Goal: Task Accomplishment & Management: Use online tool/utility

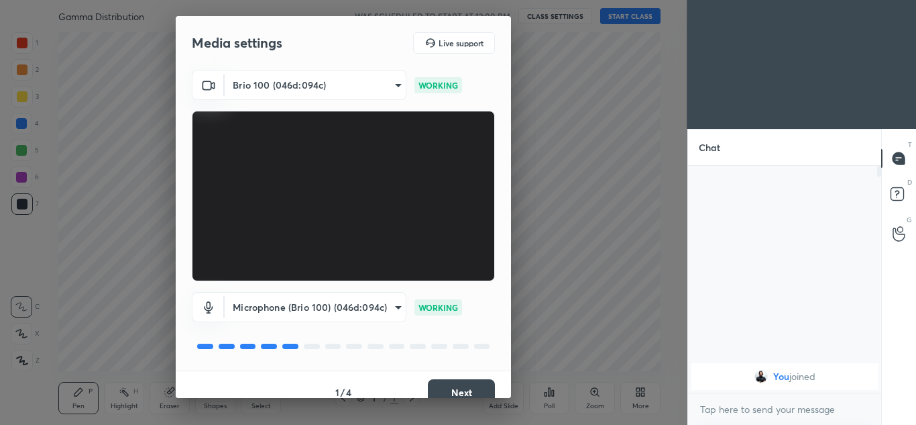
scroll to position [15, 0]
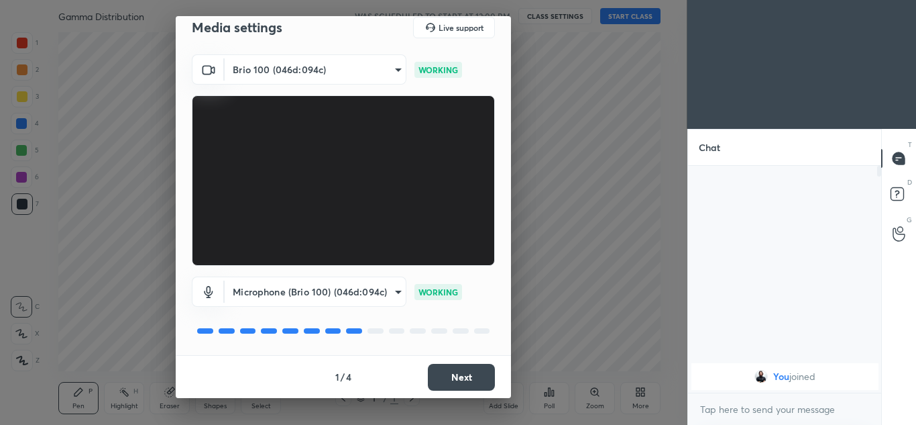
click at [459, 372] on button "Next" at bounding box center [461, 376] width 67 height 27
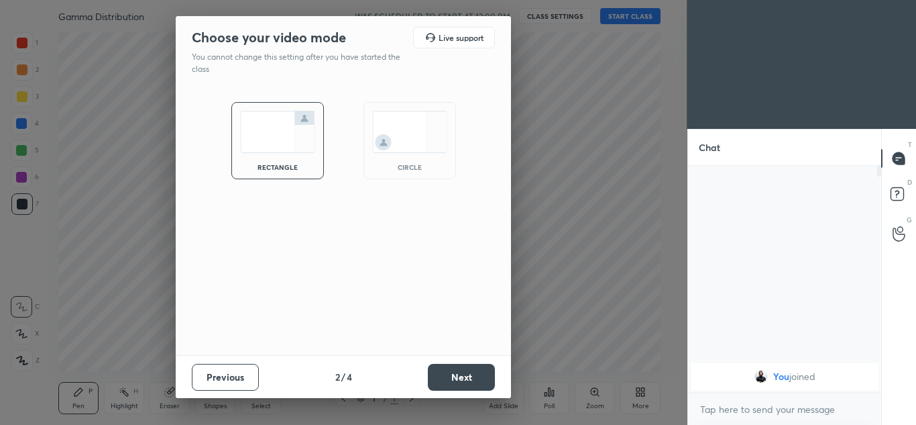
click at [459, 372] on button "Next" at bounding box center [461, 376] width 67 height 27
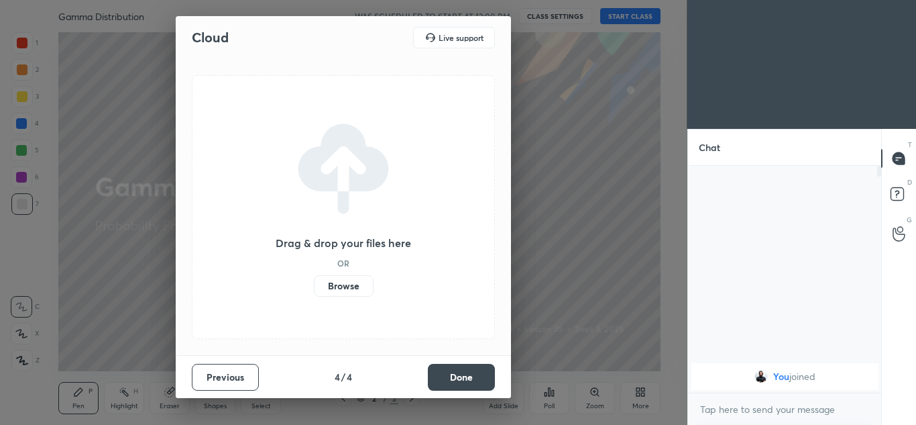
click at [334, 294] on label "Browse" at bounding box center [344, 285] width 60 height 21
click at [314, 294] on input "Browse" at bounding box center [314, 285] width 0 height 21
click at [355, 285] on label "Browse" at bounding box center [344, 285] width 60 height 21
click at [314, 285] on input "Browse" at bounding box center [314, 285] width 0 height 21
click at [342, 280] on label "Browse" at bounding box center [344, 285] width 60 height 21
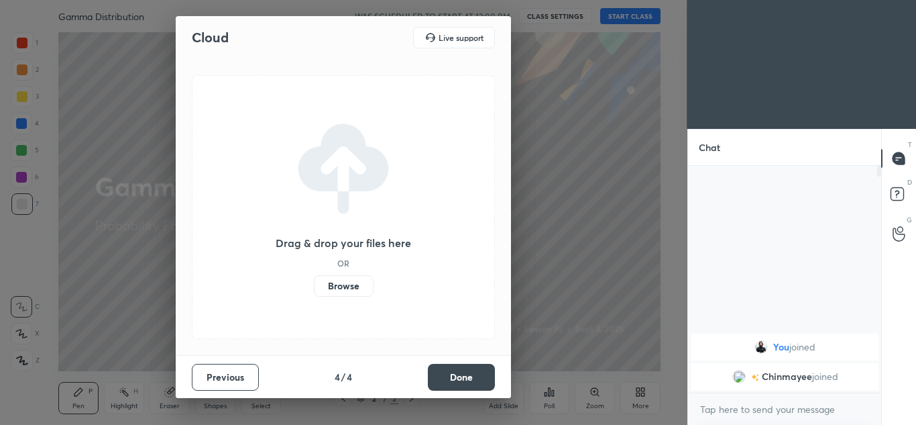
click at [314, 280] on input "Browse" at bounding box center [314, 285] width 0 height 21
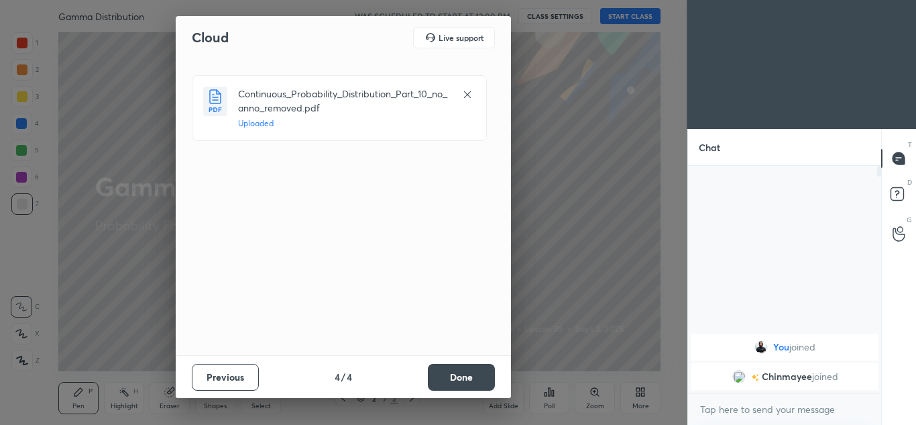
click at [443, 378] on button "Done" at bounding box center [461, 376] width 67 height 27
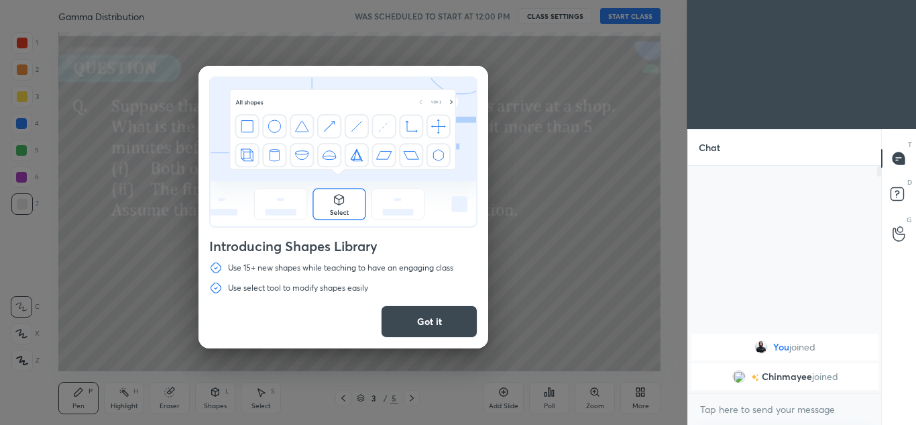
click at [432, 315] on button "Got it" at bounding box center [429, 321] width 97 height 32
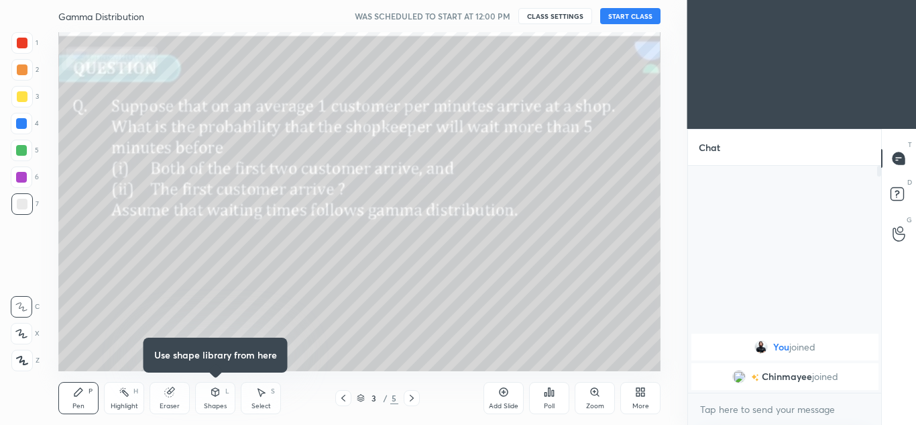
click at [339, 400] on icon at bounding box center [343, 397] width 11 height 11
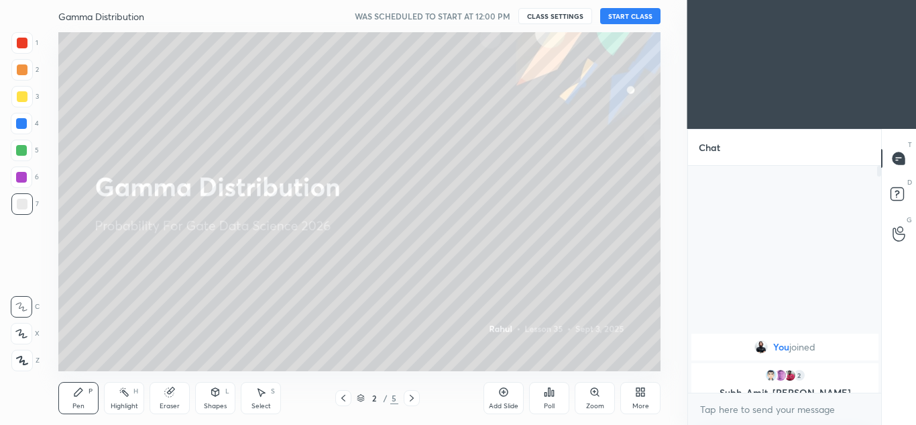
click at [575, 17] on button "CLASS SETTINGS" at bounding box center [555, 16] width 74 height 16
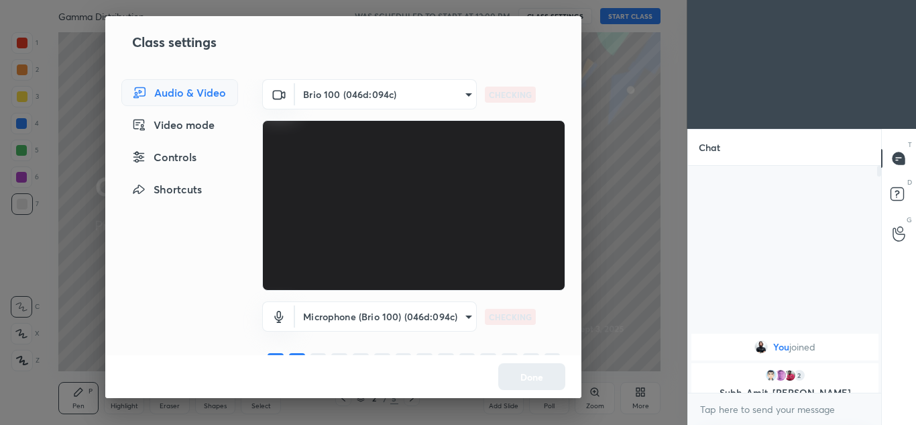
click at [418, 313] on body "1 2 3 4 5 6 7 C X Z C X Z E E Erase all H H Gamma Distribution WAS SCHEDULED TO…" at bounding box center [458, 212] width 916 height 425
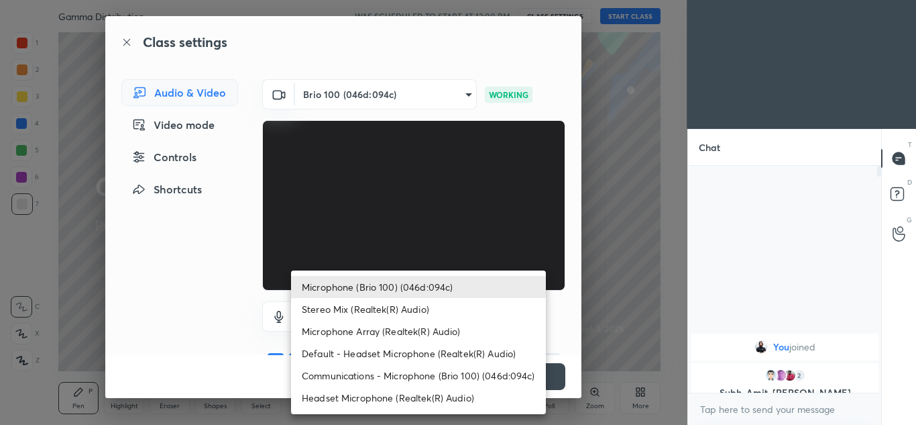
click at [384, 332] on li "Microphone Array (Realtek(R) Audio)" at bounding box center [418, 331] width 255 height 22
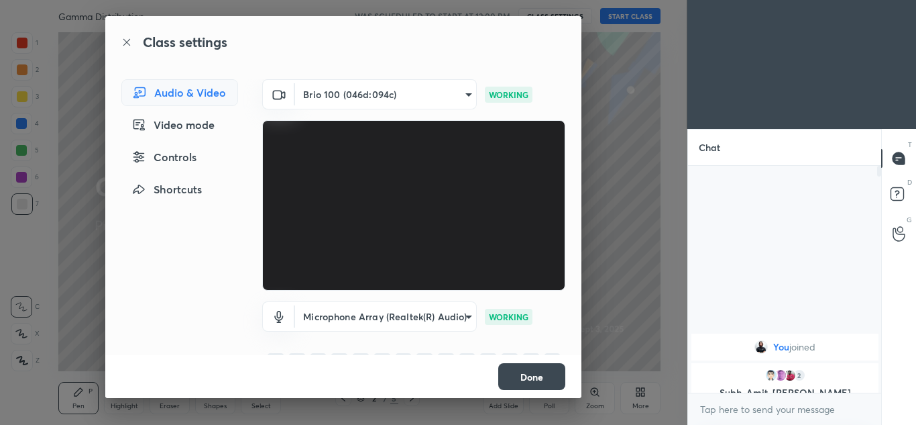
click at [430, 319] on body "1 2 3 4 5 6 7 C X Z C X Z E E Erase all H H Gamma Distribution WAS SCHEDULED TO…" at bounding box center [458, 212] width 916 height 425
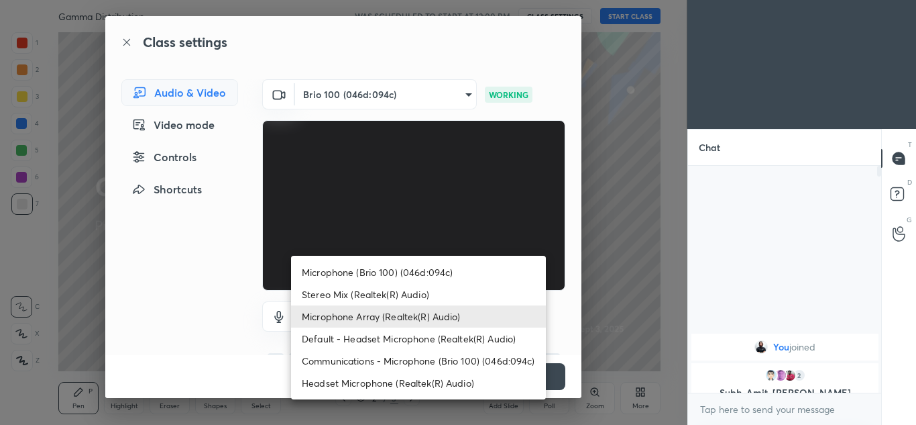
click at [389, 384] on li "Headset Microphone (Realtek(R) Audio)" at bounding box center [418, 383] width 255 height 22
type input "c5357366373ea2228791facba39c50250624b571dc46e3de83a2300c7d444454"
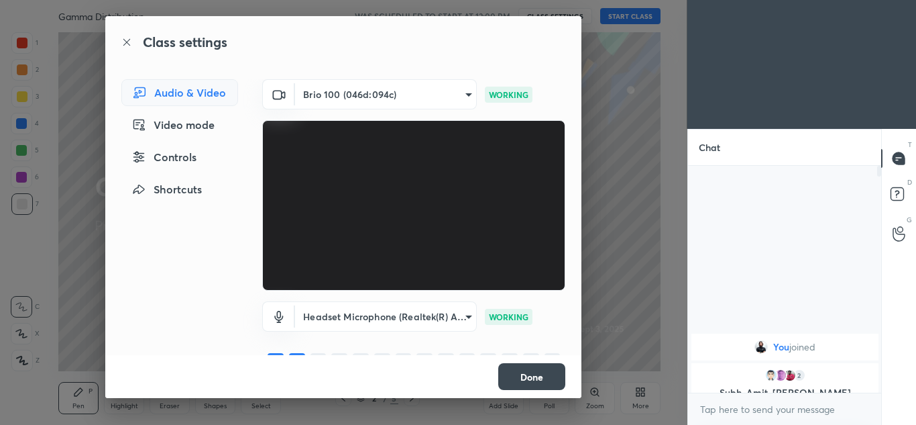
scroll to position [29, 0]
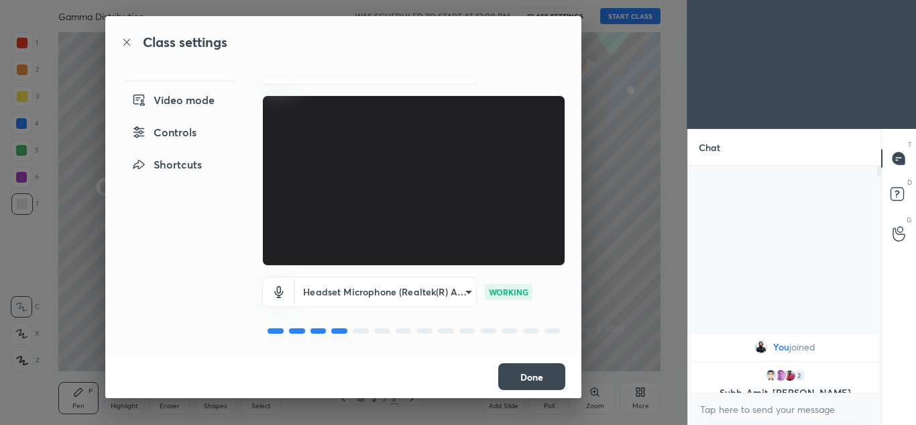
click at [527, 374] on button "Done" at bounding box center [531, 376] width 67 height 27
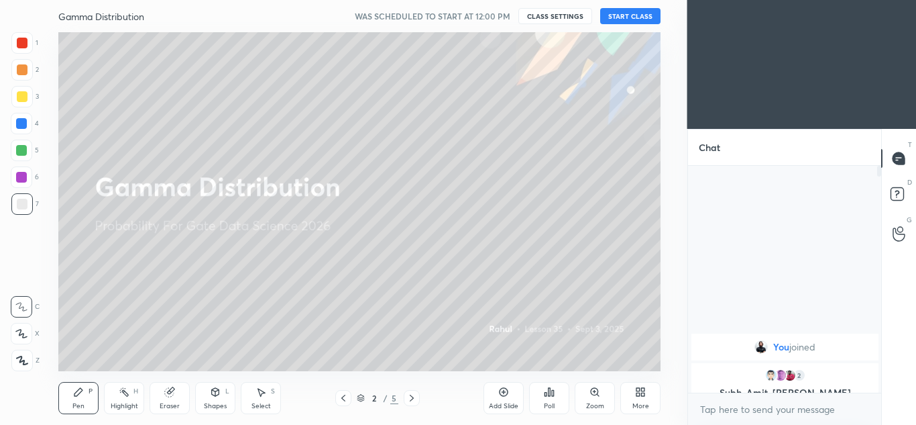
click at [634, 15] on button "START CLASS" at bounding box center [630, 16] width 60 height 16
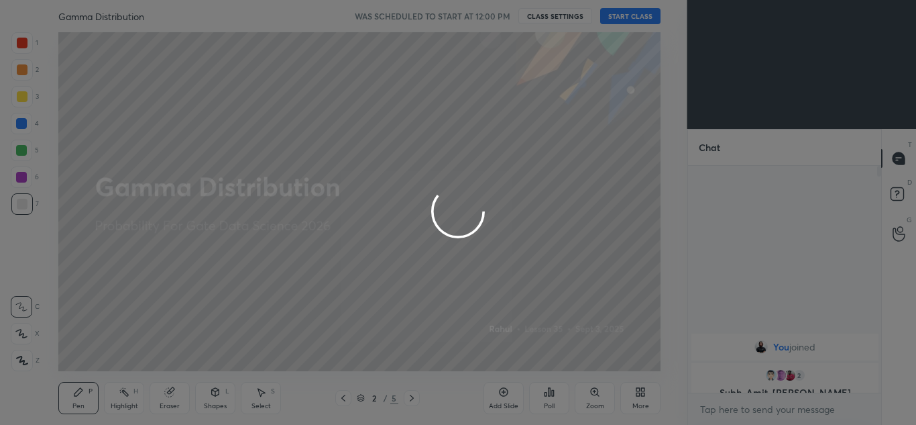
type textarea "x"
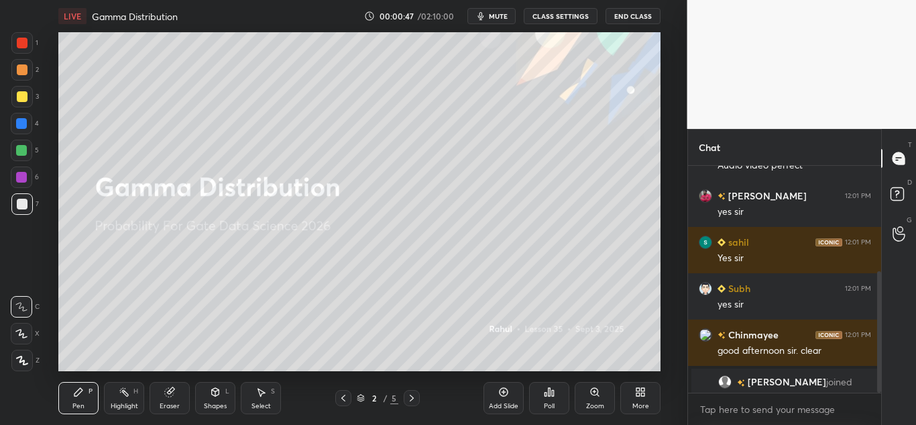
scroll to position [197, 0]
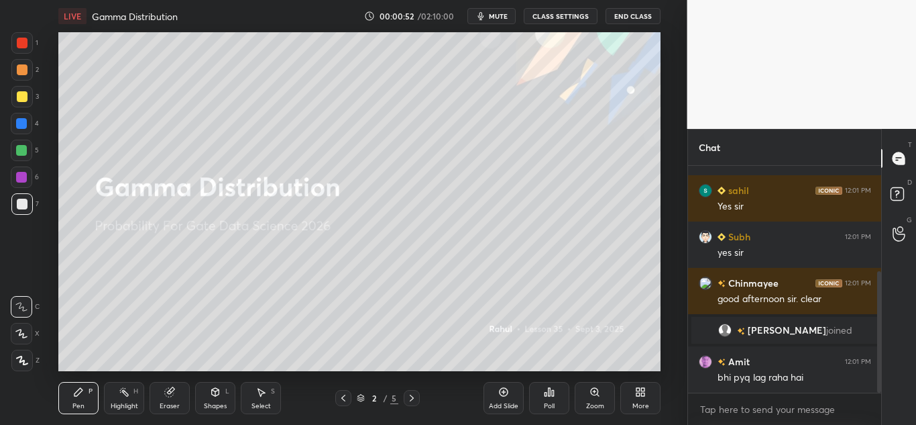
click at [506, 392] on icon at bounding box center [503, 391] width 11 height 11
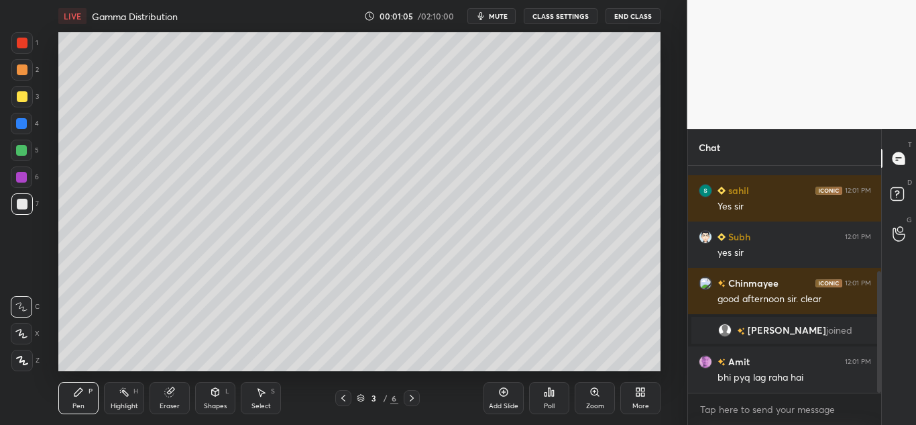
click at [164, 395] on icon at bounding box center [169, 391] width 11 height 11
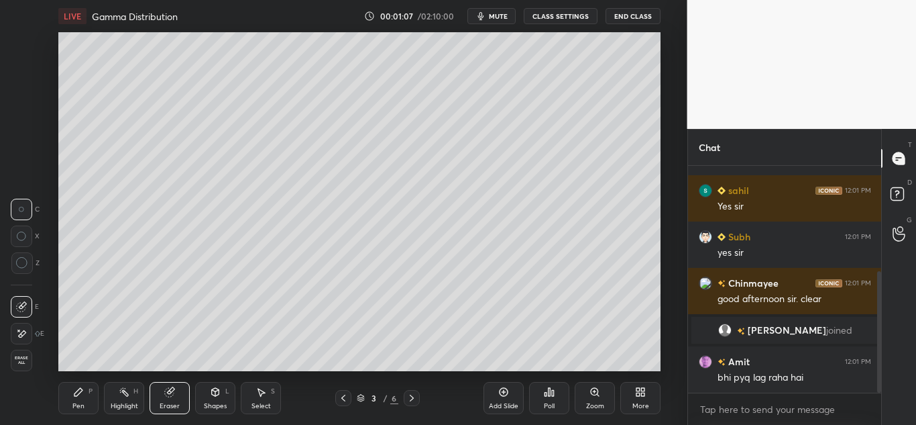
click at [74, 388] on icon at bounding box center [78, 391] width 11 height 11
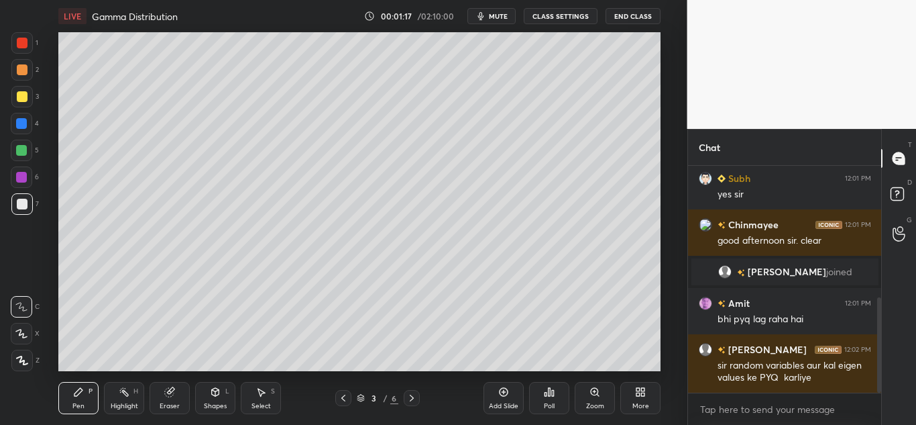
scroll to position [313, 0]
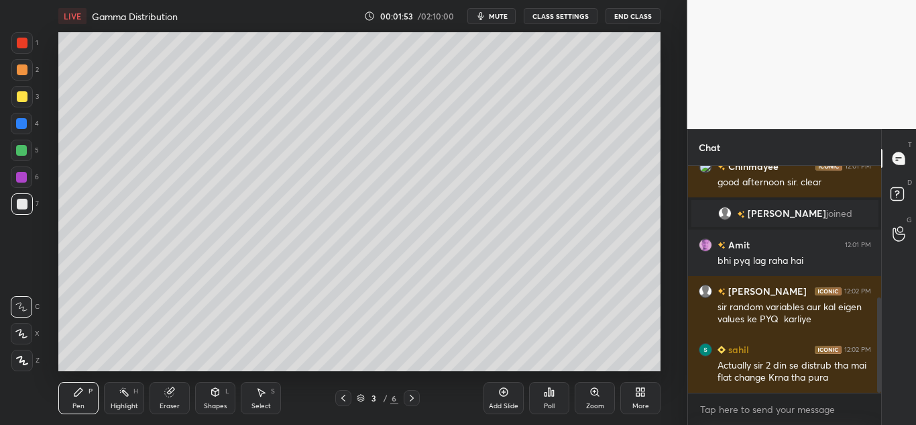
click at [29, 66] on div at bounding box center [21, 69] width 21 height 21
click at [23, 329] on icon at bounding box center [21, 333] width 12 height 9
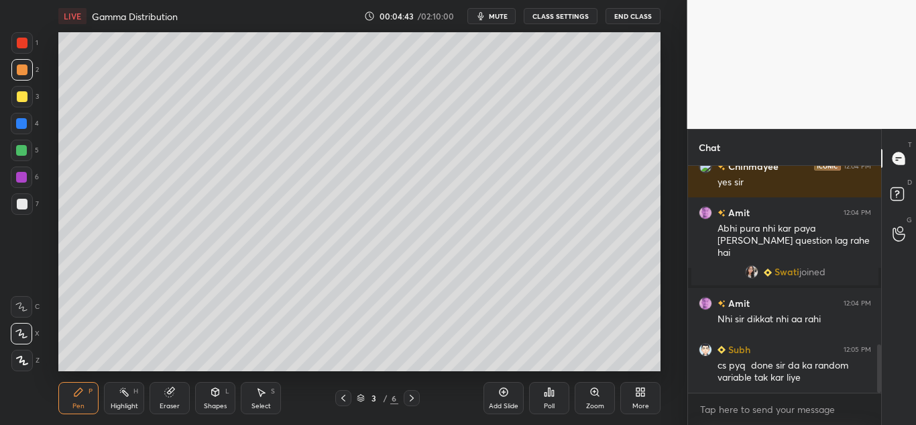
scroll to position [885, 0]
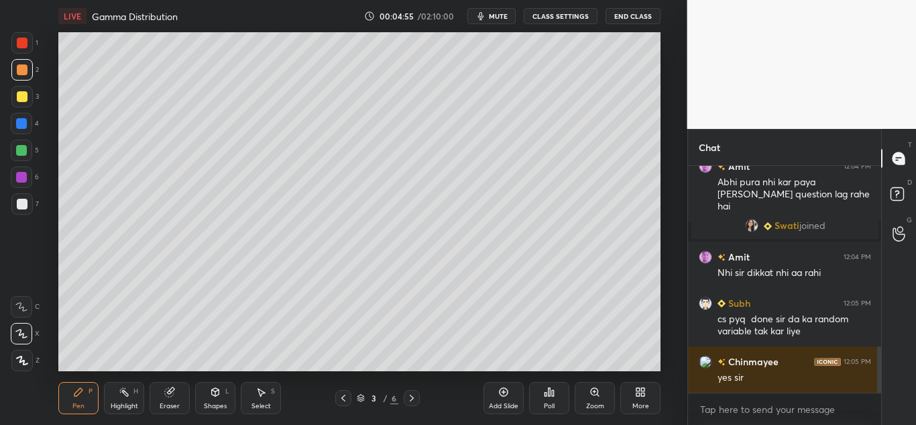
click at [21, 95] on div at bounding box center [22, 96] width 11 height 11
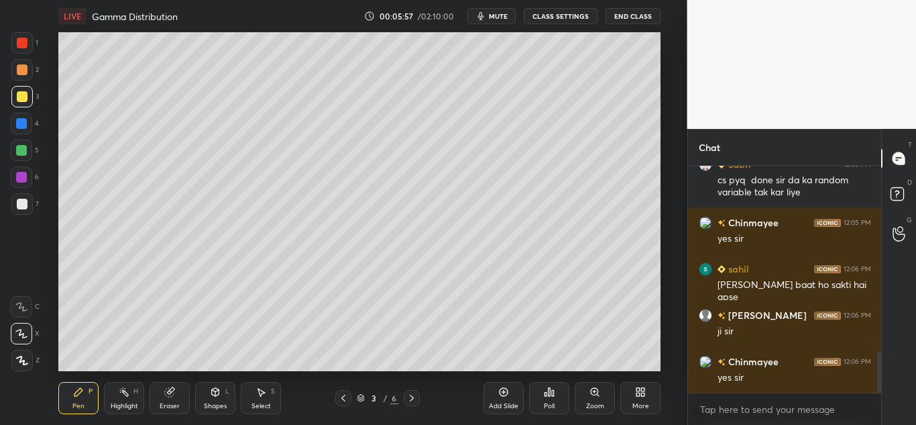
scroll to position [1070, 0]
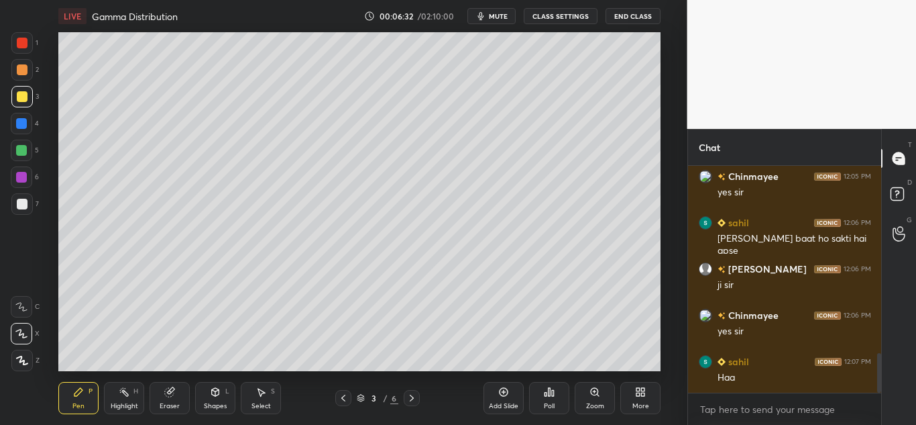
click at [504, 394] on icon at bounding box center [504, 392] width 4 height 4
click at [22, 95] on div at bounding box center [22, 96] width 11 height 11
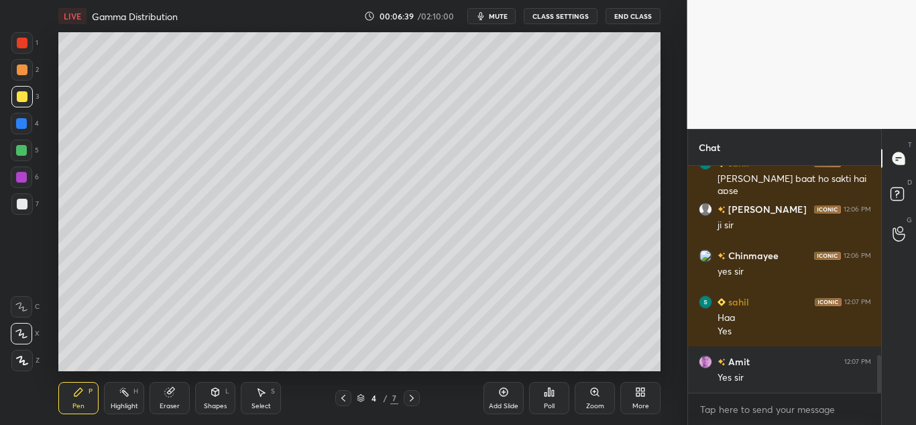
scroll to position [1176, 0]
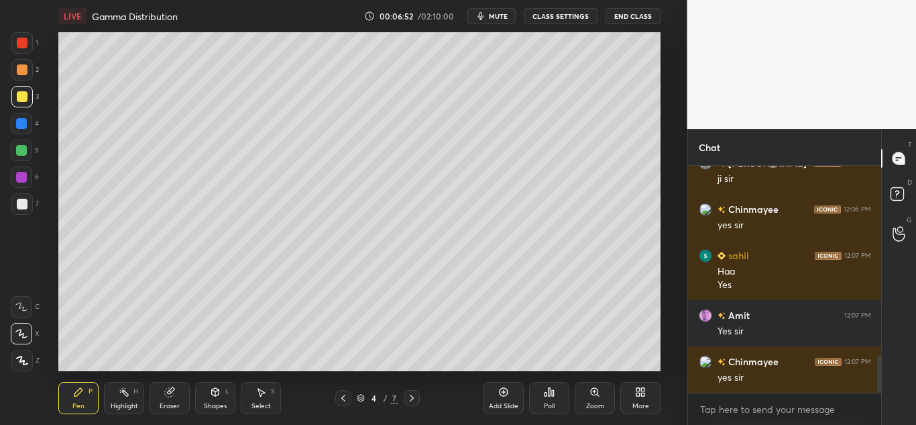
click at [21, 299] on div at bounding box center [21, 306] width 21 height 21
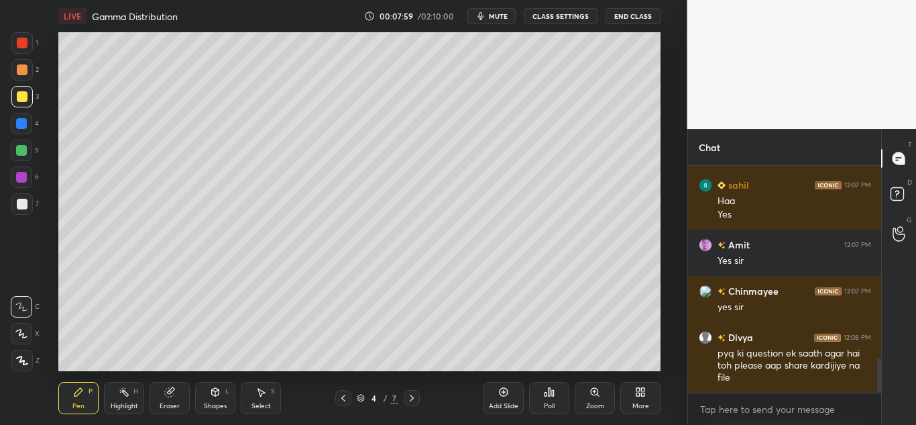
click at [506, 398] on div "Add Slide" at bounding box center [504, 398] width 40 height 32
click at [18, 97] on div at bounding box center [22, 96] width 11 height 11
click at [23, 68] on div at bounding box center [22, 69] width 11 height 11
click at [21, 98] on div at bounding box center [22, 96] width 11 height 11
click at [23, 331] on icon at bounding box center [21, 333] width 12 height 9
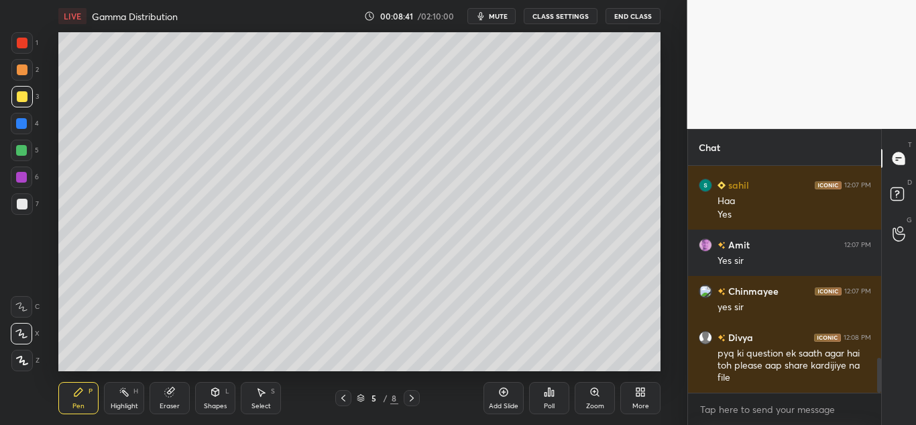
click at [23, 72] on div at bounding box center [22, 69] width 11 height 11
click at [176, 390] on div "Eraser" at bounding box center [170, 398] width 40 height 32
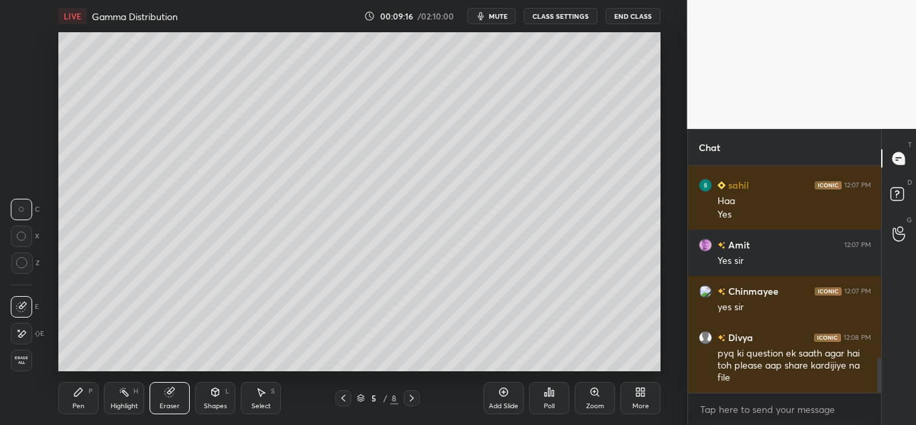
click at [83, 389] on icon at bounding box center [78, 391] width 11 height 11
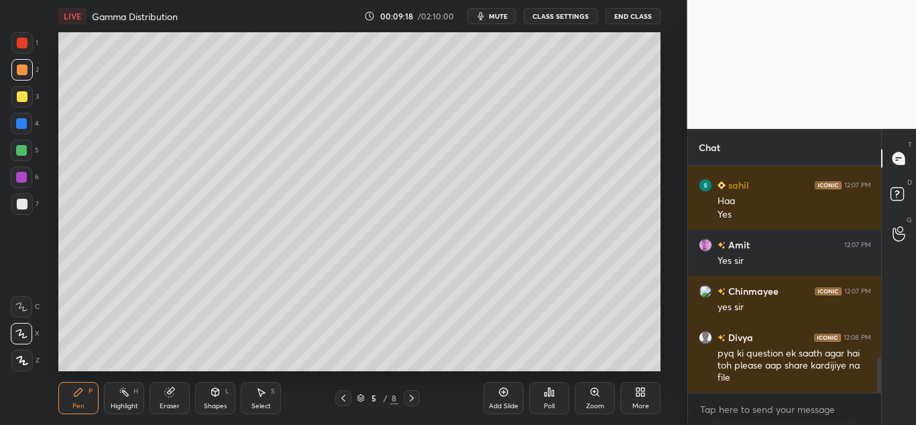
click at [88, 390] on div "Pen P" at bounding box center [78, 398] width 40 height 32
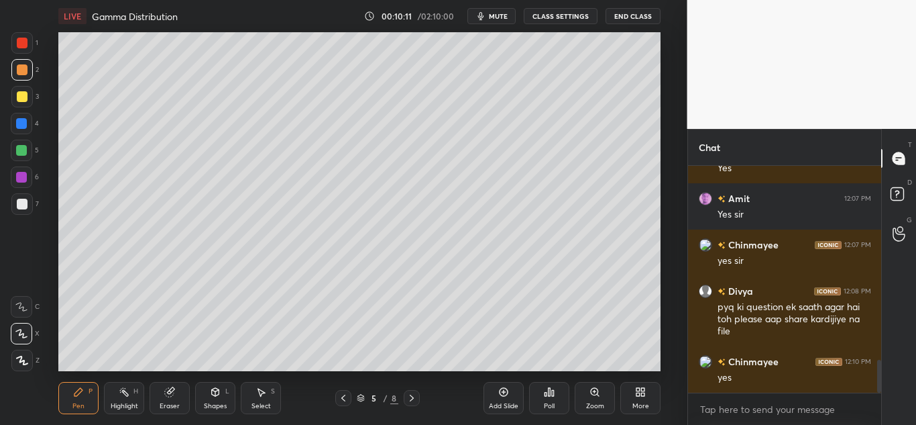
scroll to position [1339, 0]
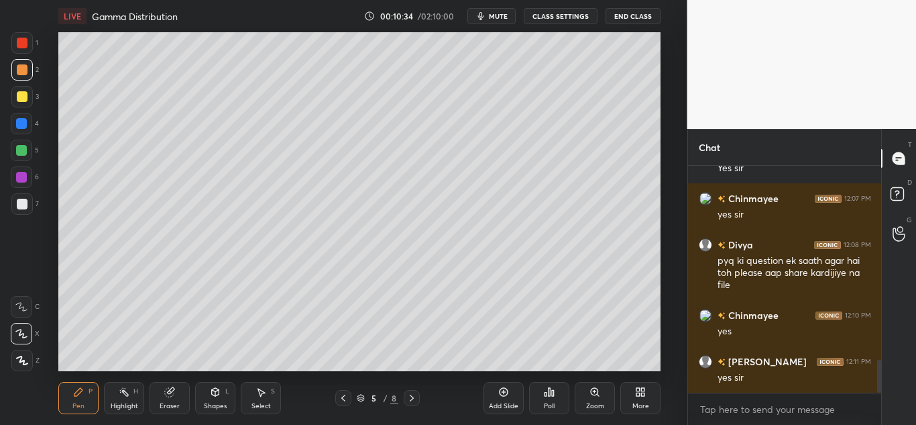
click at [499, 392] on icon at bounding box center [503, 391] width 11 height 11
click at [19, 206] on div at bounding box center [22, 204] width 11 height 11
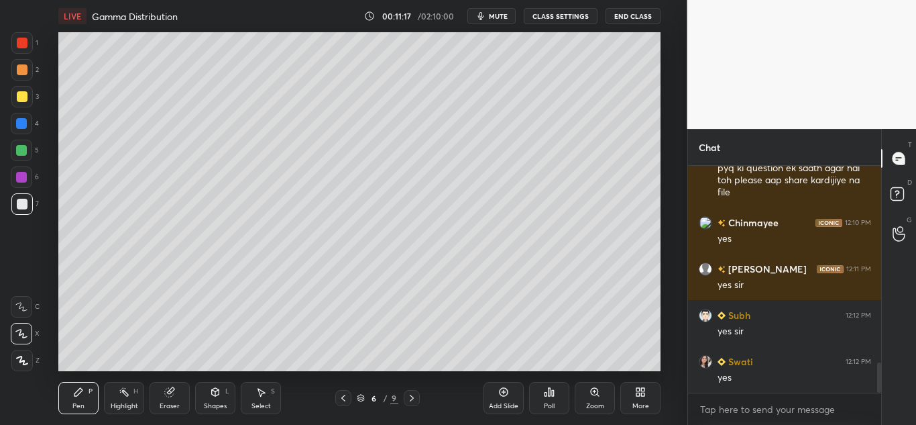
scroll to position [1478, 0]
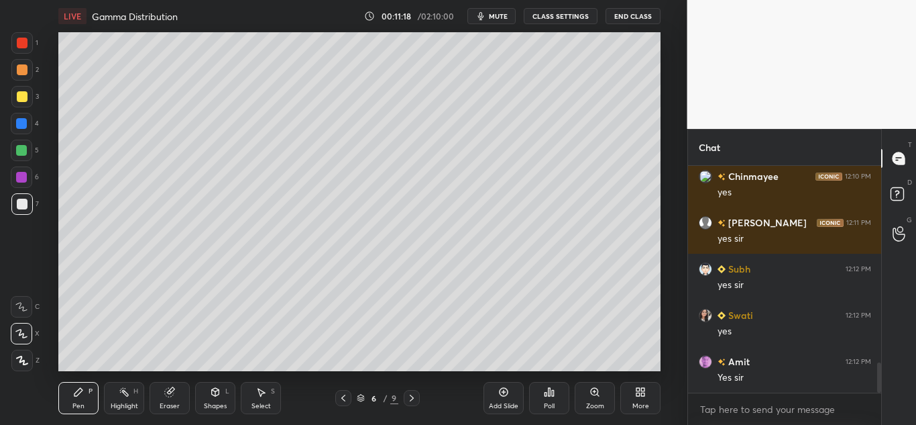
click at [26, 151] on div at bounding box center [21, 150] width 11 height 11
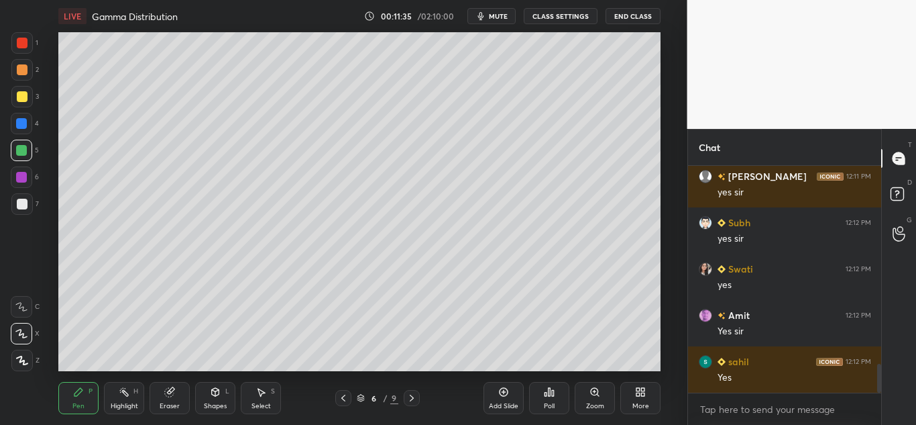
scroll to position [1571, 0]
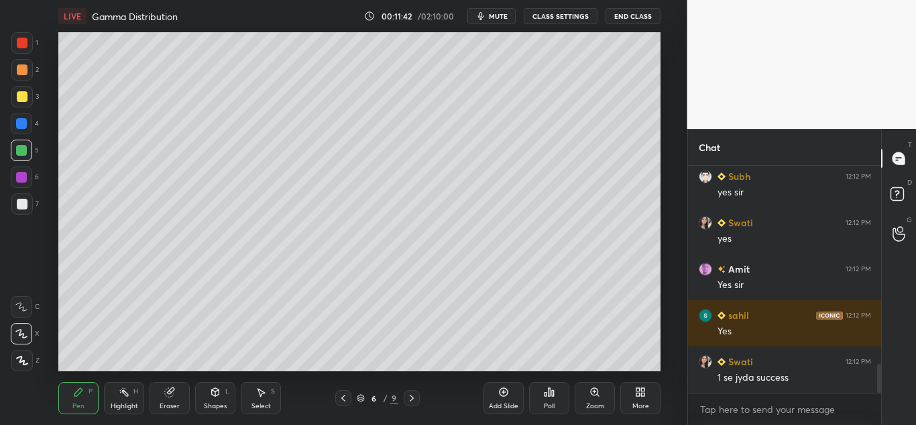
click at [664, 84] on div "Setting up your live class Poll for secs No correct answer Start poll" at bounding box center [360, 201] width 634 height 339
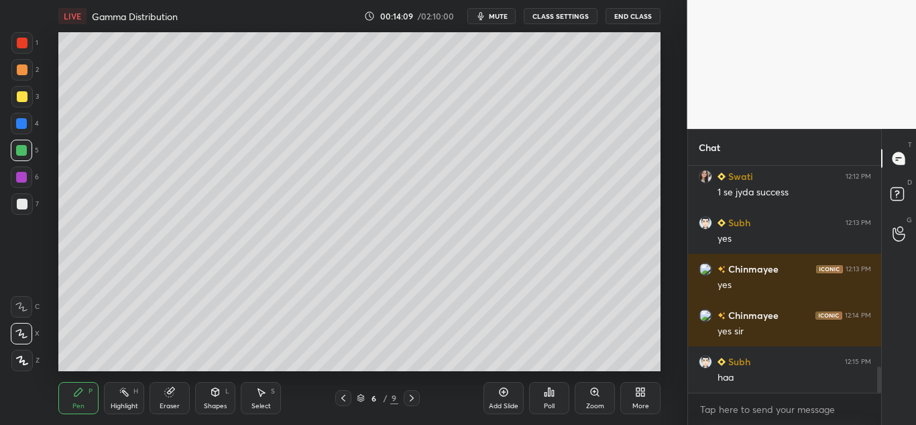
scroll to position [1802, 0]
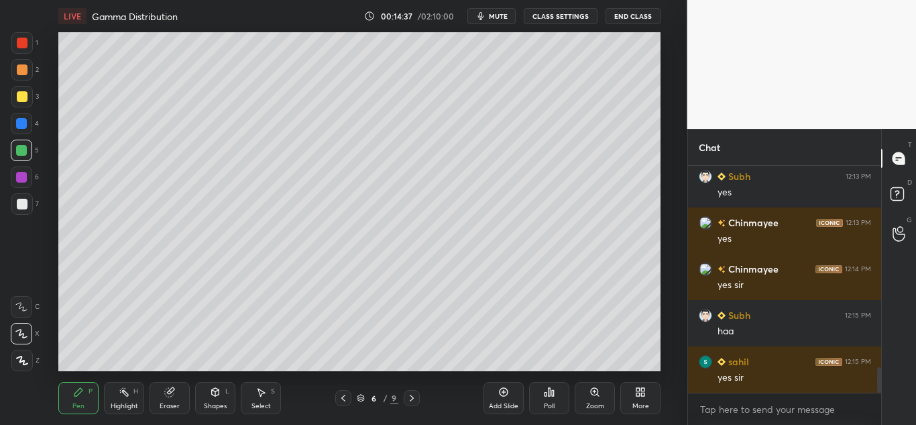
click at [18, 199] on div at bounding box center [22, 204] width 11 height 11
click at [19, 154] on div at bounding box center [21, 150] width 11 height 11
click at [25, 72] on div at bounding box center [22, 69] width 11 height 11
click at [30, 99] on div at bounding box center [21, 96] width 21 height 21
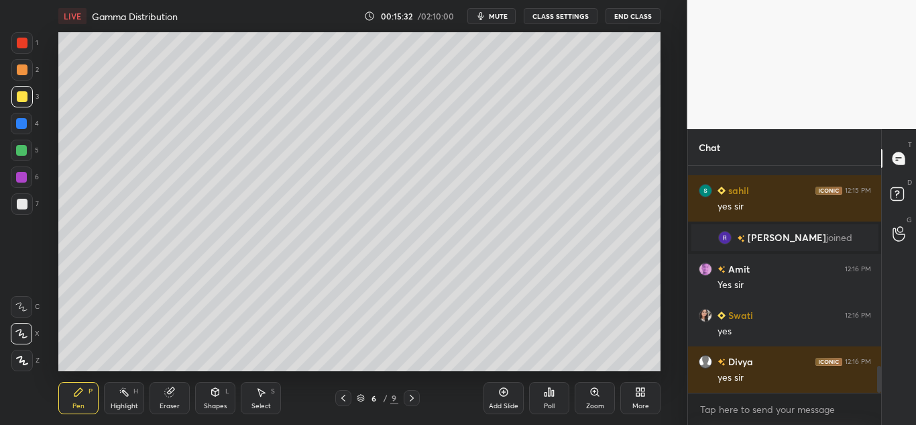
scroll to position [1733, 0]
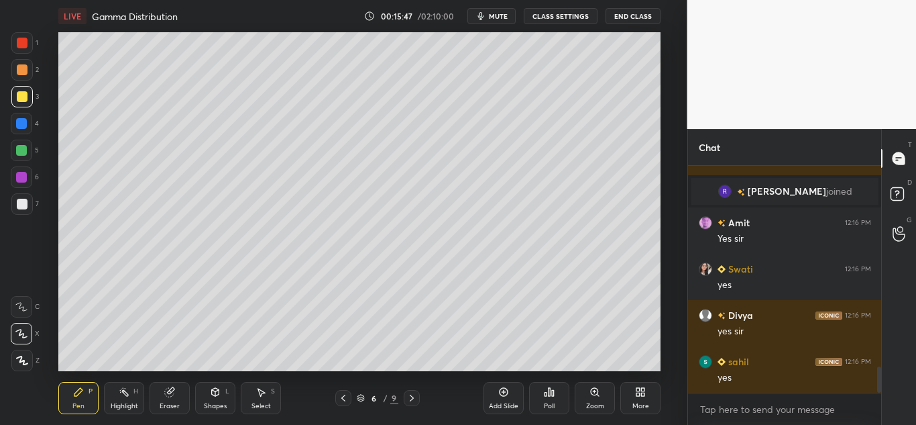
click at [502, 390] on icon at bounding box center [503, 391] width 11 height 11
click at [19, 95] on div at bounding box center [22, 96] width 11 height 11
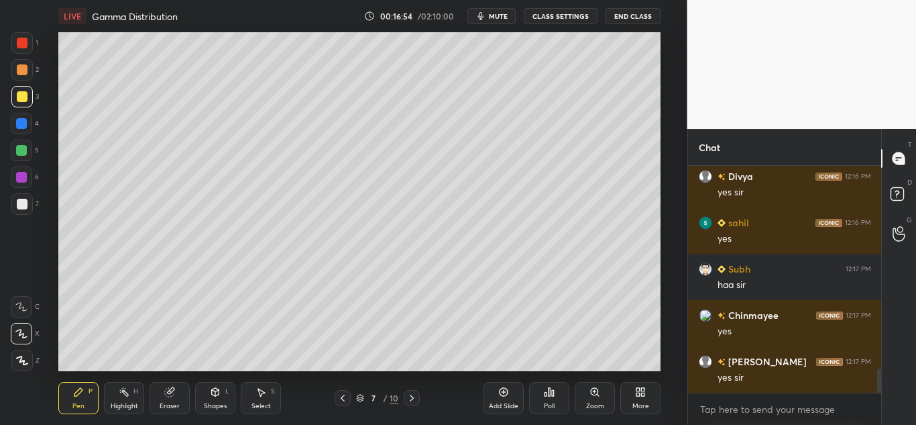
scroll to position [1918, 0]
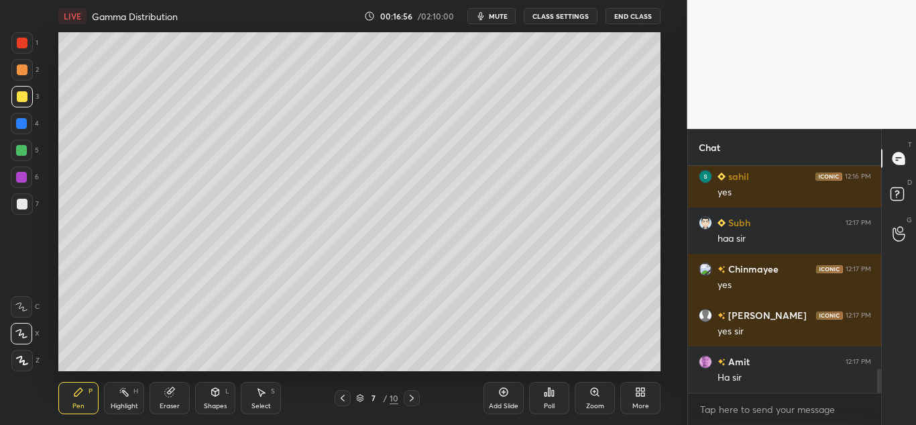
click at [21, 65] on div at bounding box center [22, 69] width 11 height 11
click at [173, 389] on icon at bounding box center [171, 390] width 7 height 7
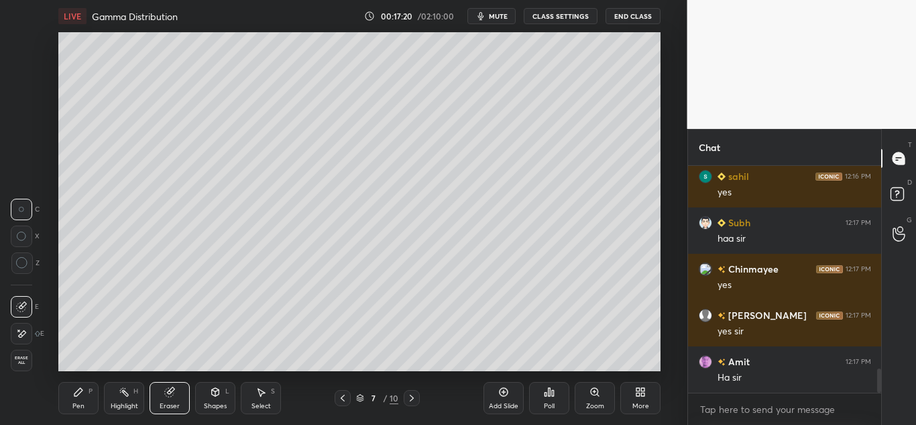
click at [91, 388] on div "P" at bounding box center [91, 391] width 4 height 7
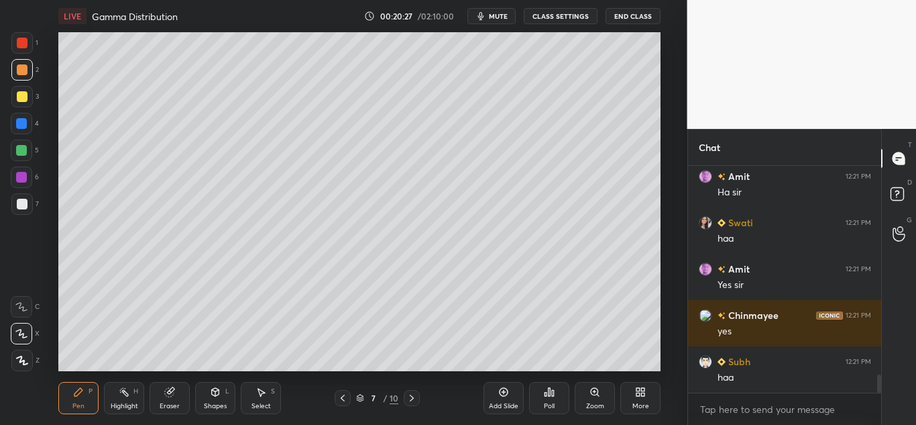
scroll to position [2626, 0]
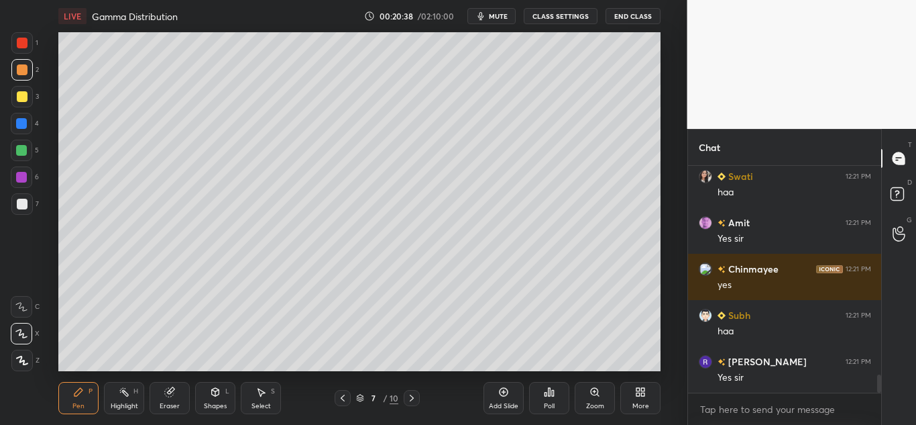
click at [504, 397] on div "Add Slide" at bounding box center [504, 398] width 40 height 32
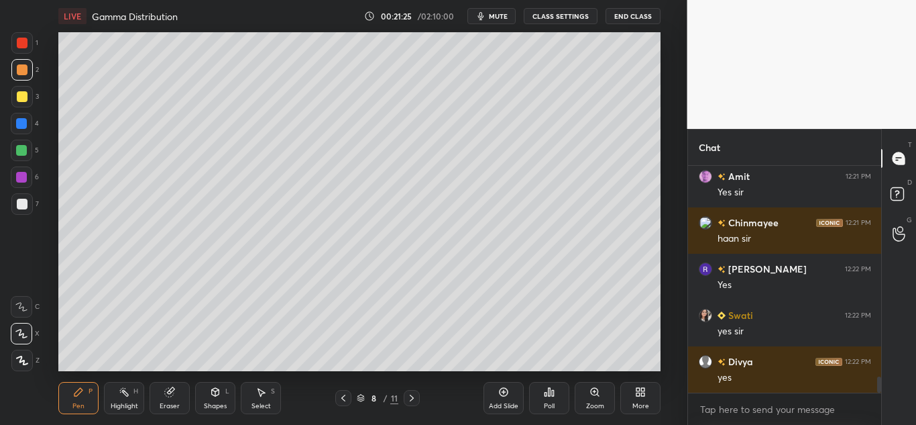
click at [160, 401] on div "Eraser" at bounding box center [170, 398] width 40 height 32
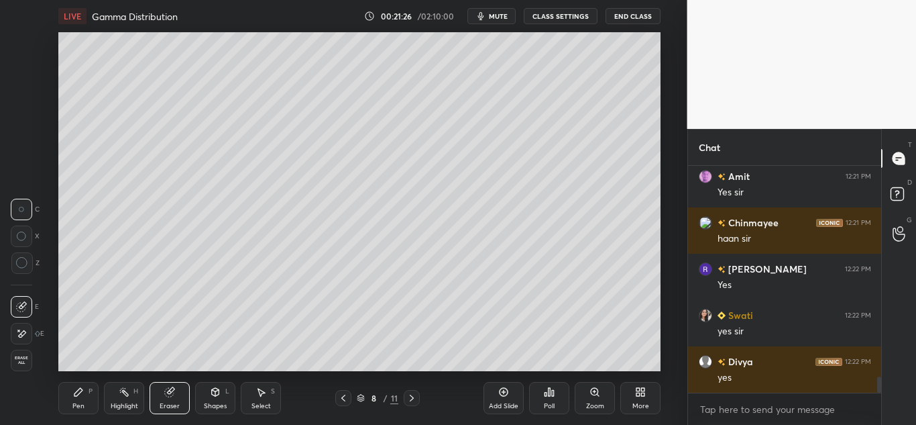
click at [31, 360] on span "Erase all" at bounding box center [21, 359] width 20 height 9
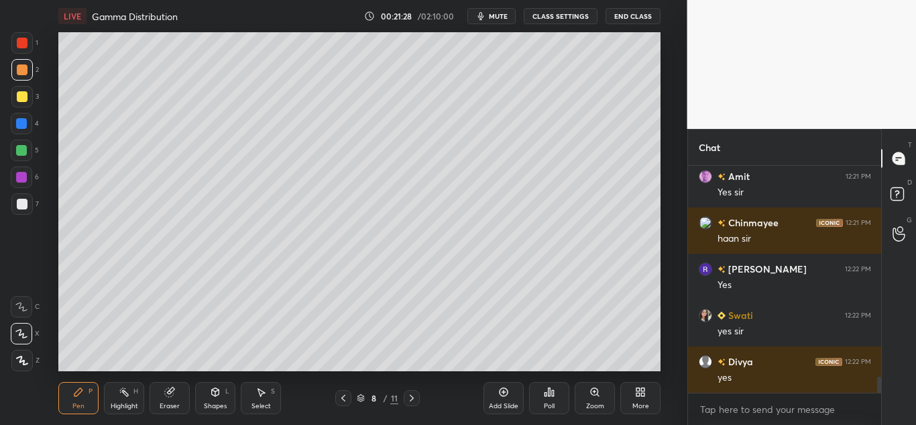
scroll to position [3008, 0]
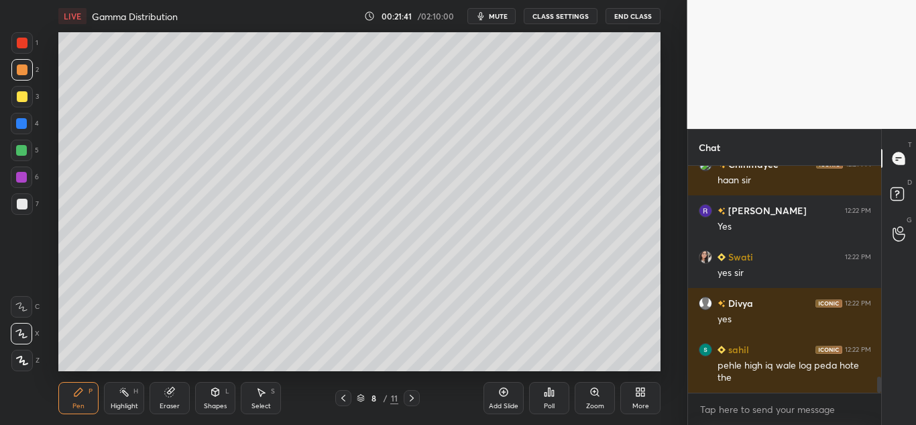
click at [78, 402] on div "Pen" at bounding box center [78, 405] width 12 height 7
click at [29, 305] on div at bounding box center [21, 306] width 21 height 21
click at [25, 69] on div at bounding box center [22, 69] width 11 height 11
click at [341, 397] on icon at bounding box center [343, 397] width 11 height 11
click at [411, 396] on icon at bounding box center [412, 397] width 4 height 7
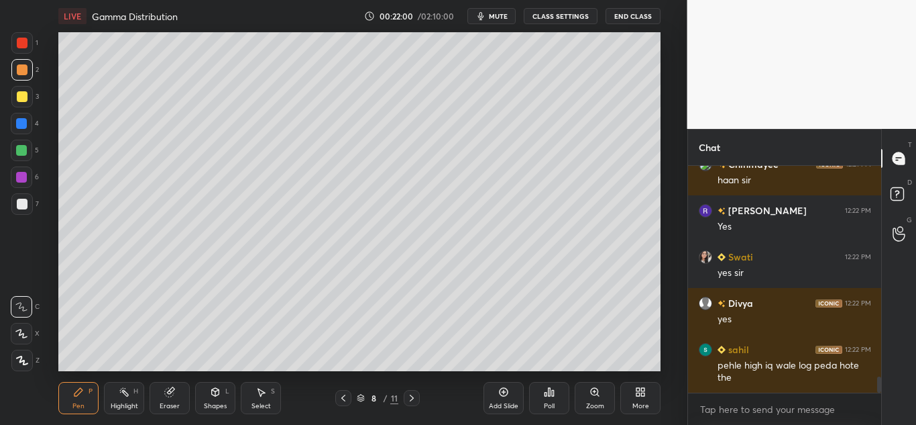
click at [22, 188] on div "6" at bounding box center [25, 179] width 28 height 27
click at [18, 201] on div at bounding box center [22, 204] width 11 height 11
click at [19, 331] on icon at bounding box center [21, 333] width 12 height 9
click at [174, 392] on icon at bounding box center [169, 391] width 11 height 11
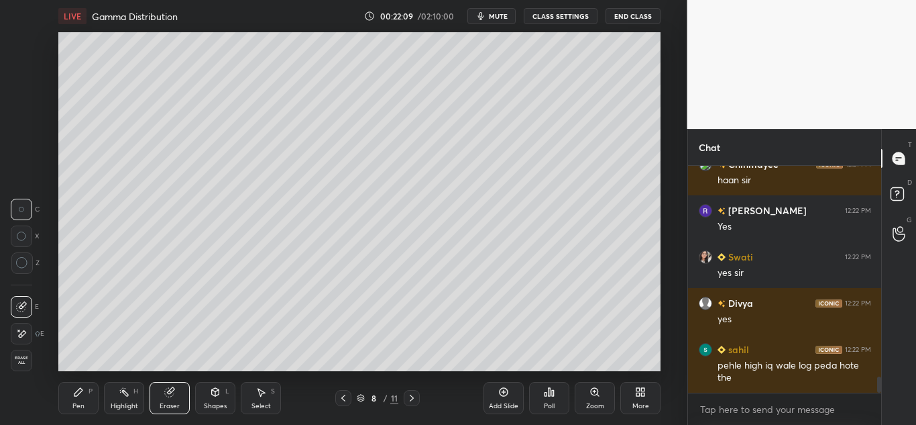
click at [68, 396] on div "Pen P" at bounding box center [78, 398] width 40 height 32
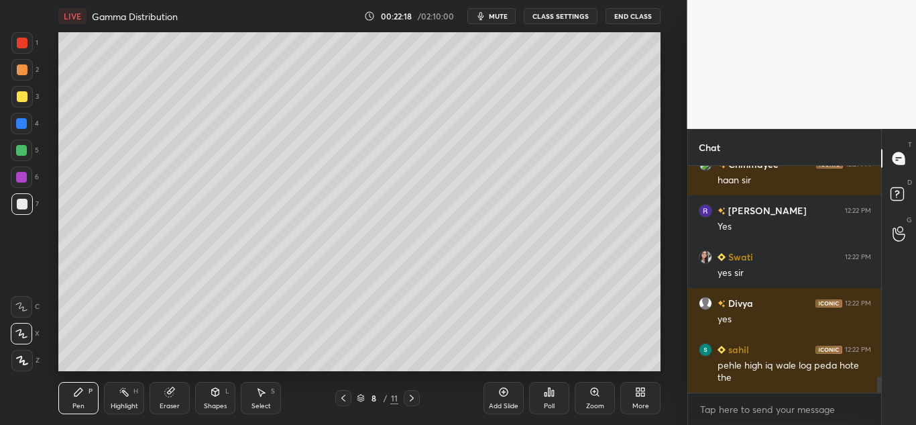
scroll to position [3054, 0]
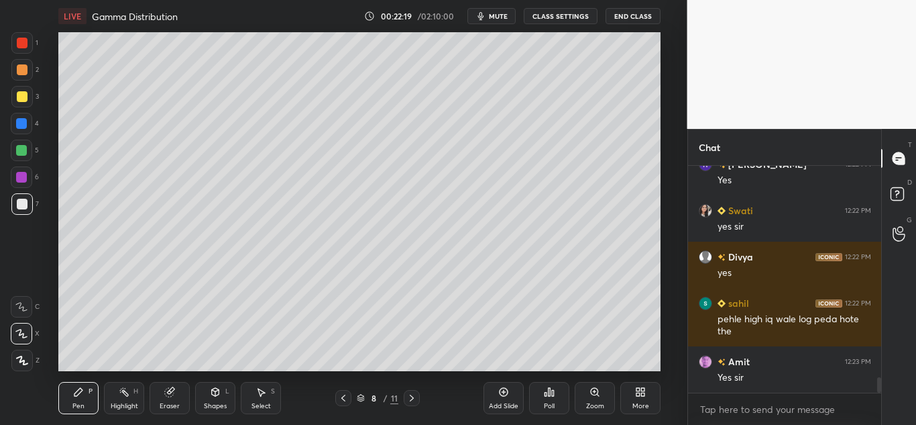
click at [74, 392] on icon at bounding box center [78, 391] width 11 height 11
click at [25, 309] on icon at bounding box center [21, 306] width 12 height 9
click at [29, 75] on div at bounding box center [21, 69] width 21 height 21
click at [23, 329] on icon at bounding box center [21, 333] width 12 height 9
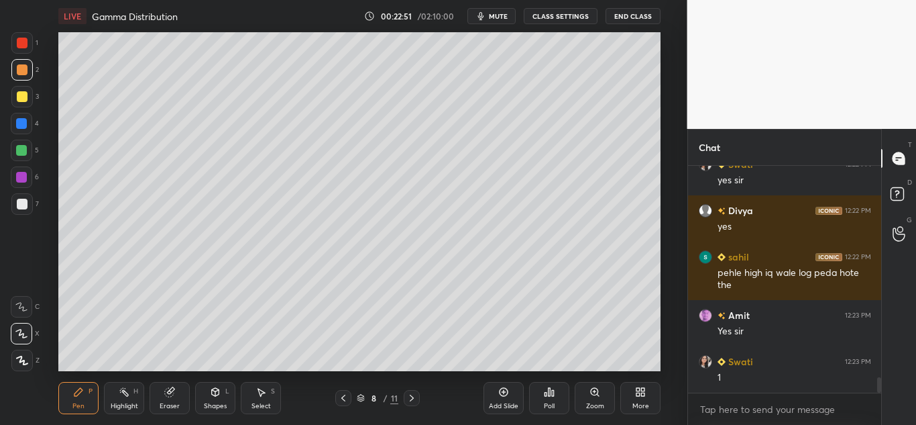
scroll to position [3147, 0]
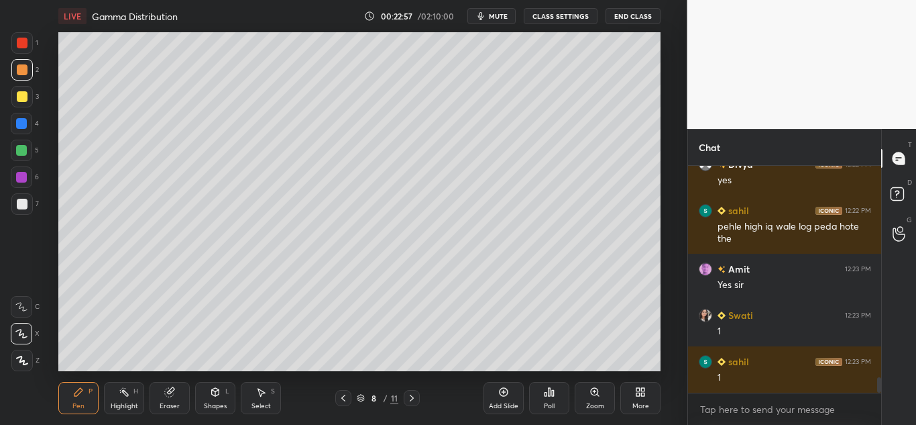
click at [175, 390] on icon at bounding box center [169, 391] width 11 height 11
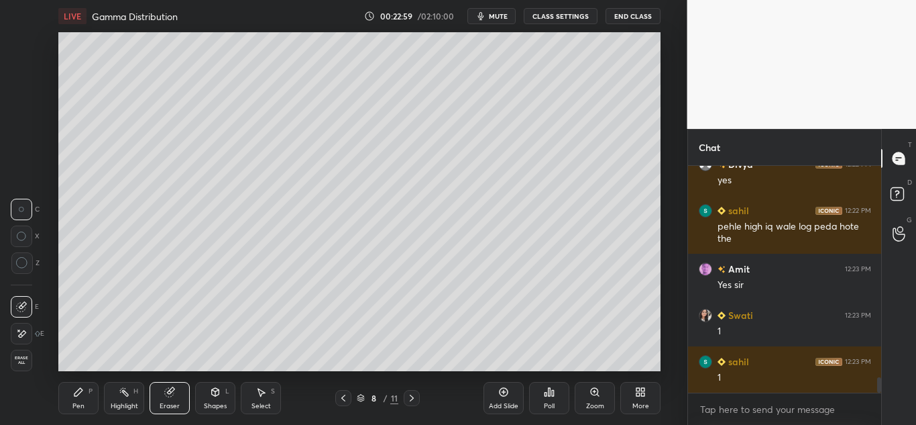
click at [79, 392] on icon at bounding box center [78, 392] width 8 height 8
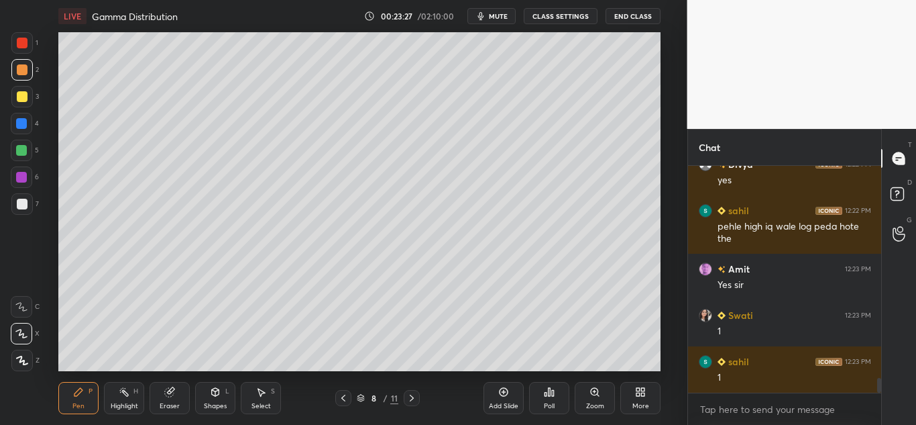
scroll to position [3193, 0]
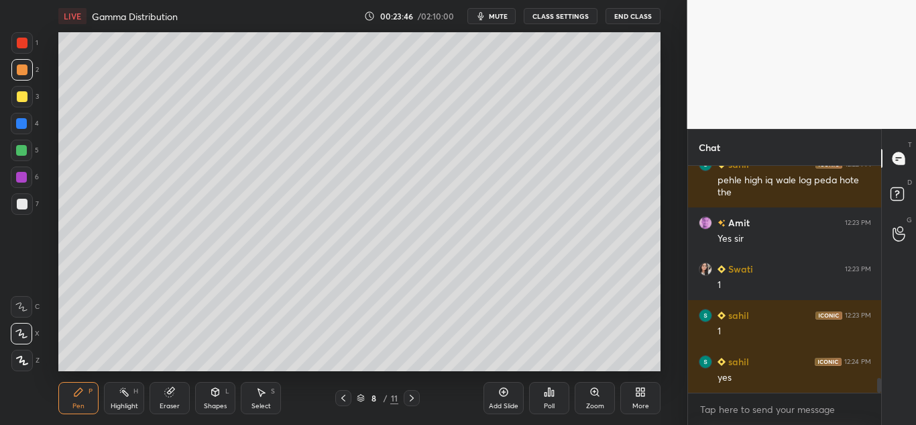
click at [169, 393] on icon at bounding box center [169, 392] width 9 height 9
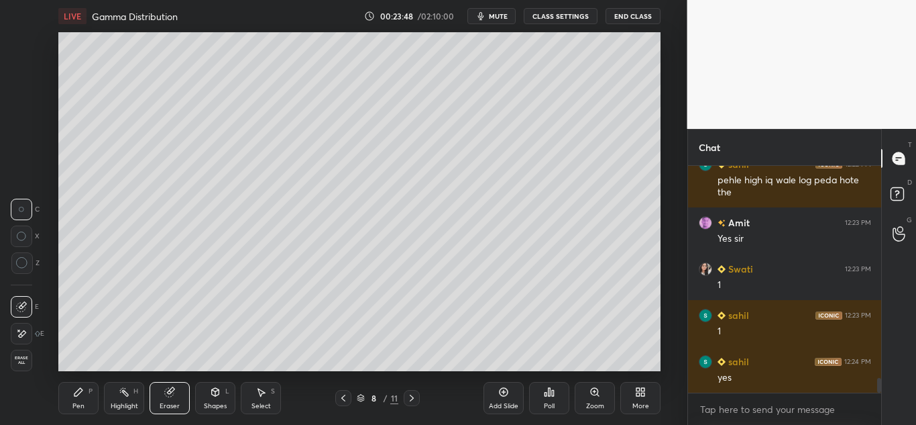
click at [85, 393] on div "Pen P" at bounding box center [78, 398] width 40 height 32
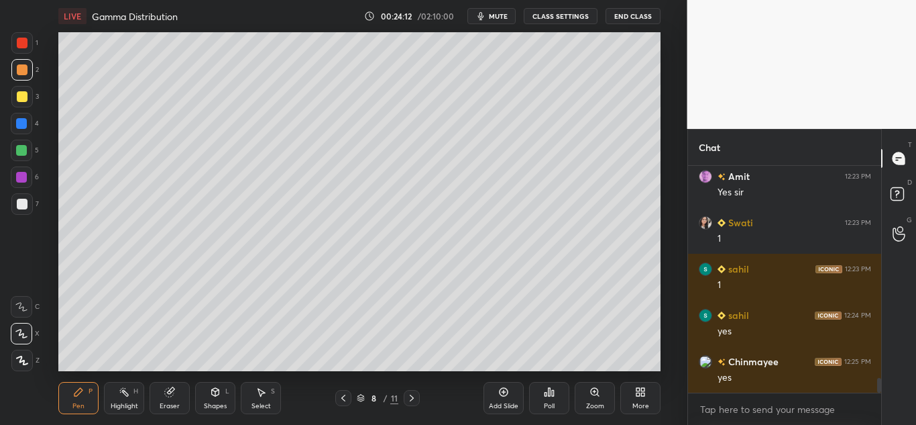
scroll to position [3286, 0]
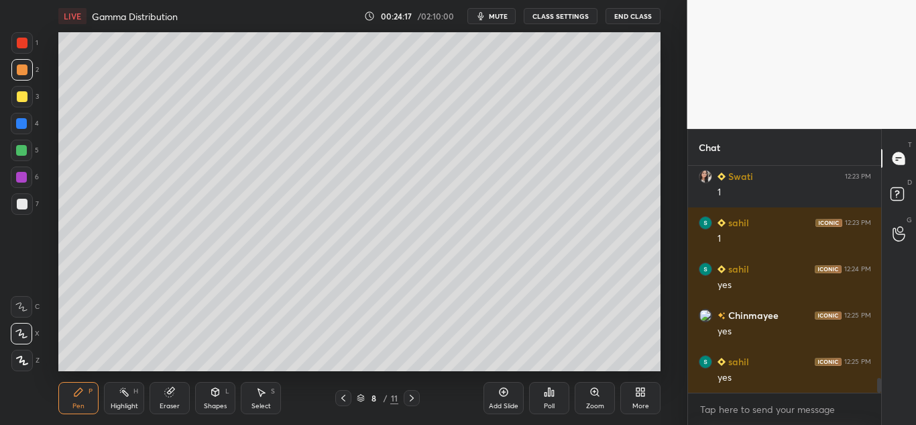
click at [347, 397] on icon at bounding box center [343, 397] width 11 height 11
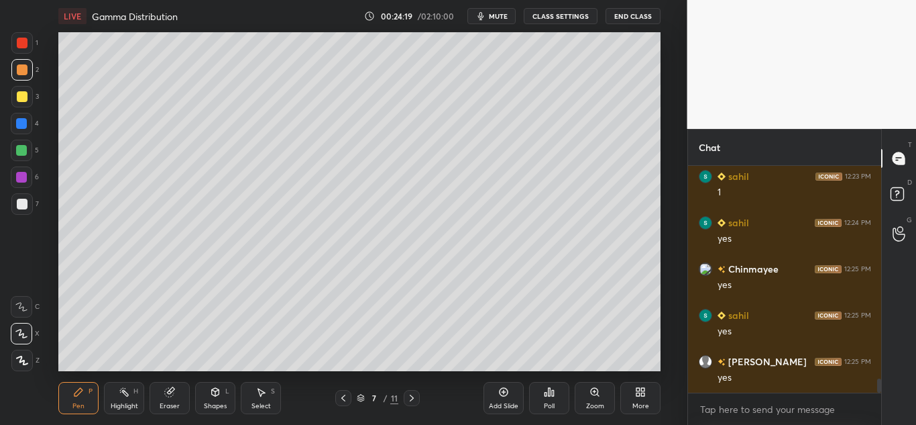
scroll to position [3378, 0]
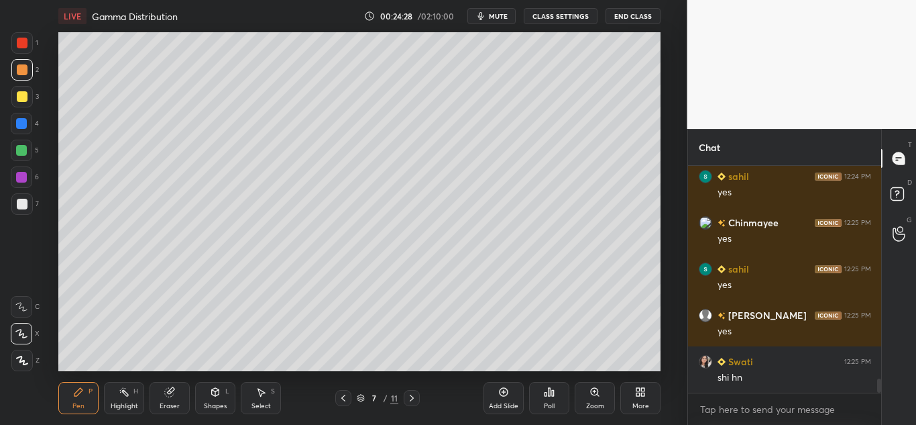
click at [412, 399] on icon at bounding box center [411, 397] width 11 height 11
click at [171, 398] on div "Eraser" at bounding box center [170, 398] width 40 height 32
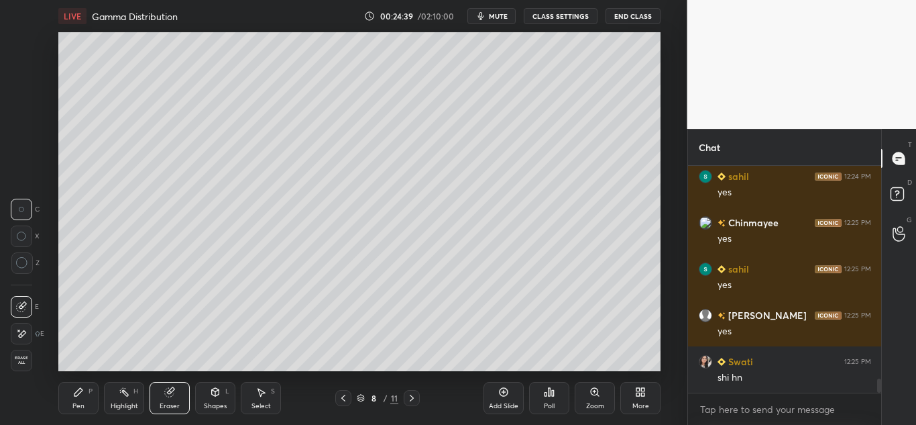
click at [76, 400] on div "Pen P" at bounding box center [78, 398] width 40 height 32
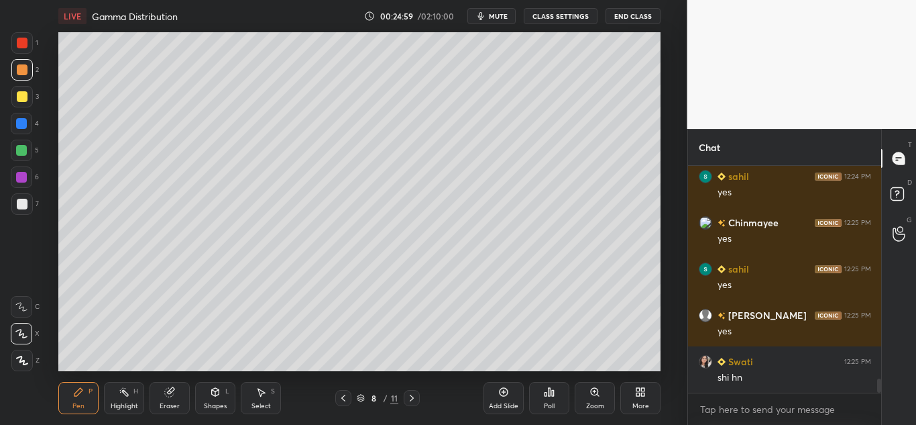
click at [173, 392] on icon at bounding box center [169, 392] width 9 height 9
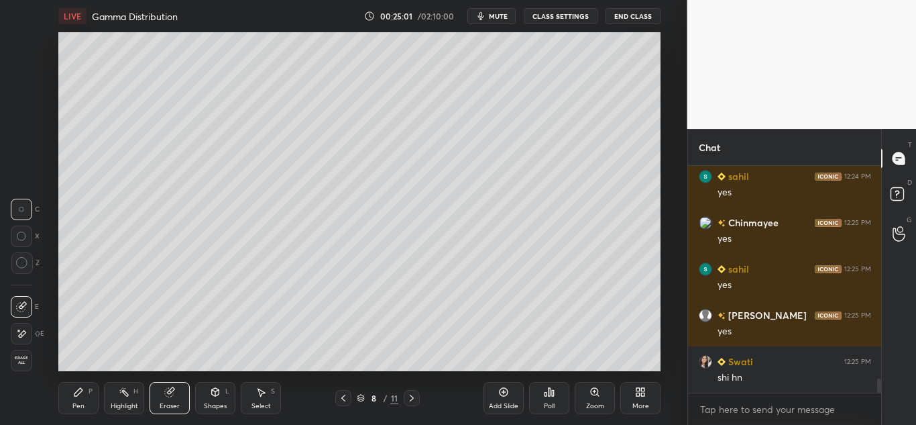
click at [17, 357] on span "Erase all" at bounding box center [21, 359] width 20 height 9
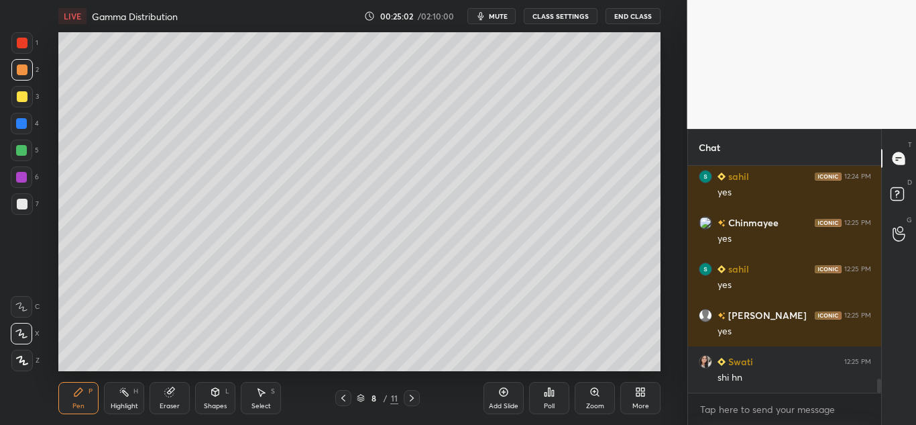
click at [341, 399] on icon at bounding box center [343, 397] width 11 height 11
click at [74, 398] on div "Pen P" at bounding box center [78, 398] width 40 height 32
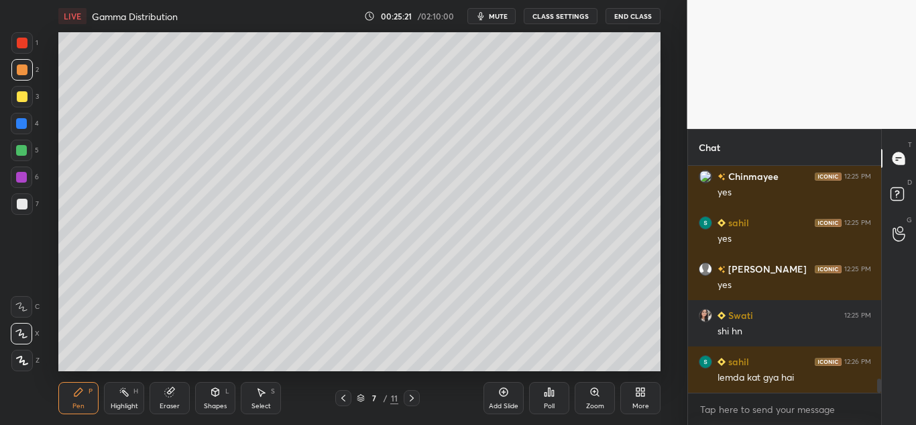
click at [412, 402] on icon at bounding box center [411, 397] width 11 height 11
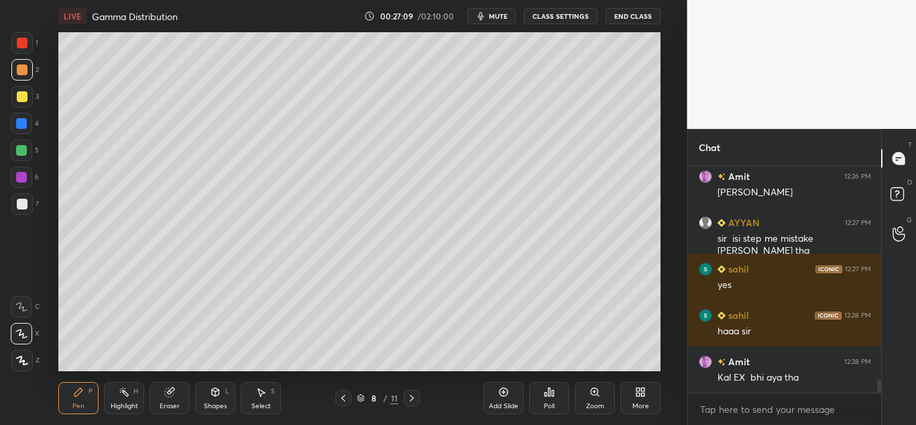
scroll to position [3702, 0]
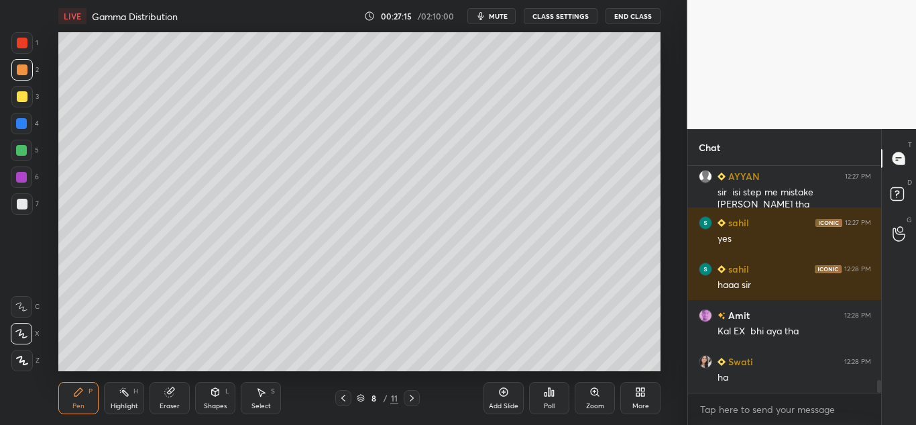
click at [416, 394] on icon at bounding box center [411, 397] width 11 height 11
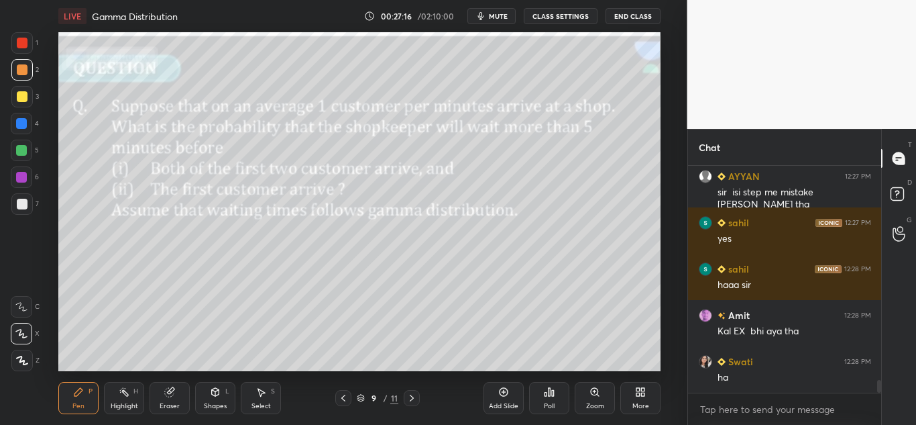
click at [342, 397] on icon at bounding box center [343, 397] width 4 height 7
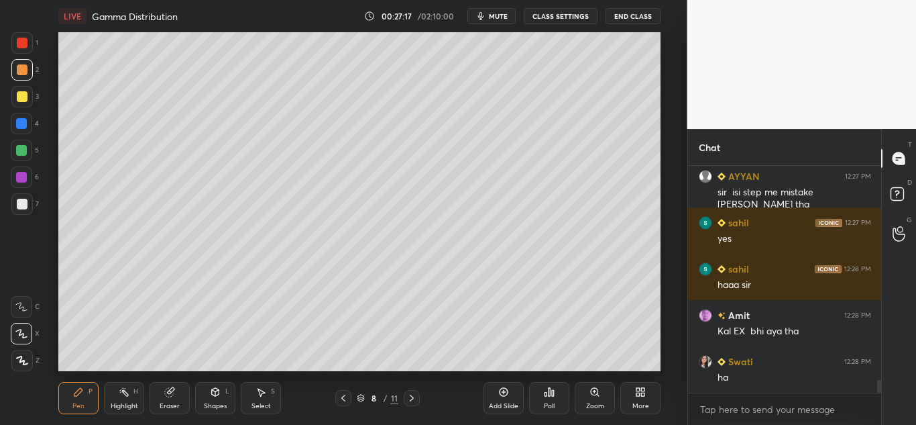
click at [503, 396] on icon at bounding box center [504, 392] width 9 height 9
click at [28, 96] on div at bounding box center [21, 96] width 21 height 21
click at [21, 94] on div at bounding box center [22, 96] width 11 height 11
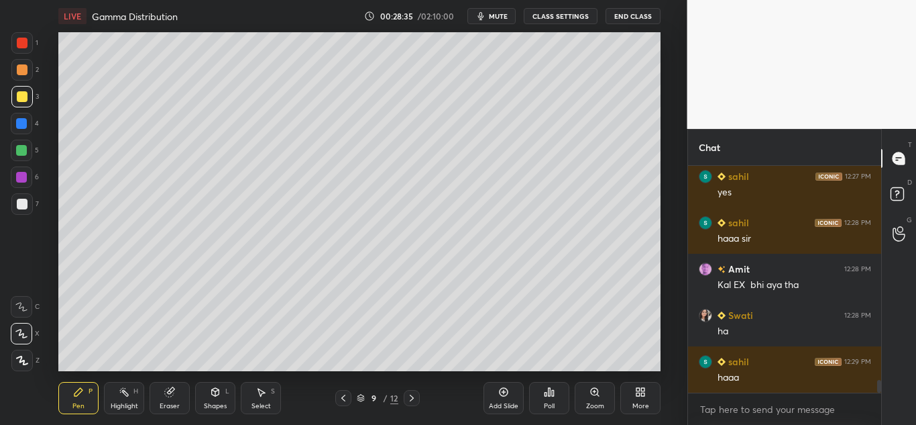
scroll to position [3795, 0]
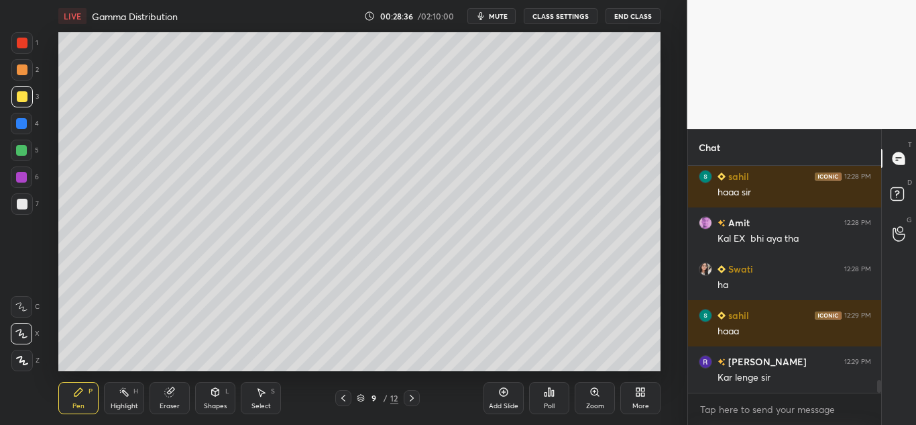
click at [25, 73] on div at bounding box center [22, 69] width 11 height 11
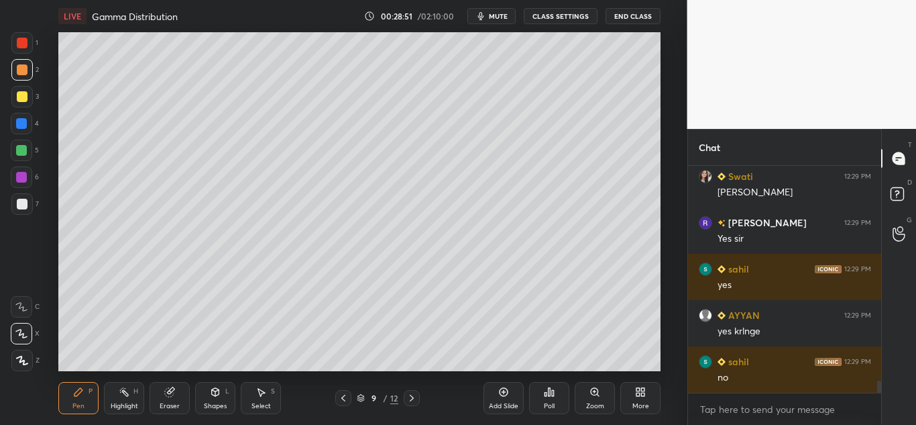
scroll to position [4072, 0]
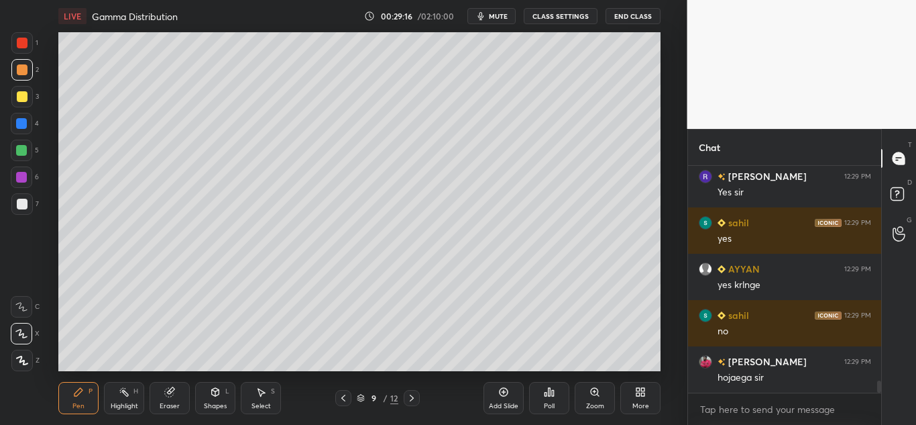
click at [502, 396] on icon at bounding box center [503, 391] width 11 height 11
click at [22, 148] on div at bounding box center [21, 150] width 11 height 11
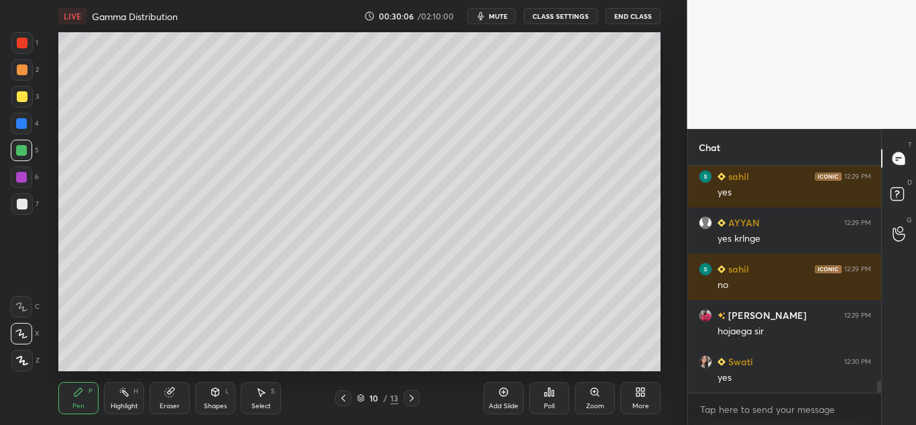
click at [168, 391] on icon at bounding box center [169, 392] width 9 height 9
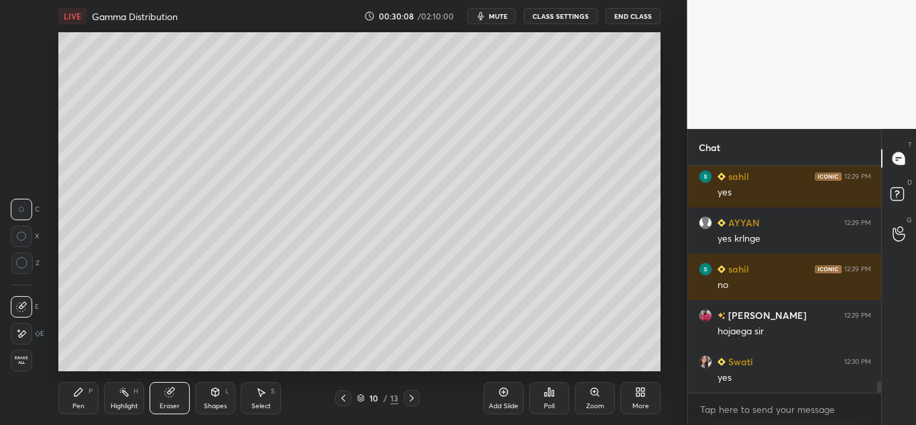
scroll to position [4165, 0]
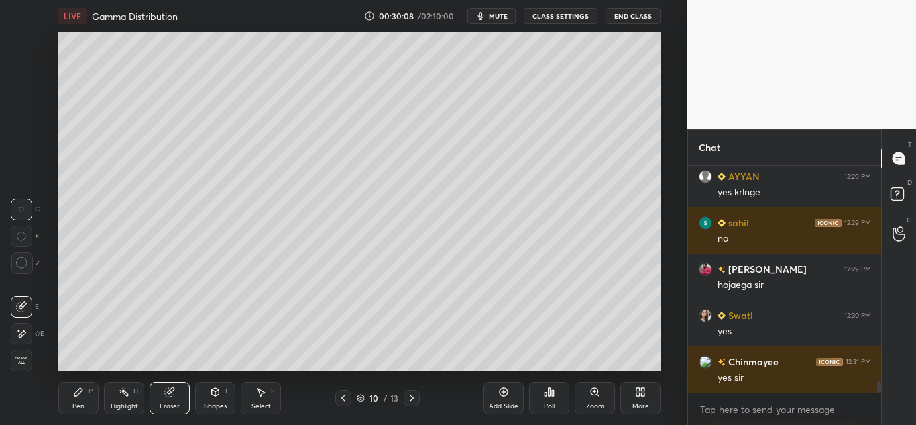
click at [80, 396] on icon at bounding box center [78, 391] width 11 height 11
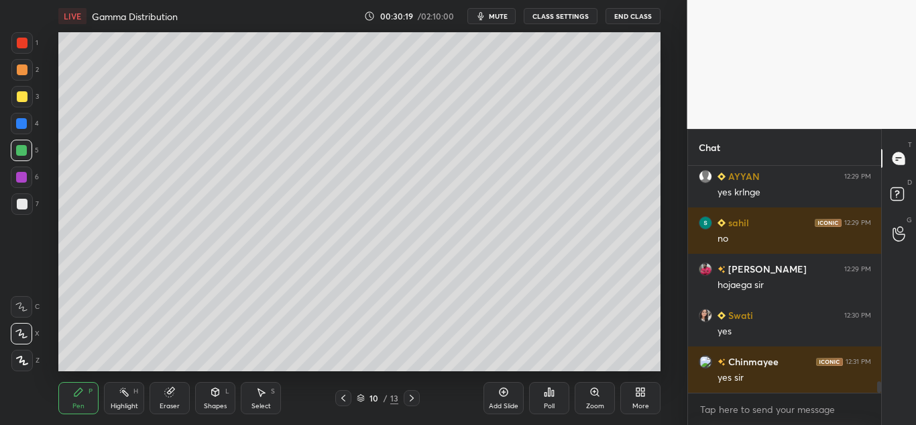
click at [27, 74] on div at bounding box center [21, 69] width 21 height 21
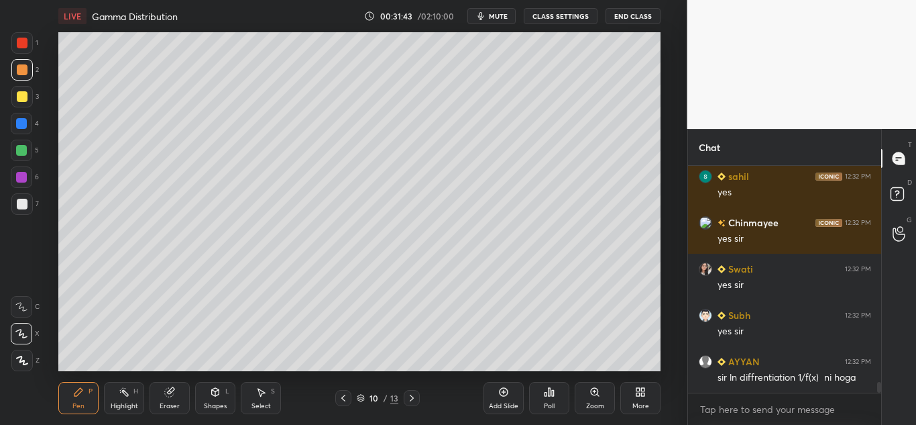
scroll to position [4628, 0]
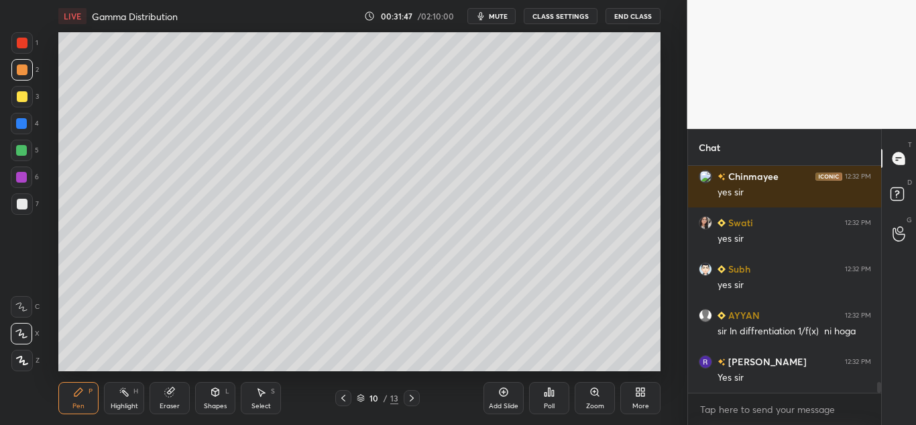
click at [82, 392] on icon at bounding box center [78, 391] width 11 height 11
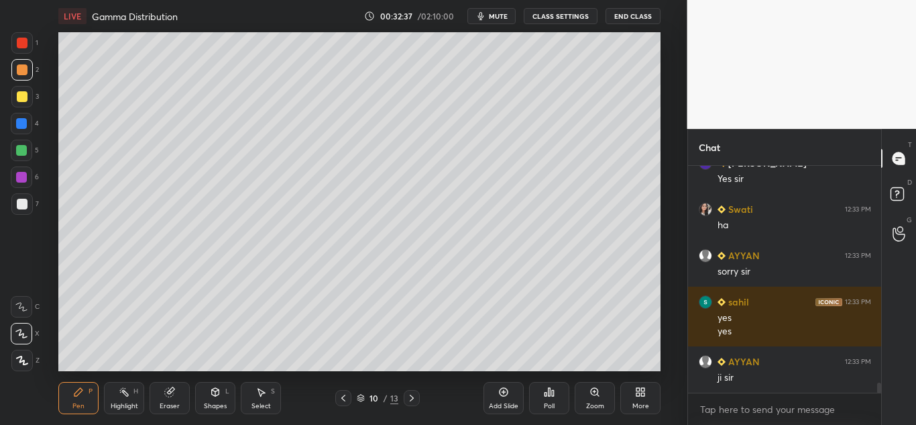
scroll to position [4872, 0]
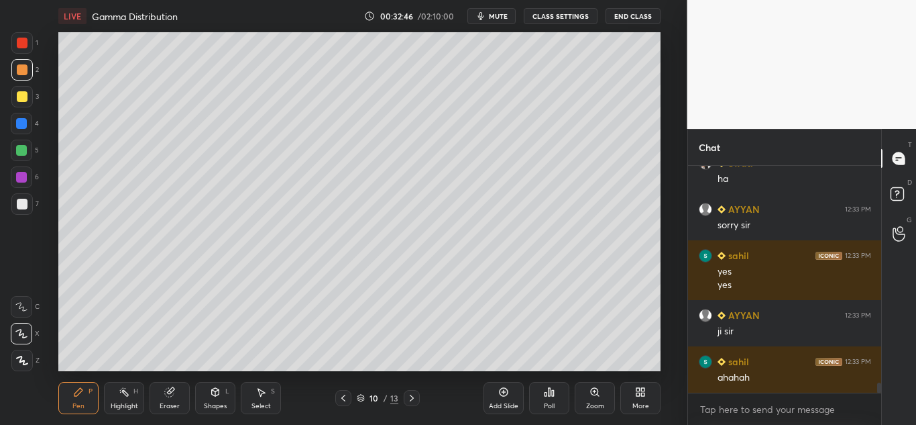
click at [500, 392] on icon at bounding box center [503, 391] width 11 height 11
click at [339, 397] on icon at bounding box center [343, 397] width 11 height 11
click at [412, 394] on icon at bounding box center [411, 397] width 11 height 11
click at [23, 201] on div at bounding box center [22, 204] width 11 height 11
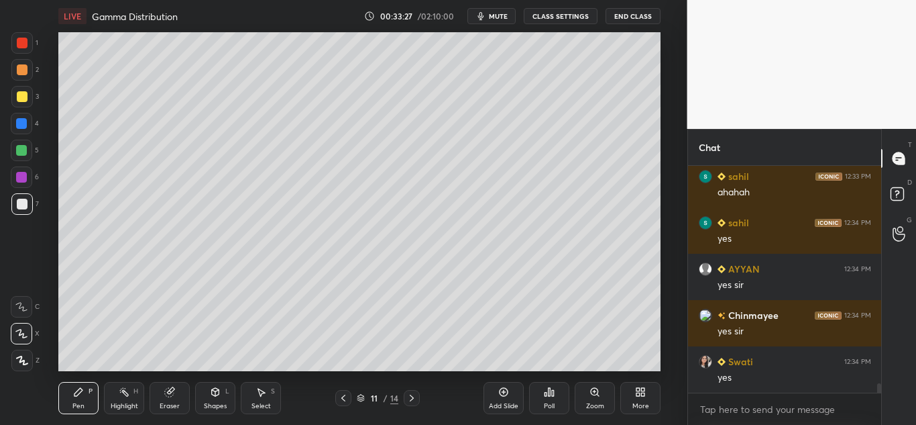
scroll to position [5150, 0]
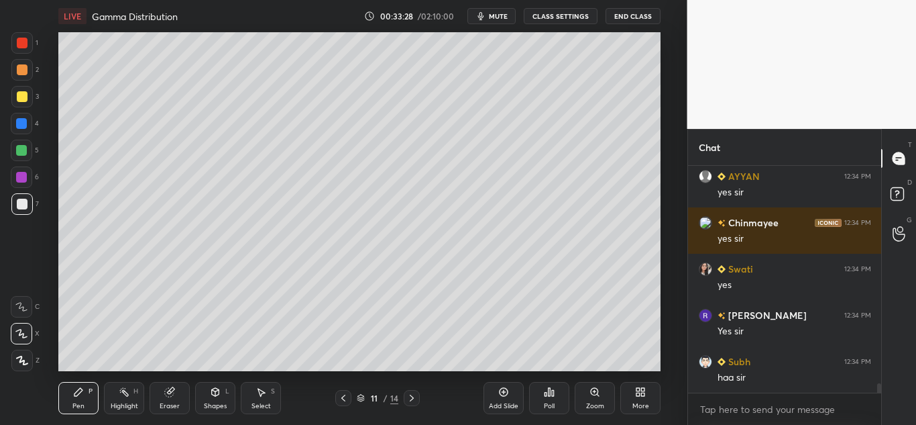
click at [23, 72] on div at bounding box center [22, 69] width 11 height 11
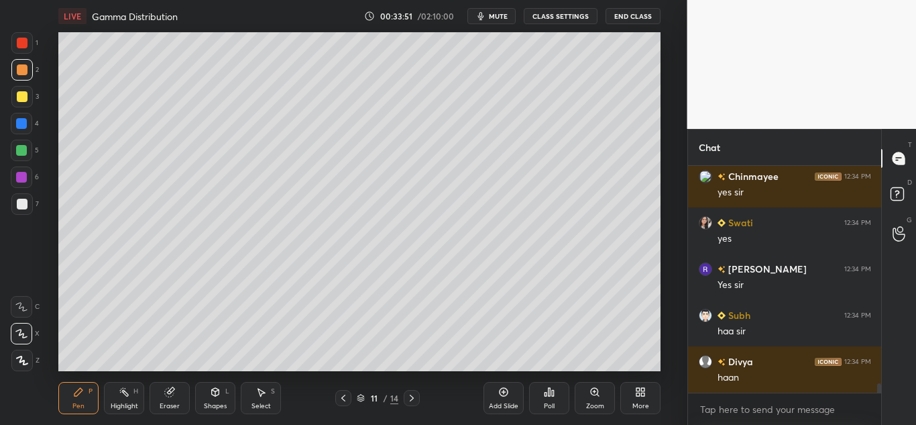
scroll to position [5242, 0]
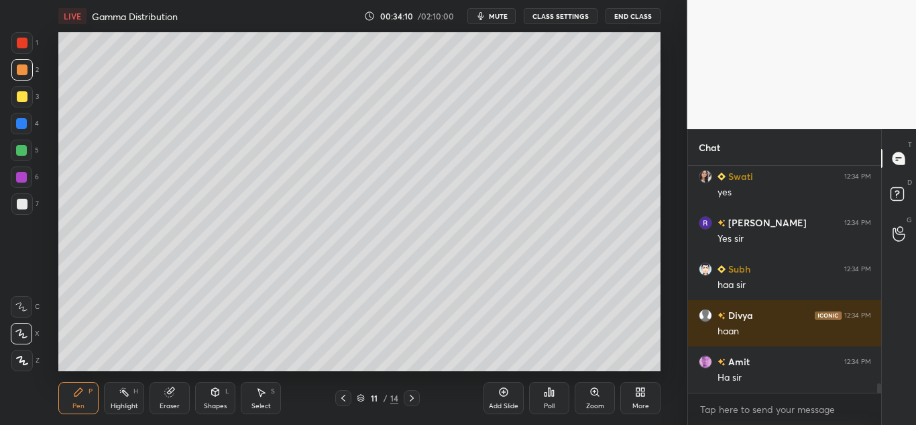
click at [21, 203] on div at bounding box center [22, 204] width 11 height 11
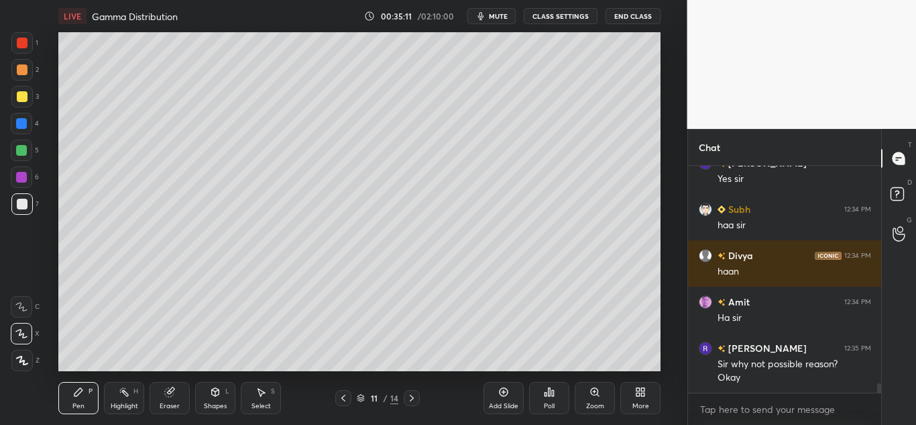
scroll to position [5348, 0]
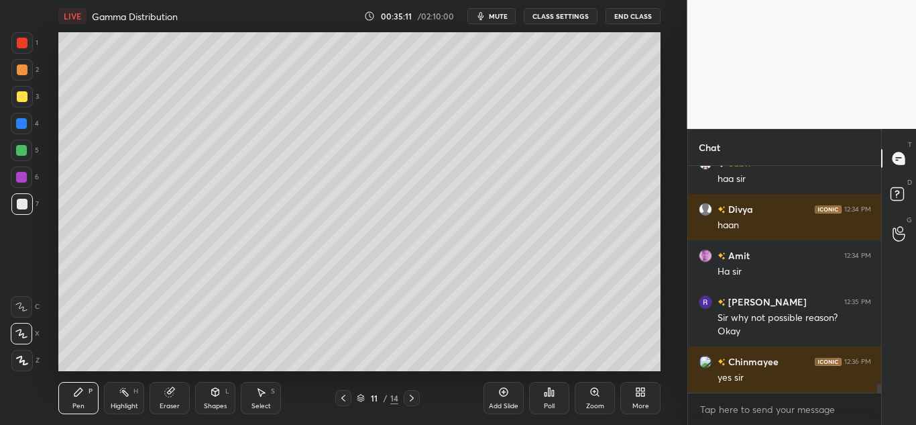
click at [504, 392] on icon at bounding box center [504, 392] width 4 height 4
click at [19, 98] on div at bounding box center [22, 96] width 11 height 11
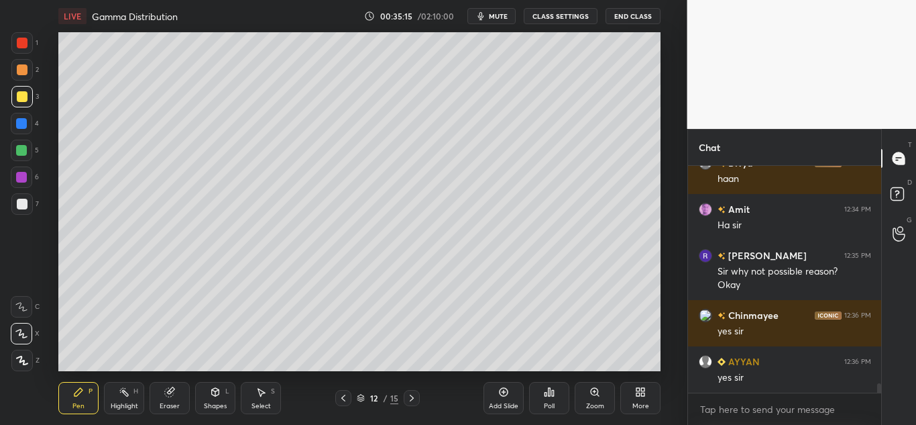
scroll to position [5441, 0]
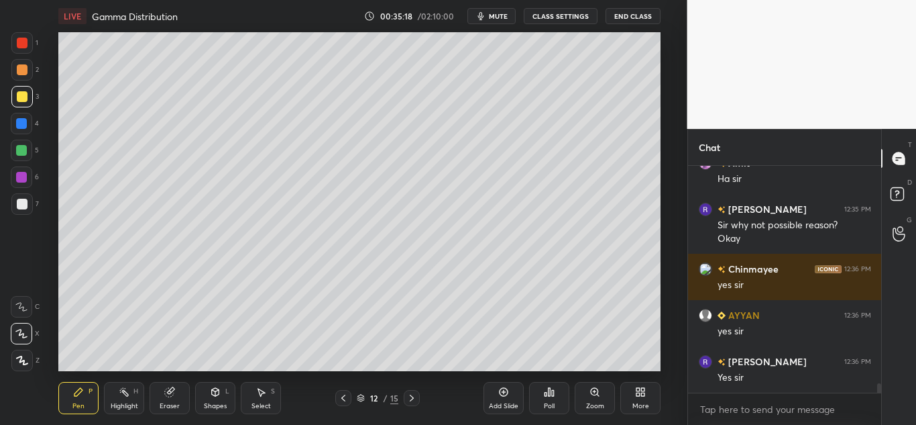
click at [171, 394] on icon at bounding box center [169, 392] width 9 height 9
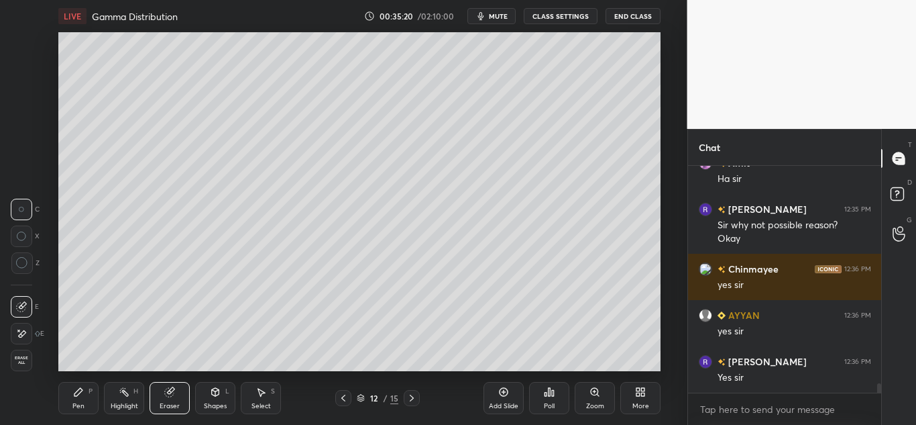
click at [85, 394] on div "Pen P" at bounding box center [78, 398] width 40 height 32
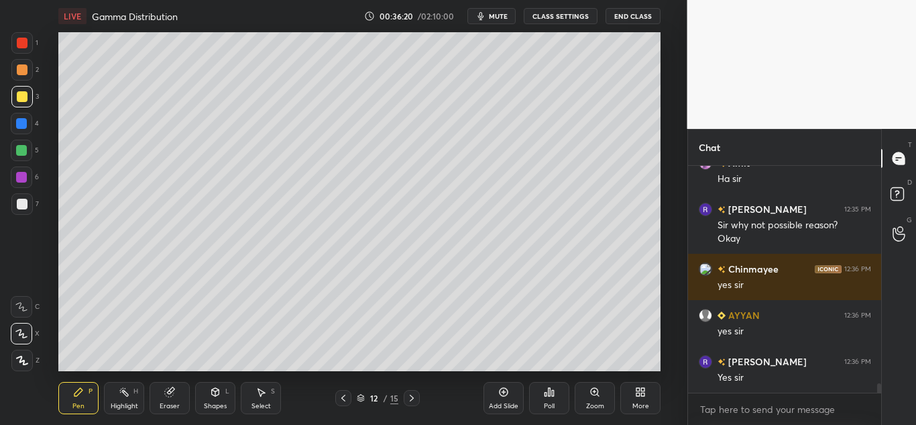
click at [24, 68] on div at bounding box center [22, 69] width 11 height 11
click at [502, 394] on icon at bounding box center [503, 391] width 11 height 11
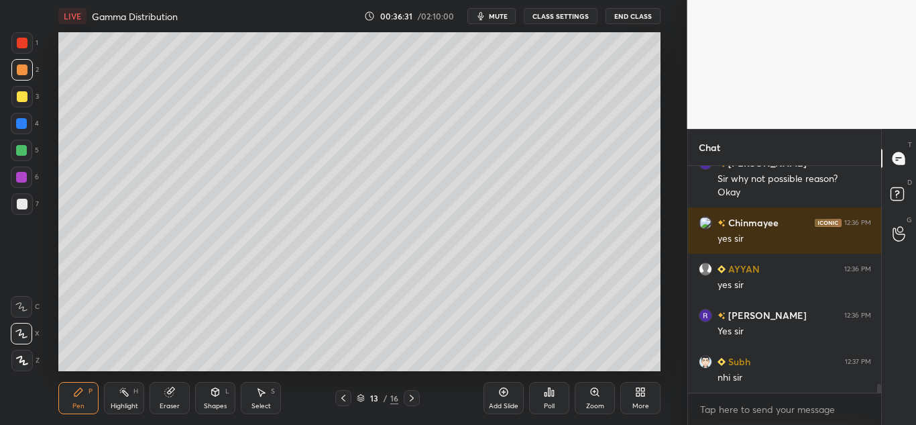
click at [210, 396] on icon at bounding box center [215, 391] width 11 height 11
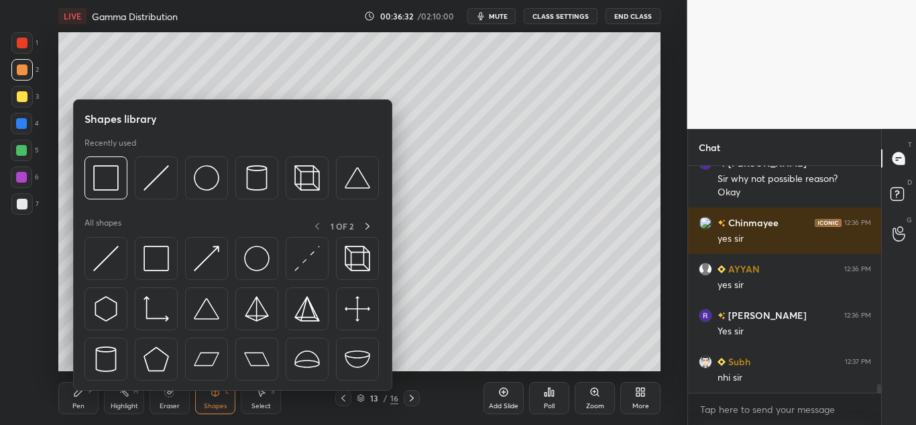
click at [161, 185] on img at bounding box center [156, 177] width 25 height 25
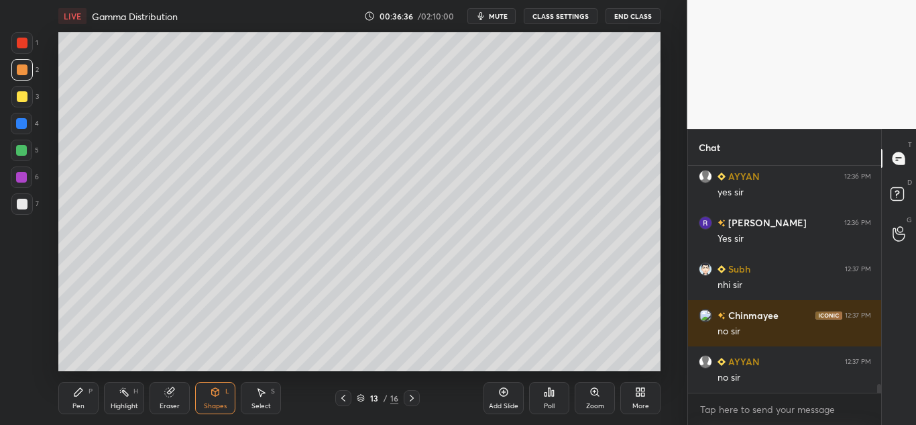
scroll to position [5626, 0]
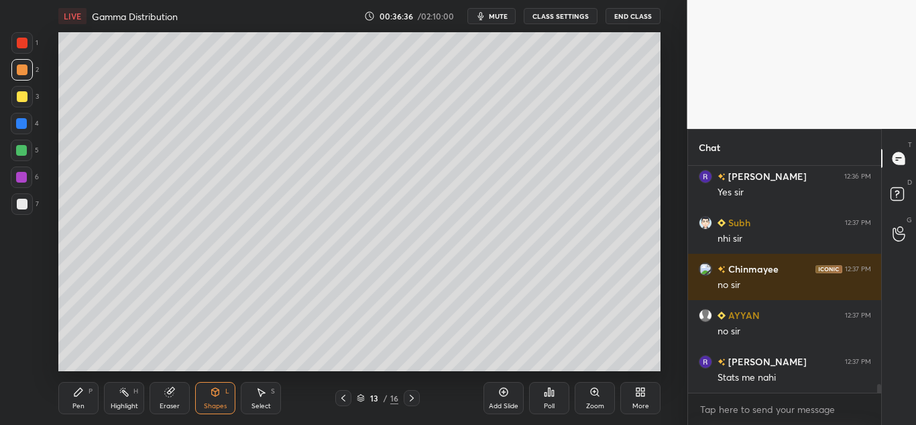
click at [75, 396] on icon at bounding box center [78, 392] width 8 height 8
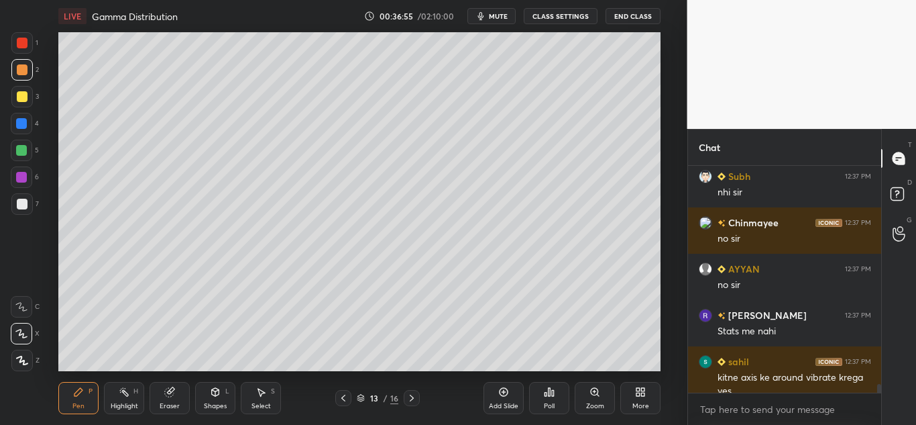
scroll to position [5686, 0]
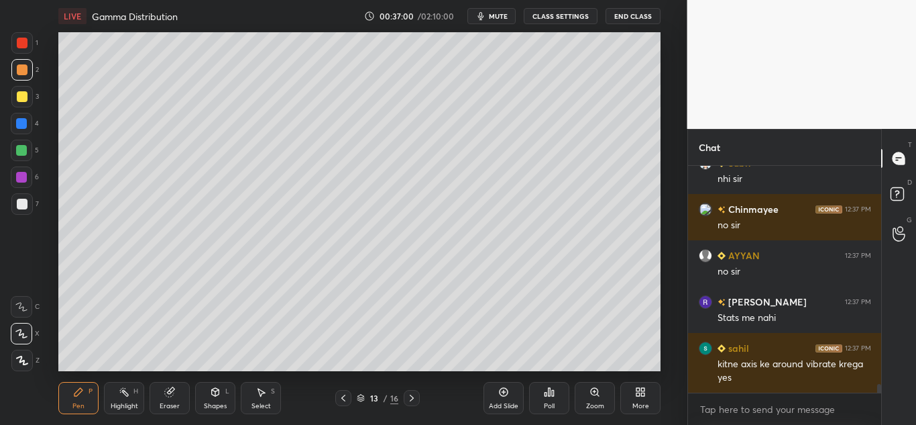
click at [25, 70] on div at bounding box center [22, 69] width 11 height 11
click at [19, 94] on div at bounding box center [22, 96] width 11 height 11
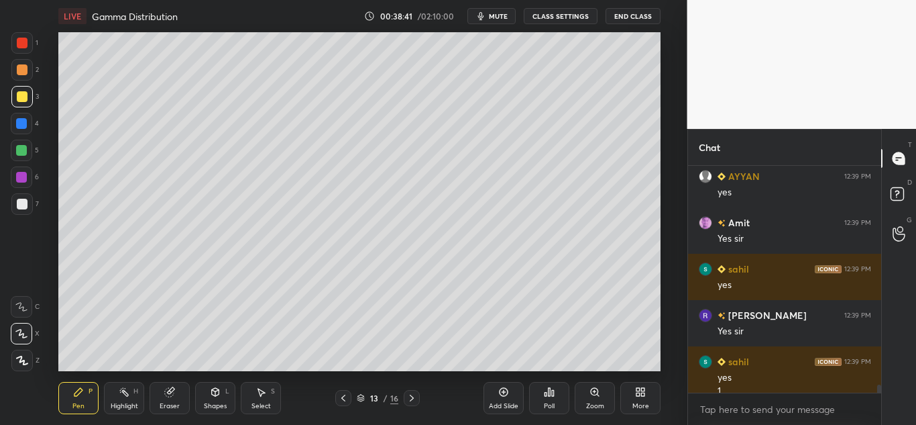
scroll to position [6023, 0]
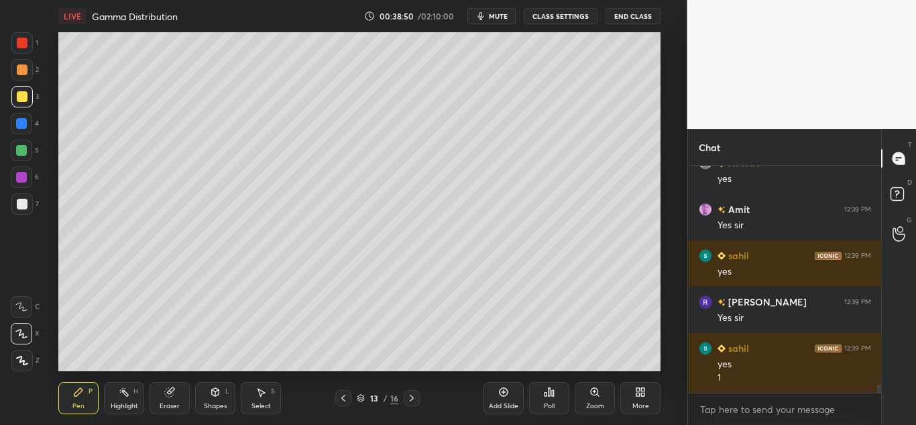
click at [27, 47] on div at bounding box center [22, 43] width 11 height 11
click at [21, 121] on div at bounding box center [21, 123] width 11 height 11
click at [25, 203] on div at bounding box center [22, 204] width 11 height 11
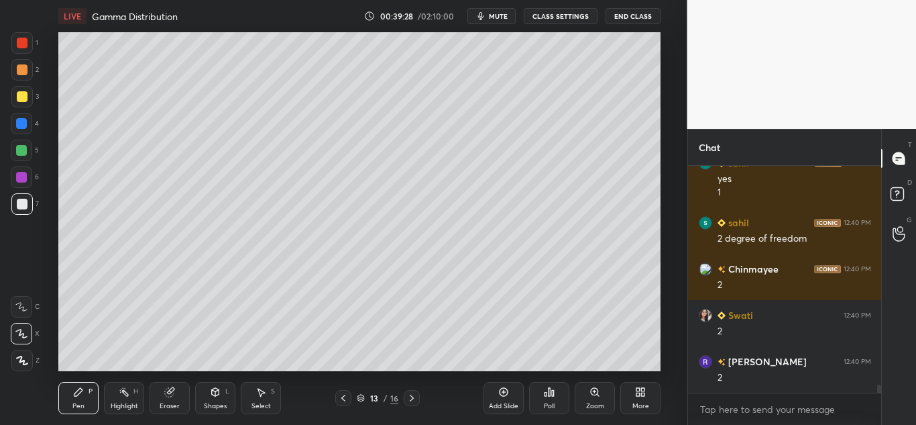
scroll to position [6255, 0]
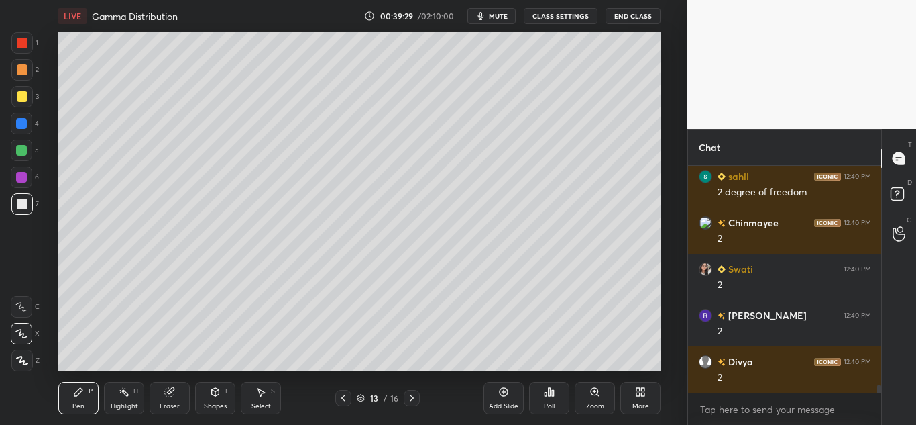
click at [21, 72] on div at bounding box center [22, 69] width 11 height 11
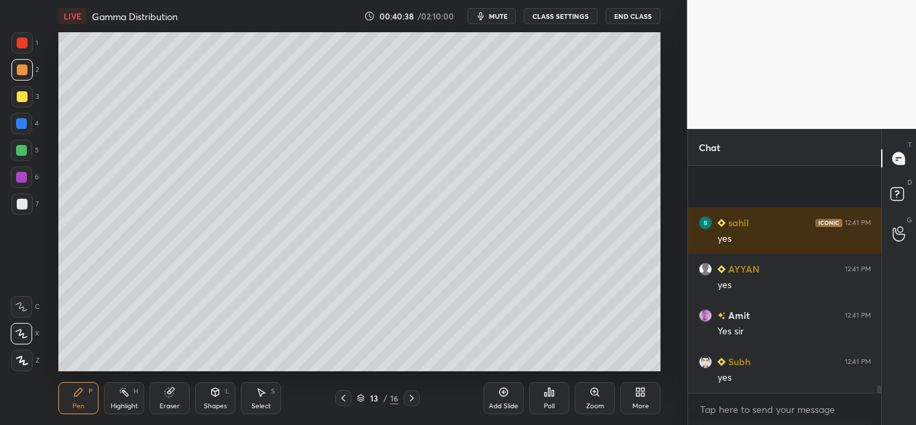
scroll to position [6729, 0]
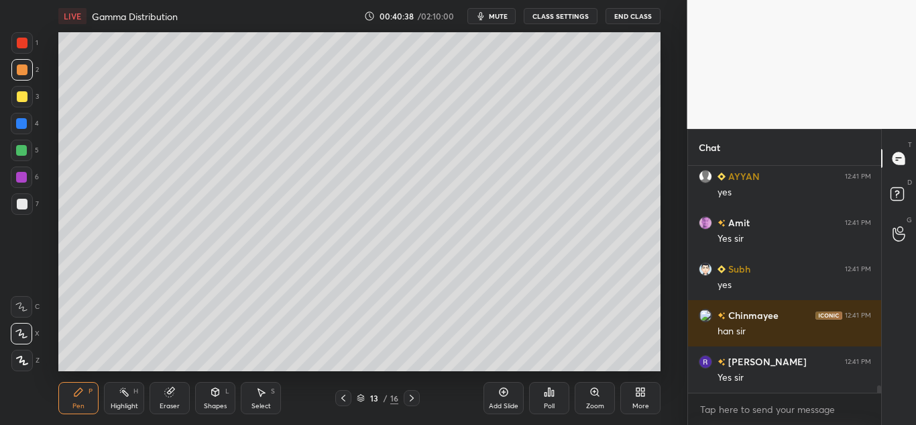
click at [502, 390] on icon at bounding box center [503, 391] width 11 height 11
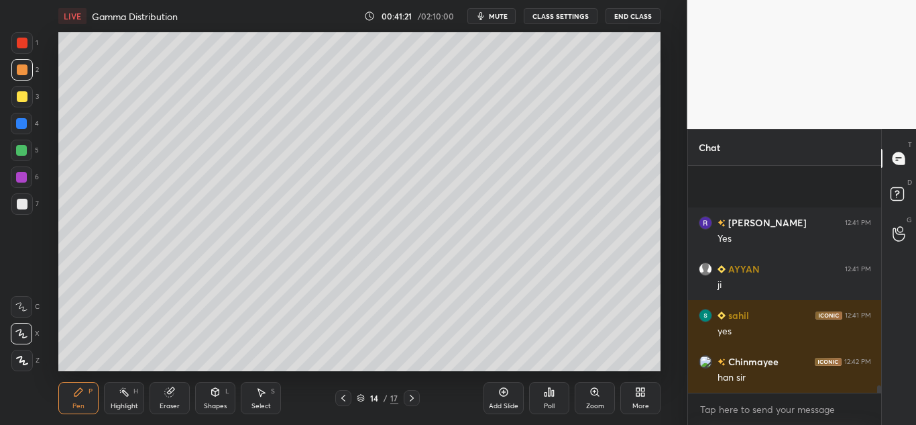
scroll to position [7100, 0]
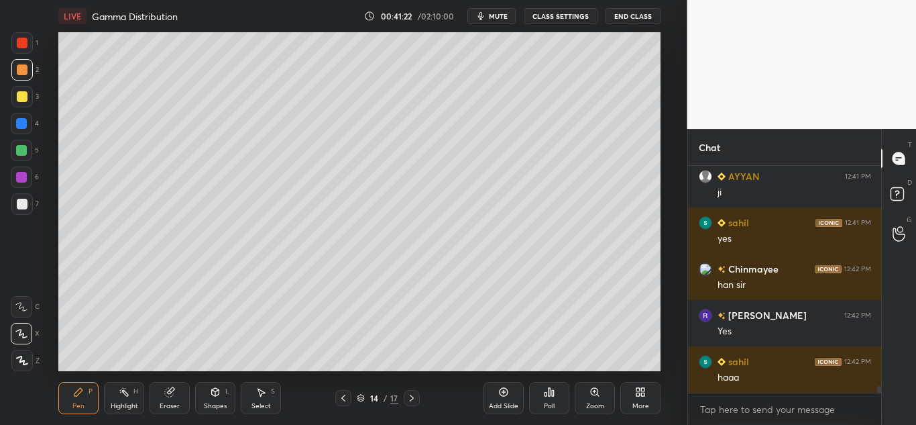
click at [181, 396] on div "Eraser" at bounding box center [170, 398] width 40 height 32
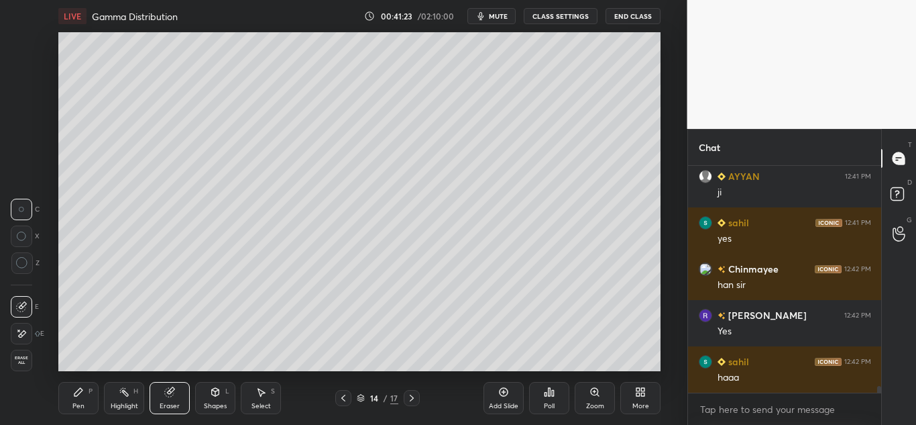
click at [22, 357] on span "Erase all" at bounding box center [21, 359] width 20 height 9
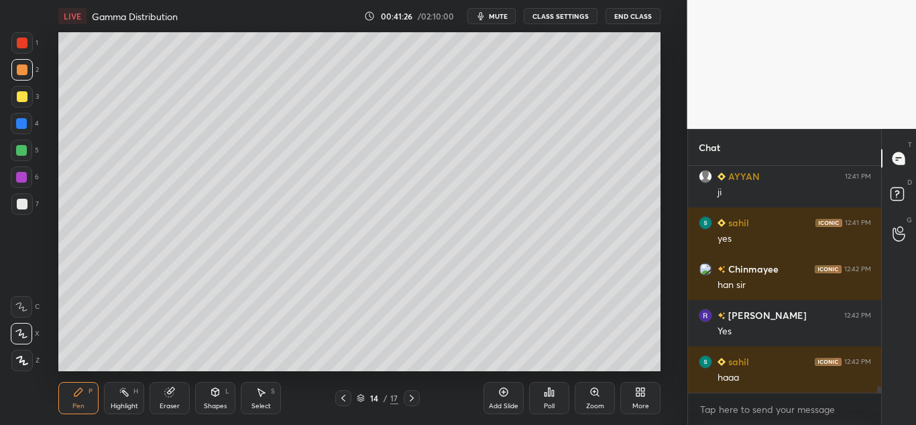
click at [343, 396] on icon at bounding box center [343, 397] width 11 height 11
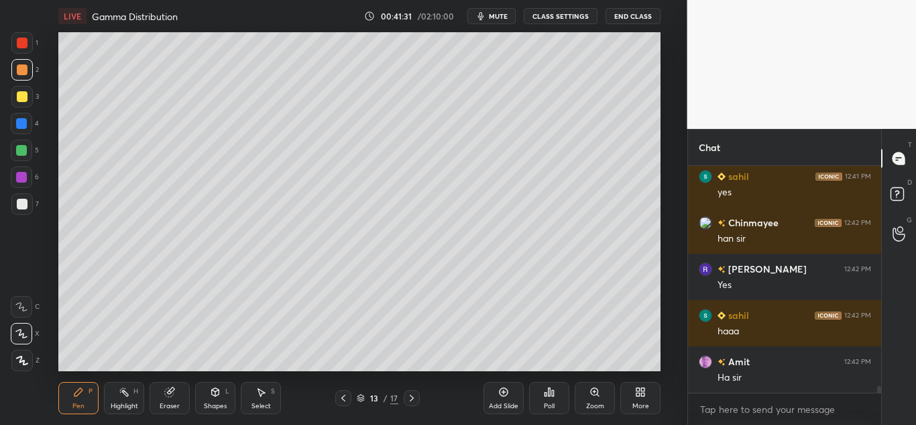
scroll to position [7192, 0]
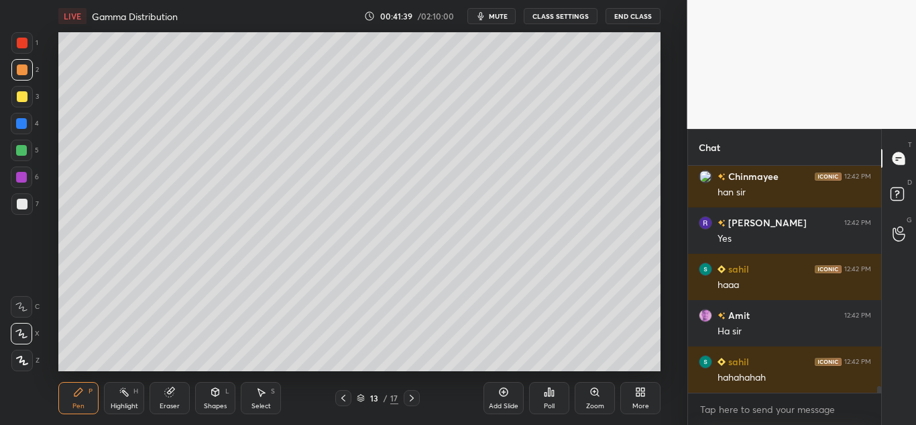
click at [409, 397] on icon at bounding box center [411, 397] width 11 height 11
click at [343, 395] on icon at bounding box center [343, 397] width 11 height 11
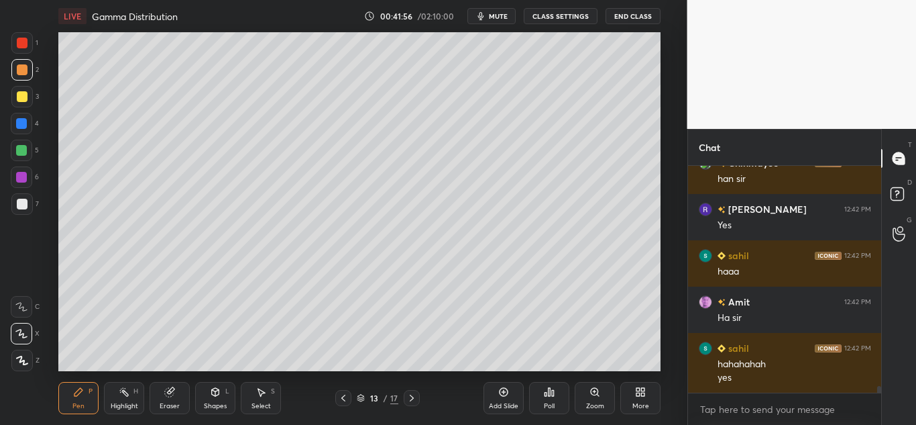
scroll to position [7252, 0]
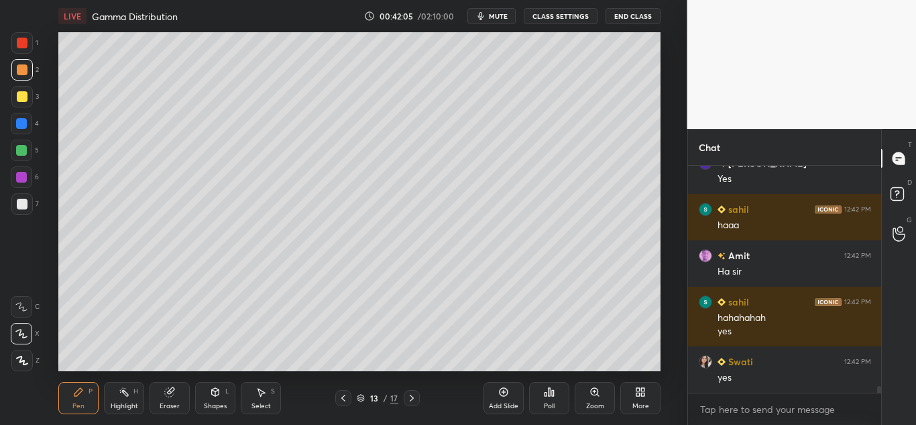
click at [410, 402] on icon at bounding box center [411, 397] width 11 height 11
click at [27, 95] on div at bounding box center [21, 96] width 21 height 21
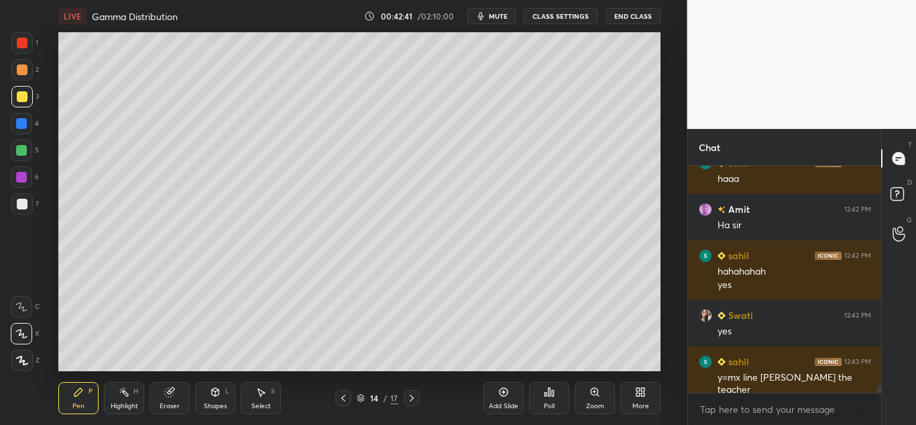
click at [22, 71] on div at bounding box center [22, 69] width 11 height 11
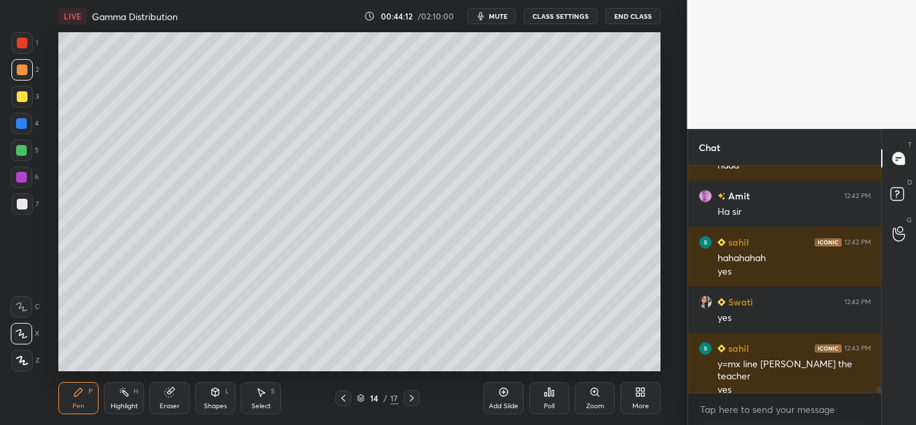
click at [502, 392] on icon at bounding box center [504, 392] width 4 height 4
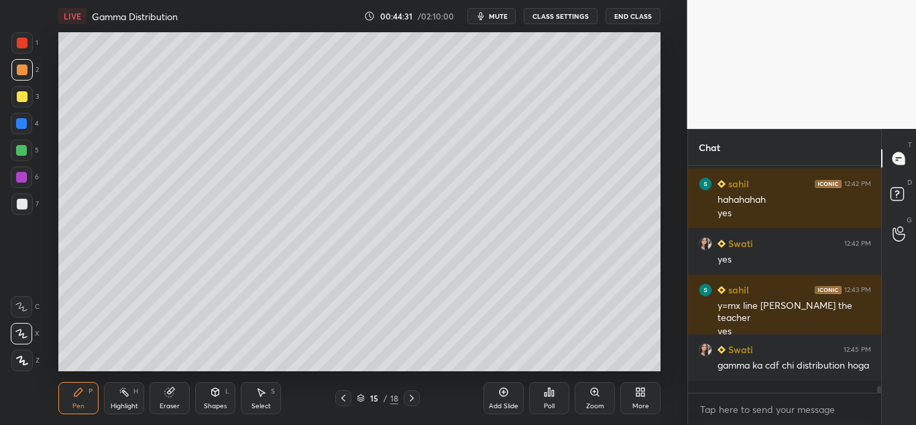
click at [167, 395] on icon at bounding box center [169, 392] width 9 height 9
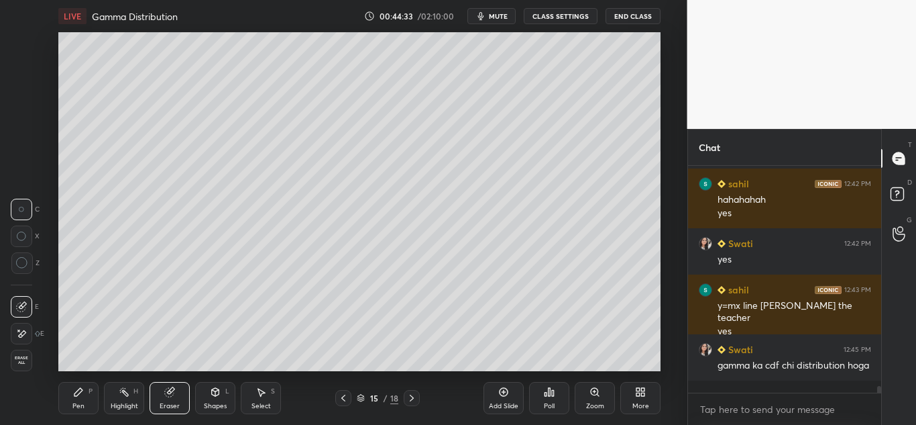
click at [82, 390] on icon at bounding box center [78, 392] width 8 height 8
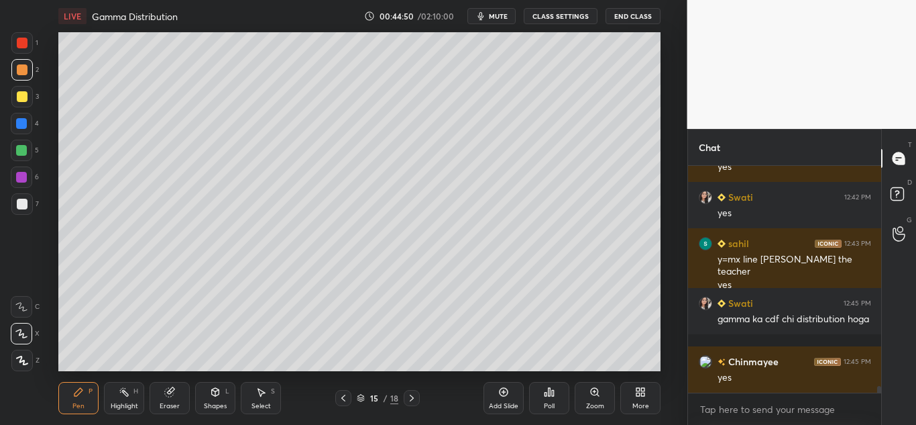
scroll to position [7486, 0]
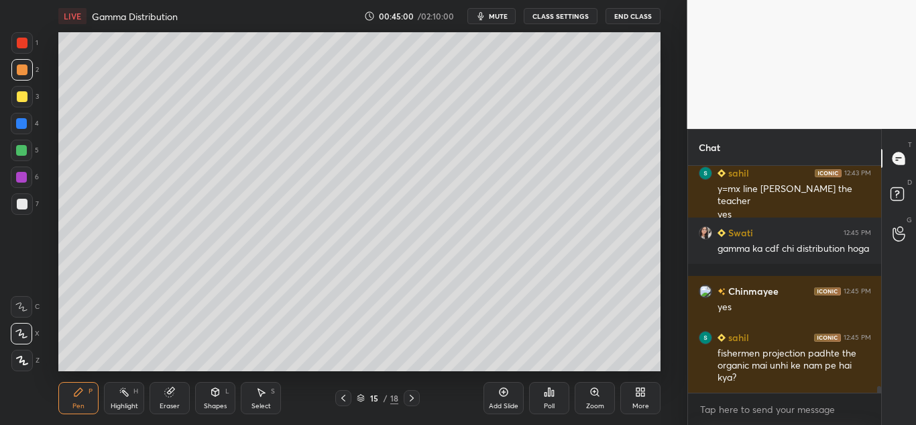
click at [210, 403] on div "Shapes" at bounding box center [215, 405] width 23 height 7
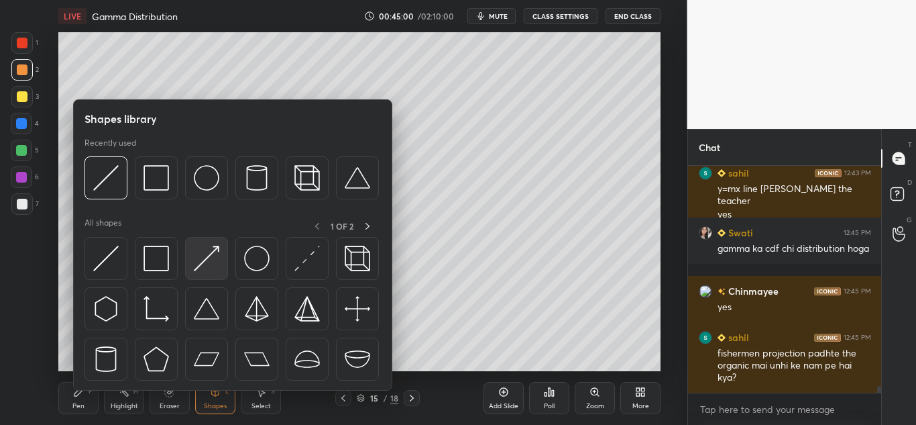
scroll to position [7533, 0]
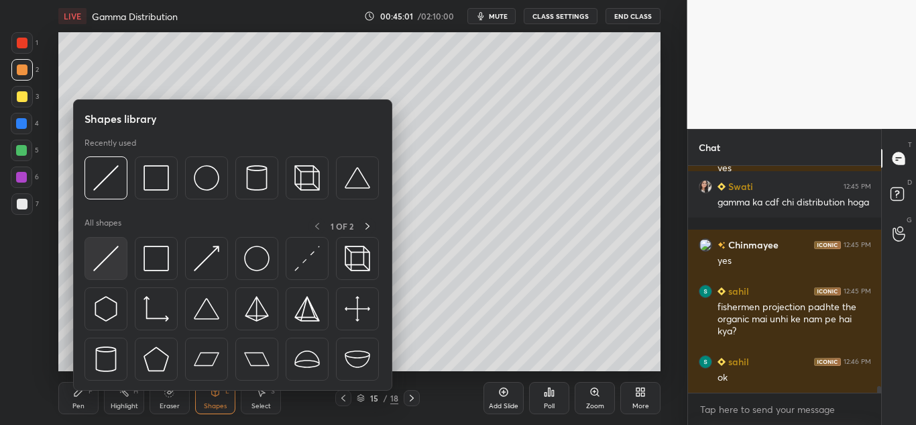
click at [107, 254] on img at bounding box center [105, 257] width 25 height 25
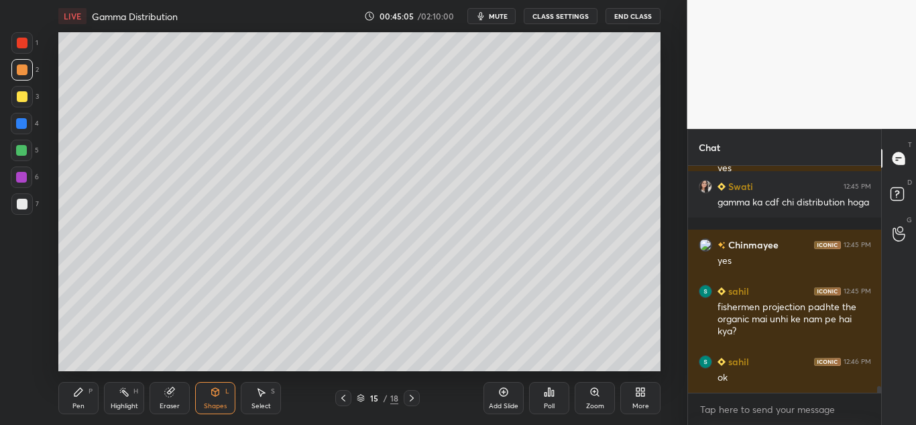
click at [73, 397] on div "Pen P" at bounding box center [78, 398] width 40 height 32
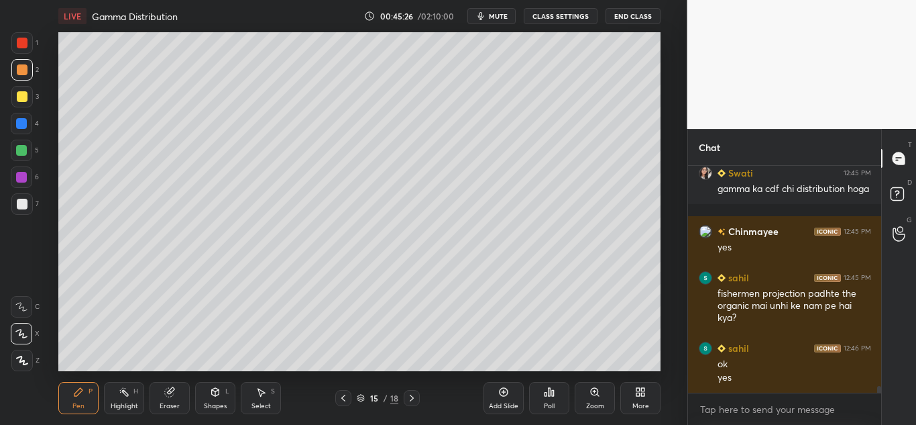
scroll to position [7592, 0]
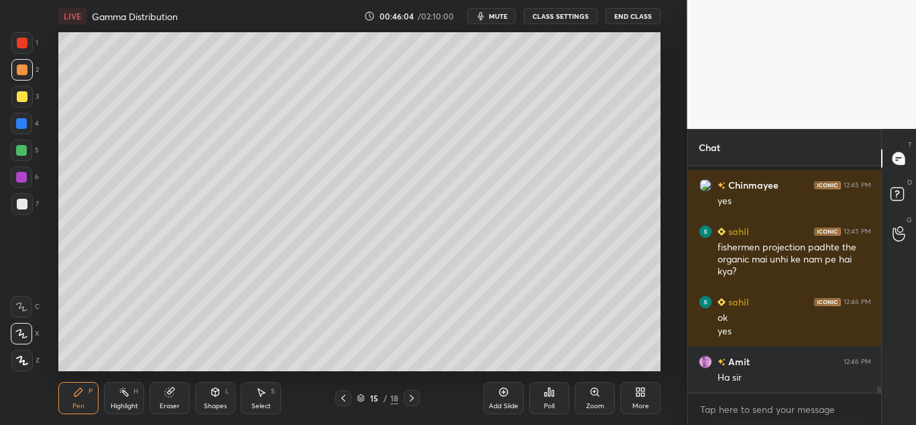
click at [20, 202] on div at bounding box center [22, 204] width 11 height 11
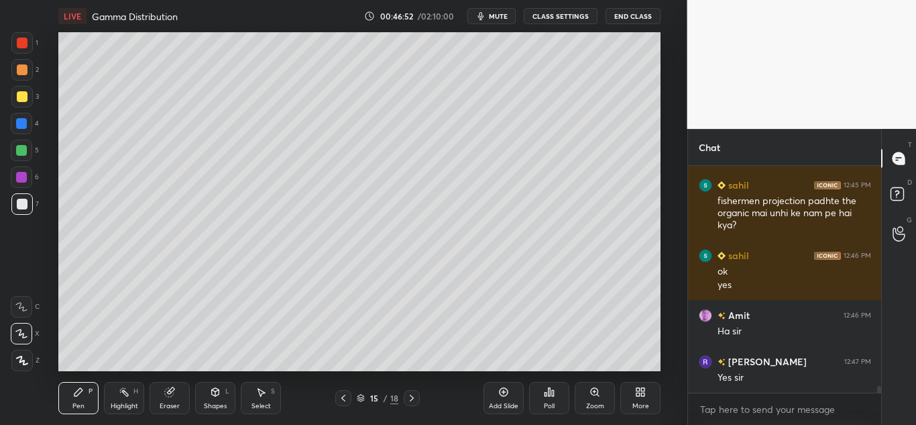
click at [504, 396] on icon at bounding box center [503, 391] width 11 height 11
click at [218, 402] on div "Shapes" at bounding box center [215, 405] width 23 height 7
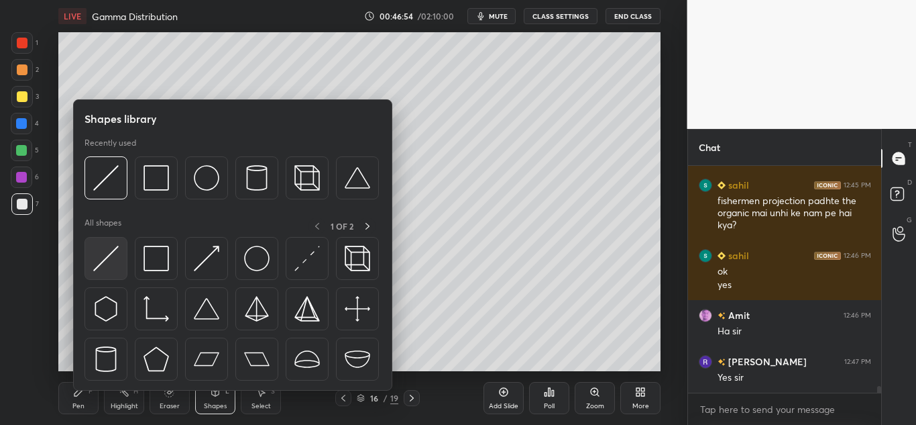
click at [98, 262] on img at bounding box center [105, 257] width 25 height 25
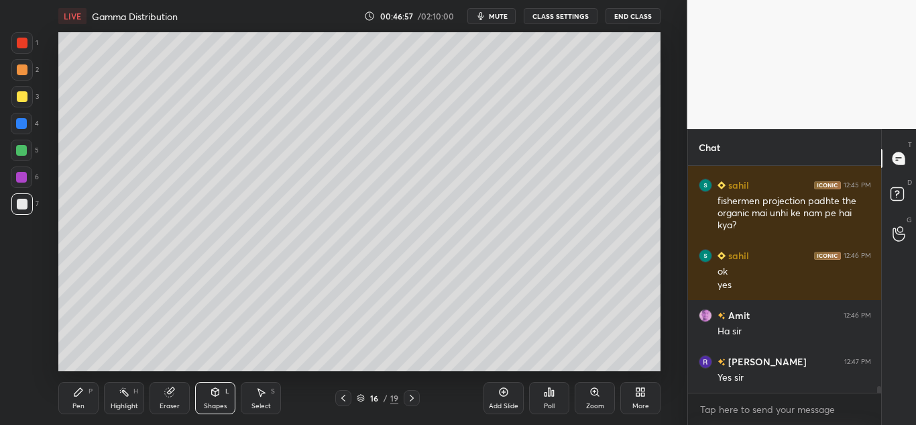
click at [67, 396] on div "Pen P" at bounding box center [78, 398] width 40 height 32
click at [17, 204] on div at bounding box center [22, 204] width 11 height 11
click at [24, 144] on div at bounding box center [21, 149] width 21 height 21
click at [15, 123] on div at bounding box center [21, 123] width 21 height 21
click at [21, 144] on div at bounding box center [21, 149] width 21 height 21
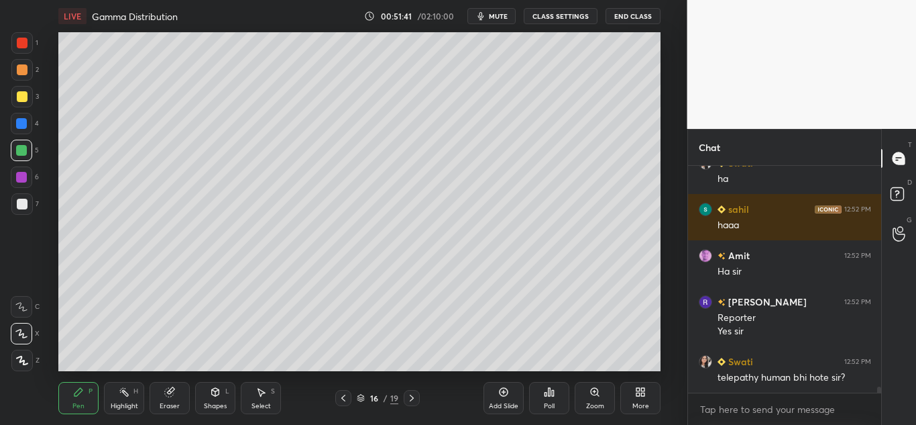
scroll to position [8543, 0]
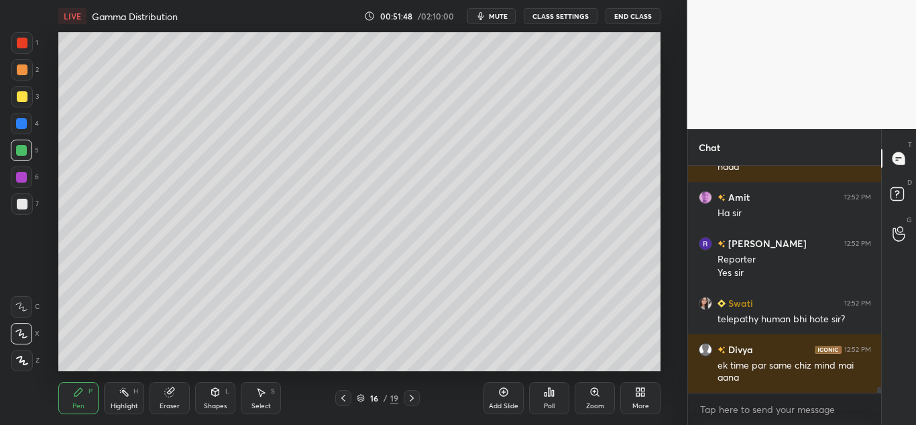
click at [498, 402] on div "Add Slide" at bounding box center [504, 405] width 30 height 7
click at [18, 100] on div at bounding box center [22, 96] width 11 height 11
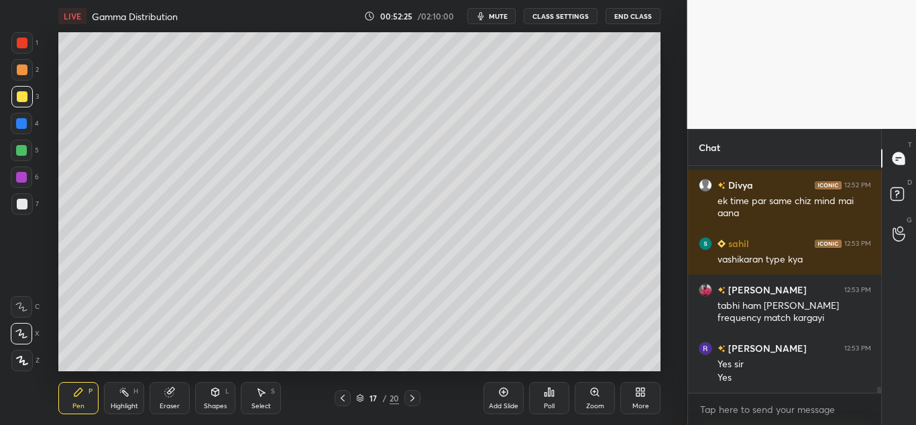
scroll to position [8754, 0]
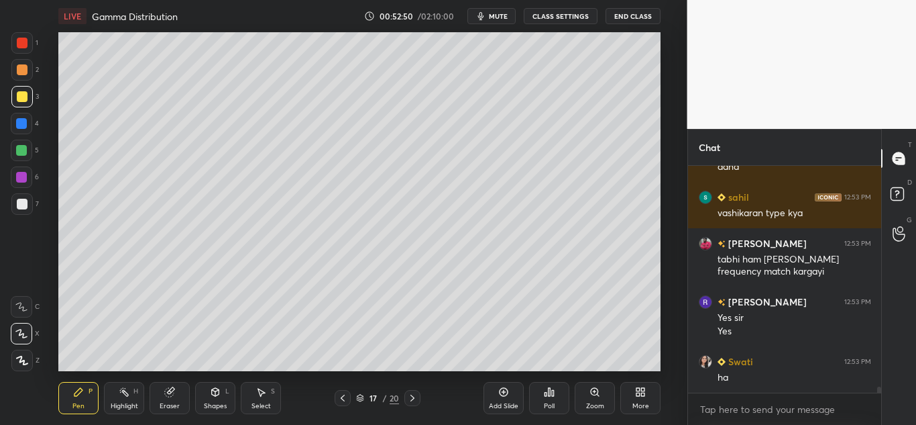
click at [168, 408] on div "Eraser" at bounding box center [170, 405] width 20 height 7
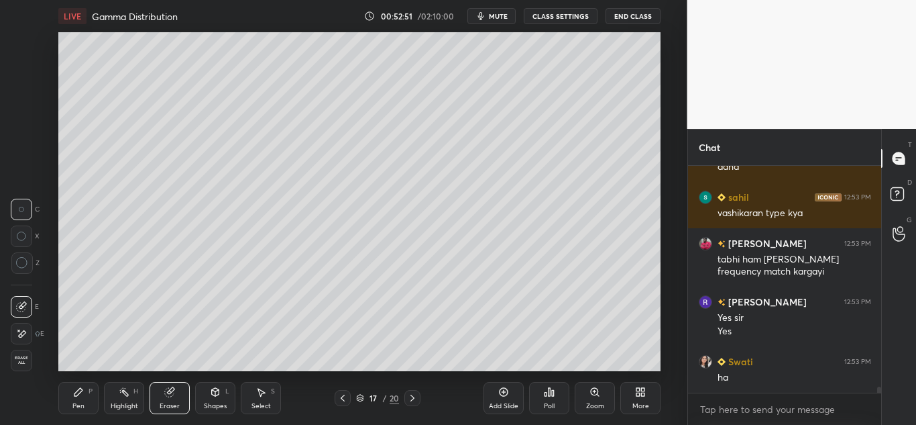
click at [17, 361] on span "Erase all" at bounding box center [21, 359] width 20 height 9
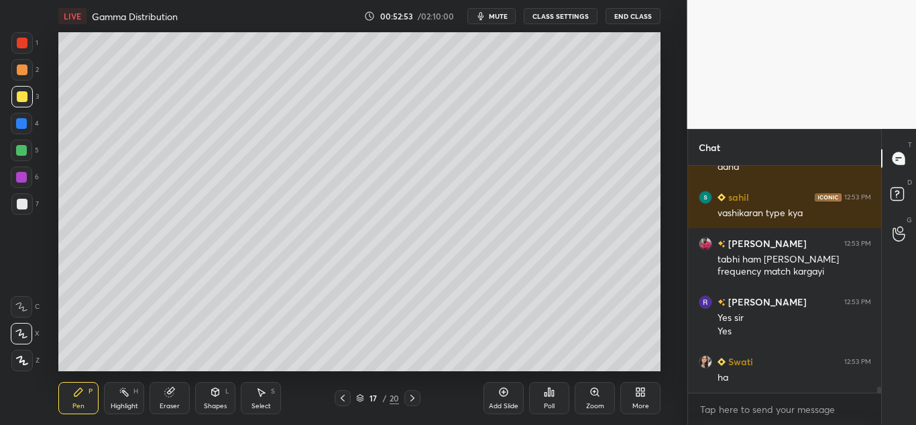
click at [339, 400] on icon at bounding box center [342, 397] width 11 height 11
click at [416, 398] on icon at bounding box center [412, 397] width 11 height 11
click at [414, 396] on icon at bounding box center [412, 397] width 11 height 11
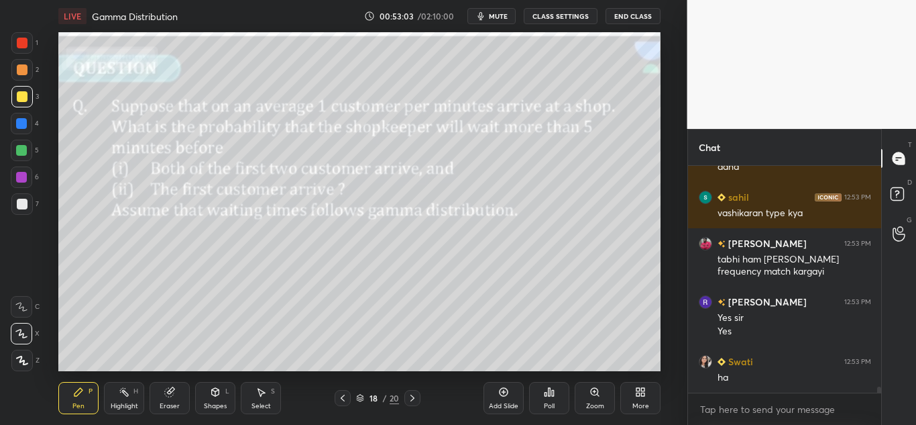
scroll to position [8800, 0]
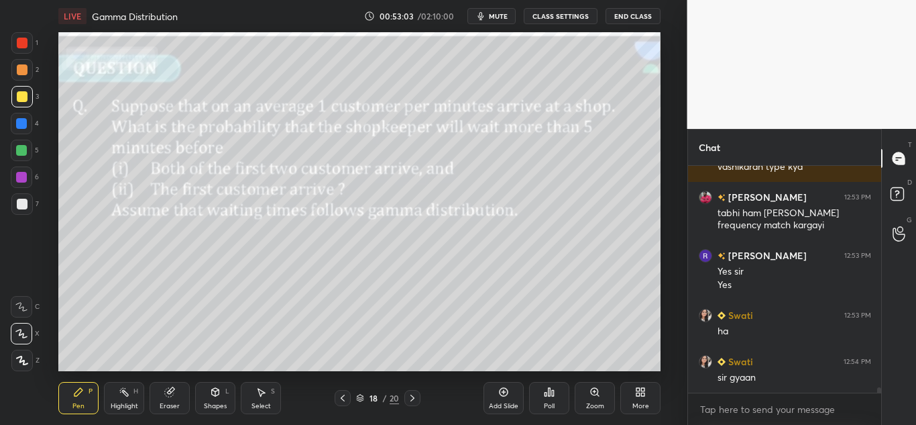
click at [341, 395] on icon at bounding box center [342, 397] width 11 height 11
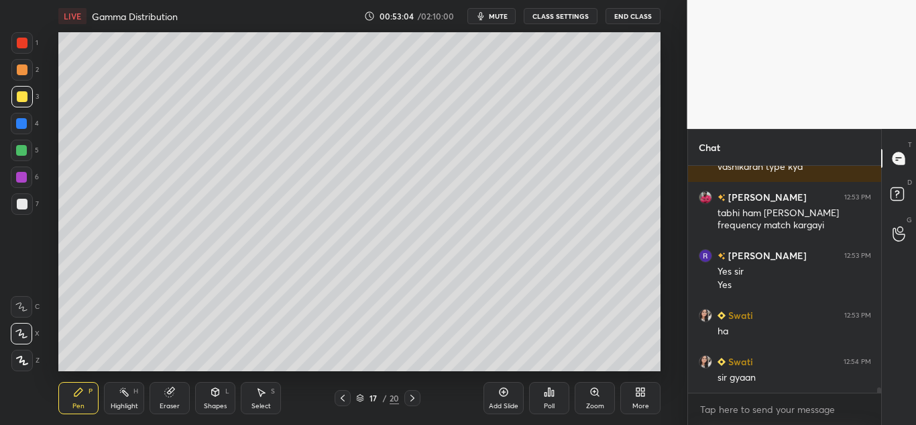
scroll to position [8847, 0]
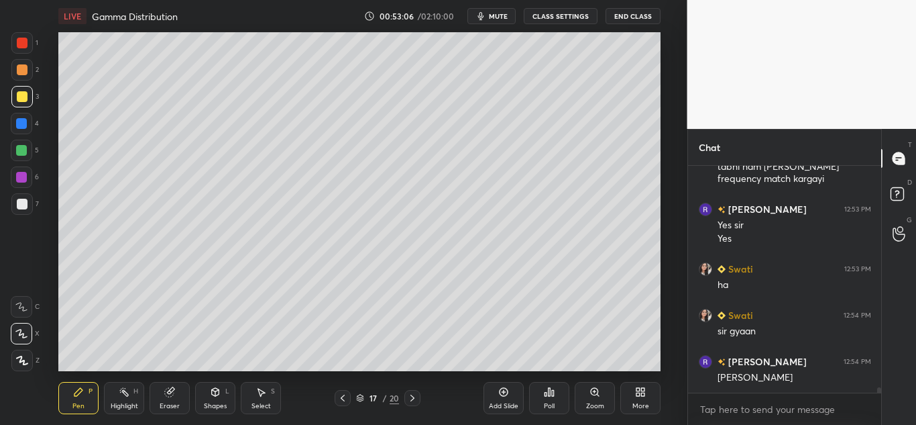
click at [408, 398] on icon at bounding box center [412, 397] width 11 height 11
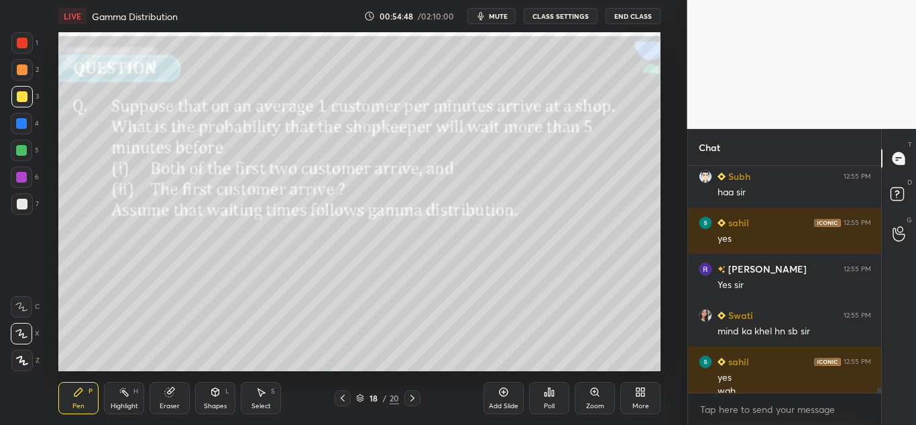
scroll to position [9381, 0]
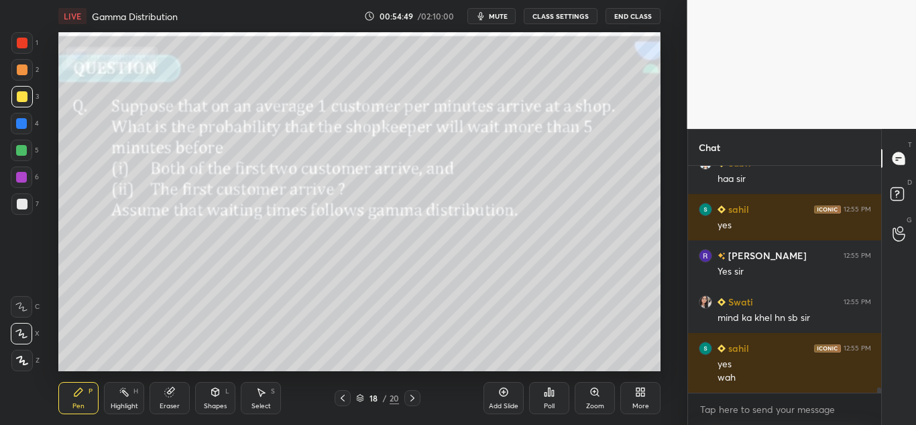
click at [71, 394] on div "Pen P" at bounding box center [78, 398] width 40 height 32
click at [24, 74] on div at bounding box center [22, 69] width 11 height 11
click at [77, 396] on icon at bounding box center [78, 392] width 8 height 8
click at [18, 307] on icon at bounding box center [21, 306] width 12 height 9
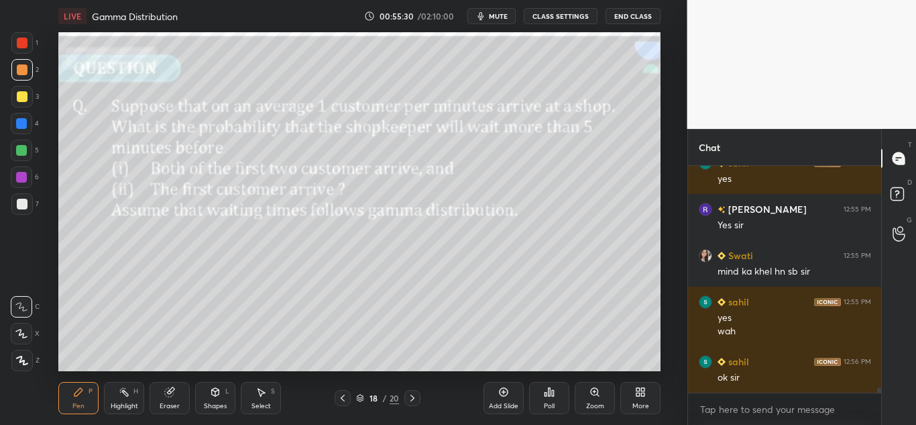
scroll to position [9474, 0]
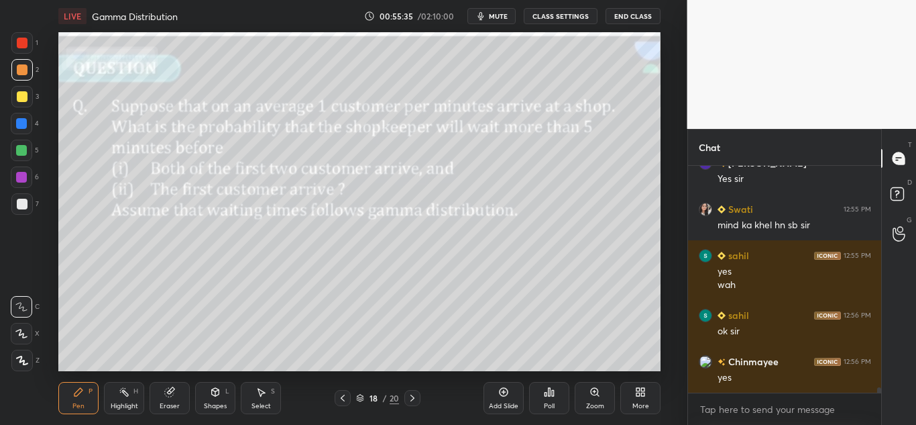
click at [17, 99] on div at bounding box center [22, 96] width 11 height 11
click at [504, 388] on icon at bounding box center [503, 391] width 11 height 11
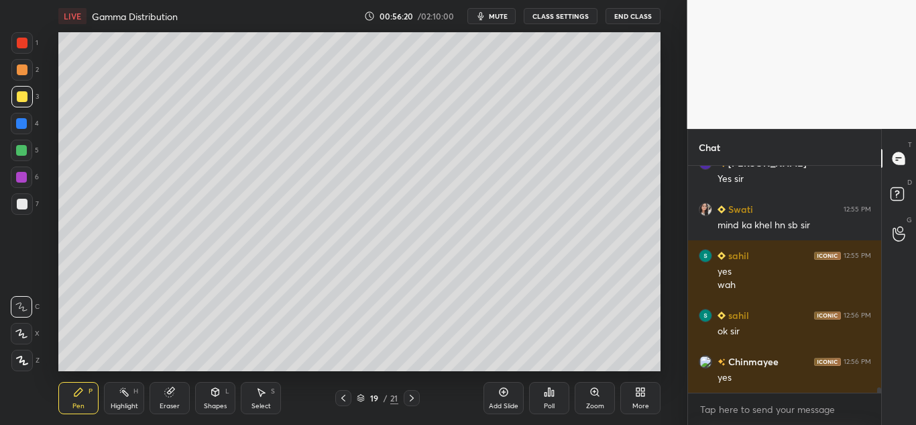
click at [343, 400] on icon at bounding box center [343, 397] width 4 height 7
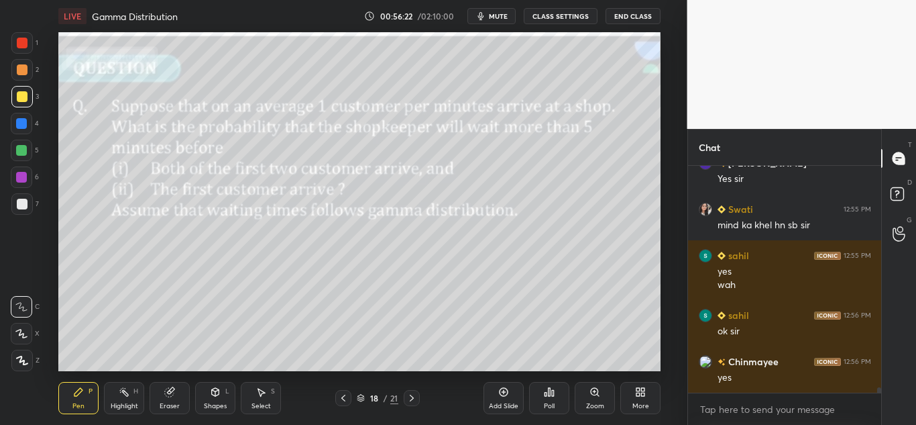
click at [416, 392] on icon at bounding box center [411, 397] width 11 height 11
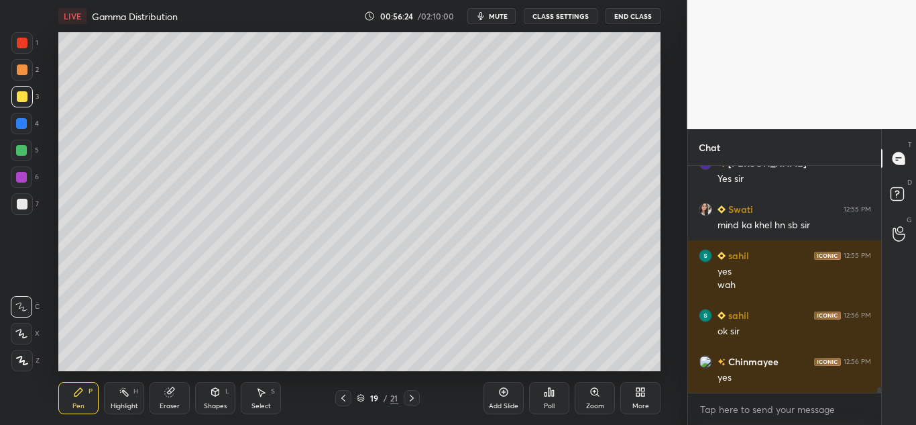
click at [341, 398] on icon at bounding box center [343, 397] width 11 height 11
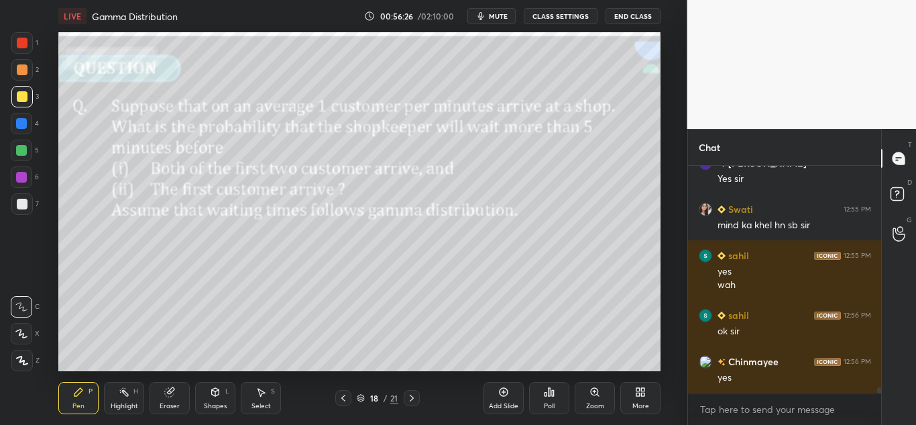
click at [410, 392] on icon at bounding box center [411, 397] width 11 height 11
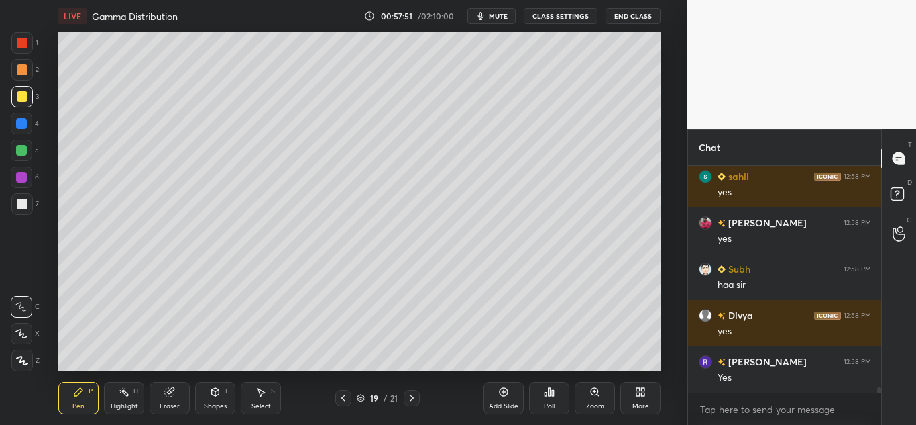
scroll to position [9751, 0]
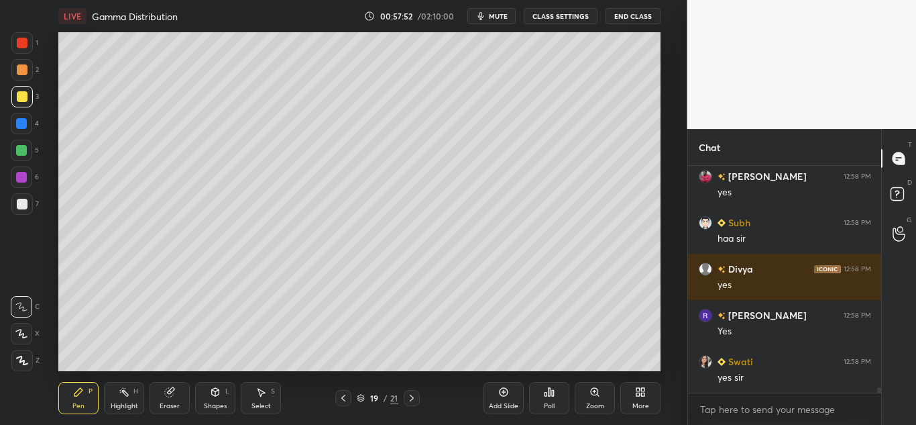
click at [351, 393] on div "19 / 21" at bounding box center [377, 398] width 85 height 16
click at [341, 400] on icon at bounding box center [343, 397] width 11 height 11
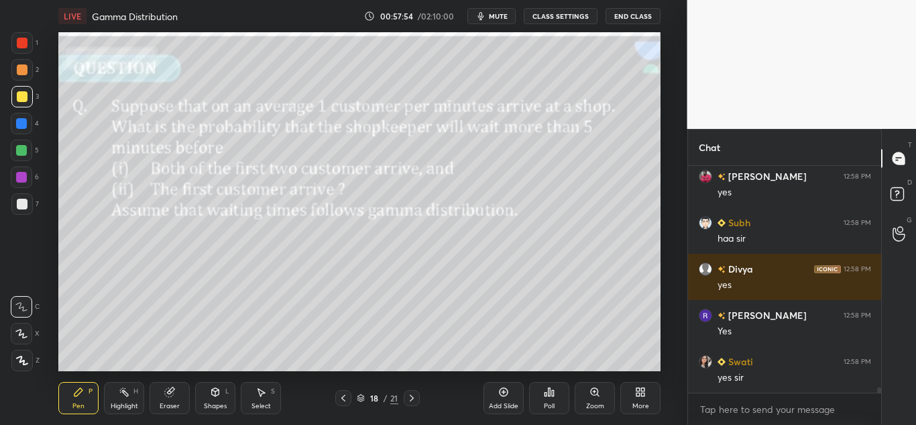
scroll to position [9798, 0]
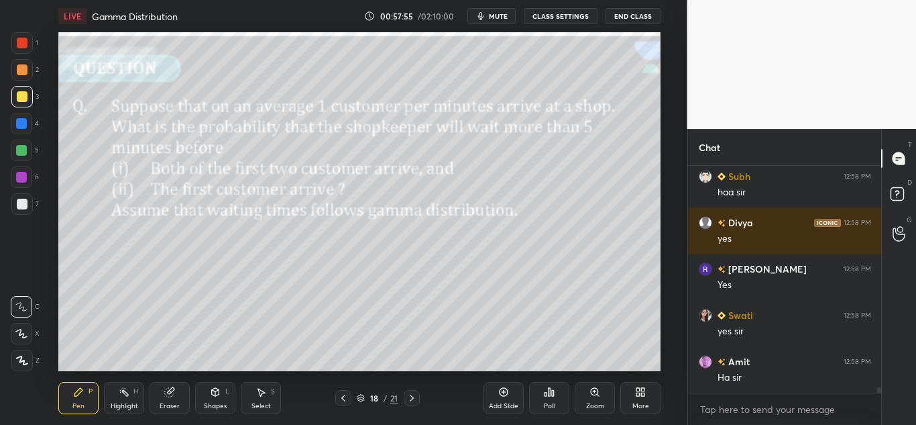
click at [409, 399] on icon at bounding box center [411, 397] width 11 height 11
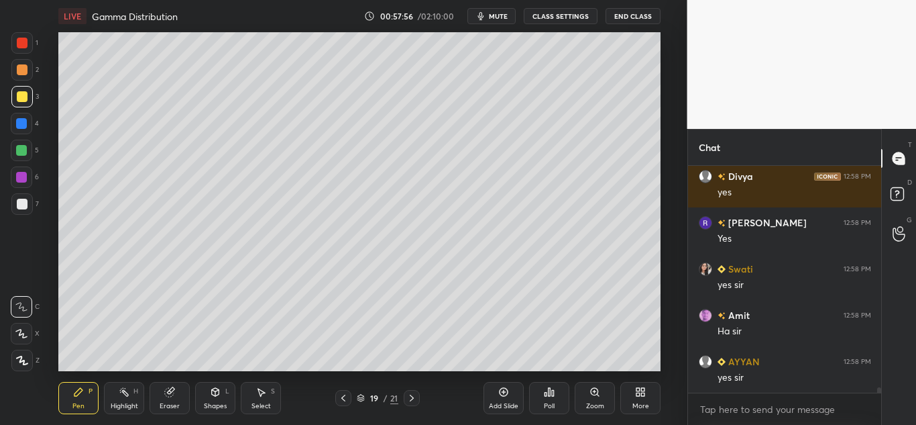
click at [500, 394] on icon at bounding box center [504, 392] width 9 height 9
click at [165, 394] on icon at bounding box center [169, 392] width 9 height 9
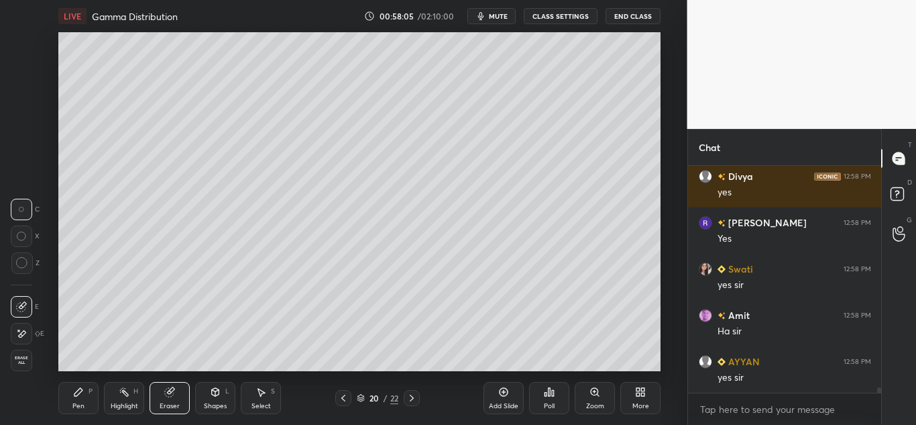
click at [78, 398] on div "Pen P" at bounding box center [78, 398] width 40 height 32
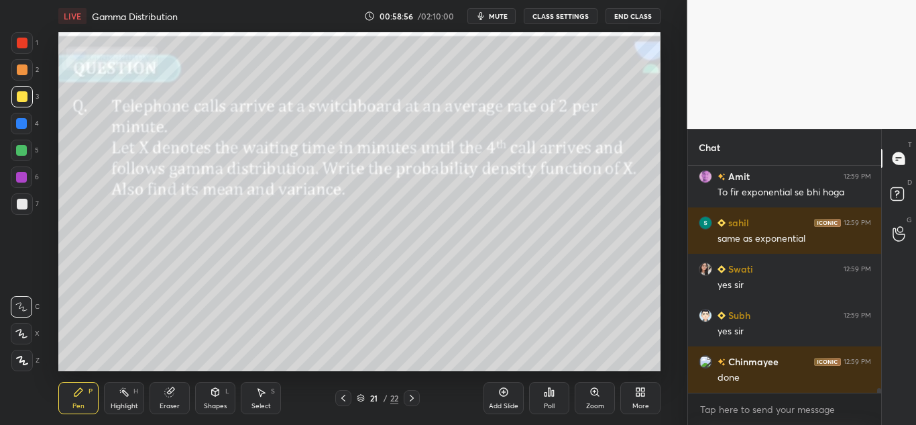
scroll to position [10168, 0]
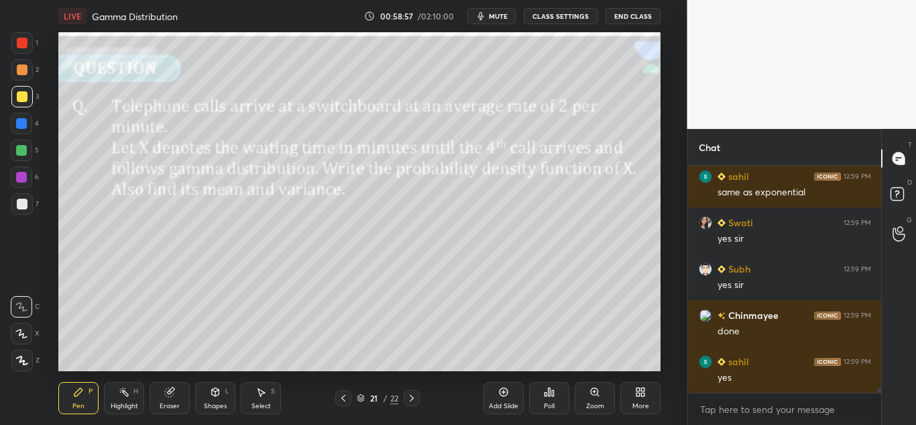
click at [343, 397] on icon at bounding box center [343, 397] width 11 height 11
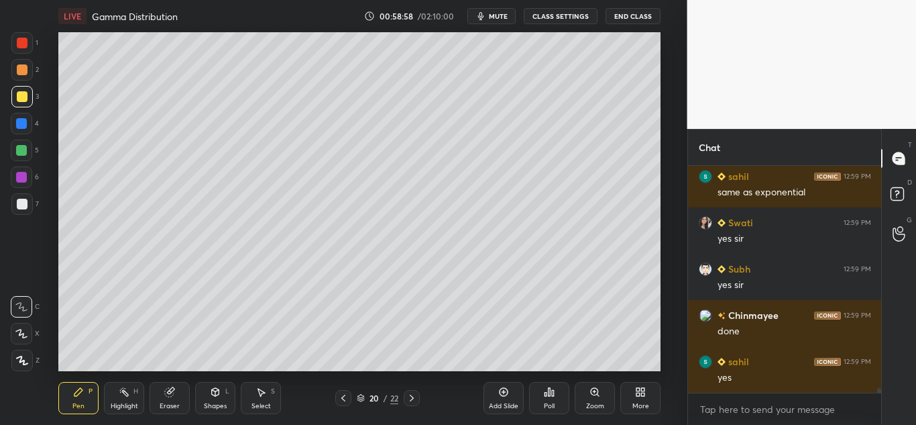
click at [410, 397] on icon at bounding box center [411, 397] width 11 height 11
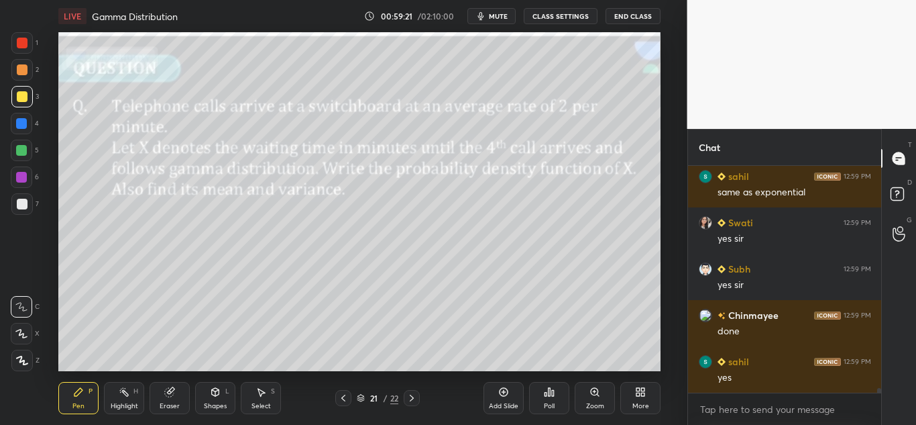
click at [24, 331] on icon at bounding box center [21, 333] width 12 height 9
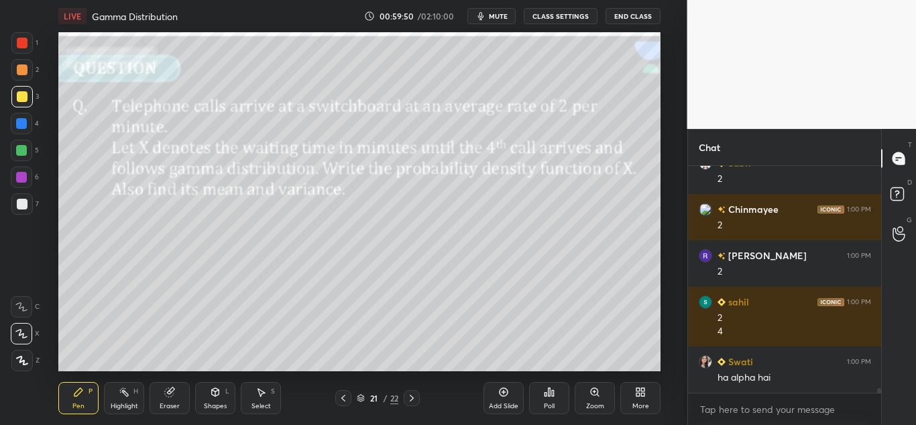
scroll to position [10505, 0]
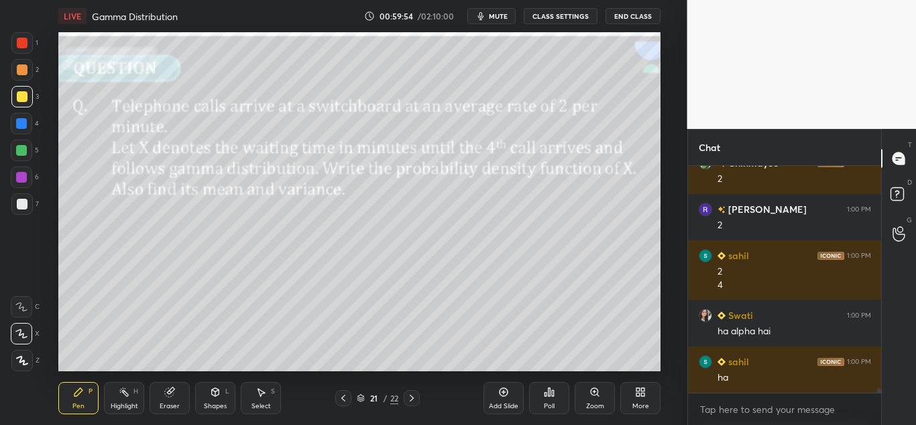
click at [31, 209] on div at bounding box center [21, 203] width 21 height 21
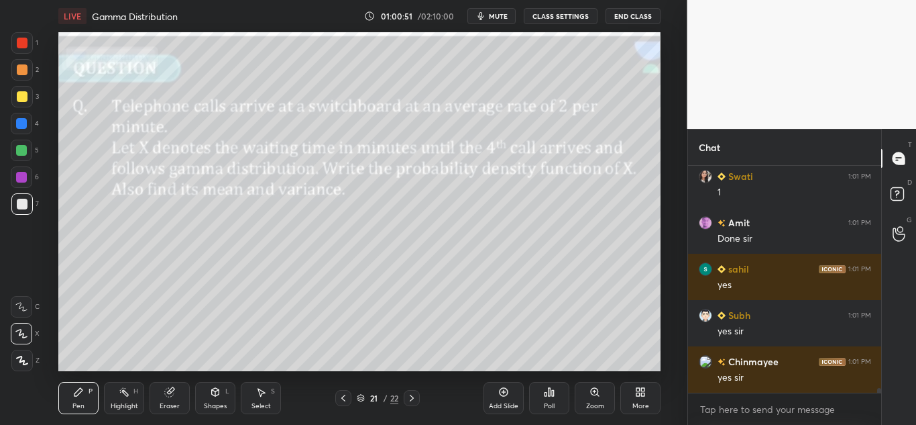
scroll to position [10922, 0]
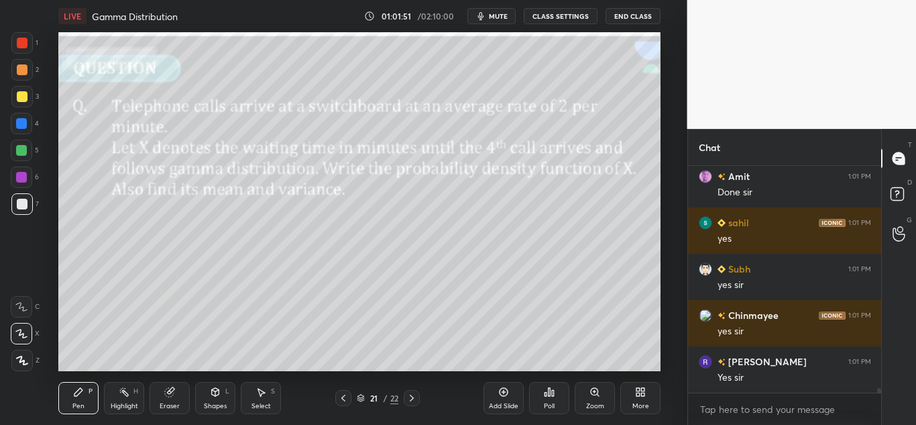
click at [500, 398] on div "Add Slide" at bounding box center [504, 398] width 40 height 32
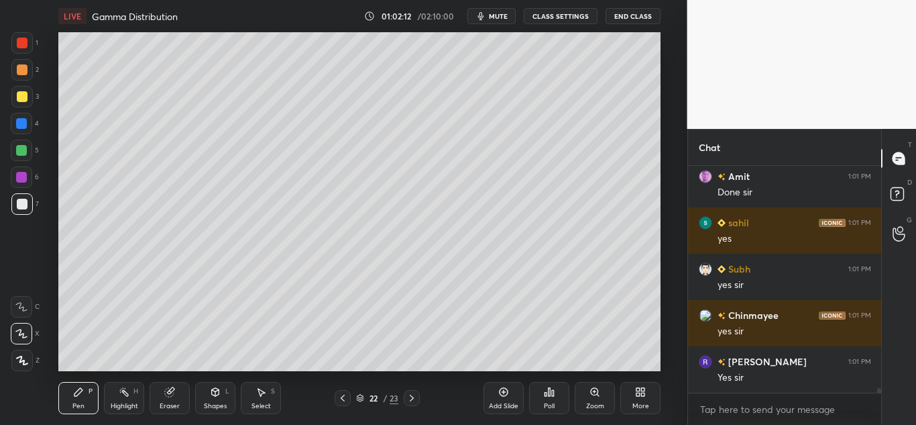
click at [23, 70] on div at bounding box center [22, 69] width 11 height 11
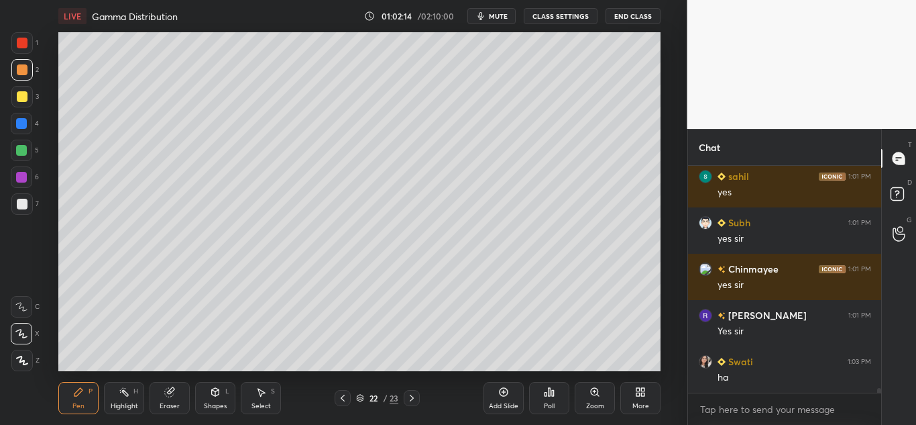
scroll to position [11014, 0]
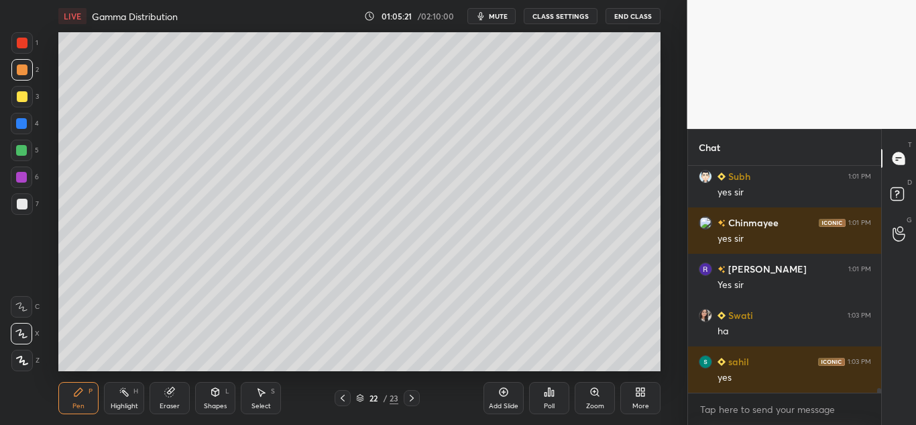
click at [172, 396] on icon at bounding box center [169, 391] width 11 height 11
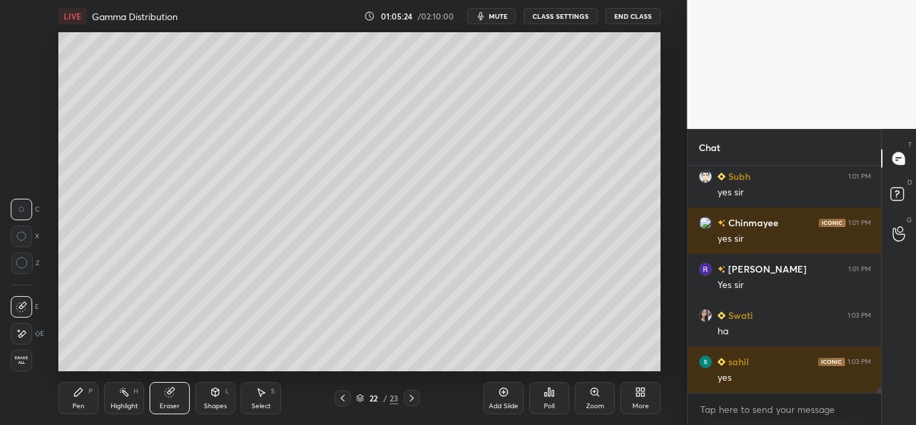
click at [86, 392] on div "Pen P" at bounding box center [78, 398] width 40 height 32
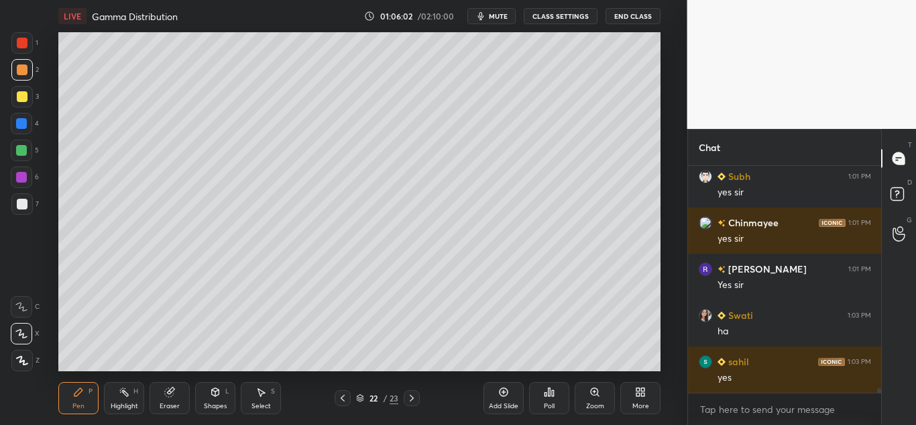
click at [496, 392] on div "Add Slide" at bounding box center [504, 398] width 40 height 32
click at [217, 393] on icon at bounding box center [215, 392] width 7 height 8
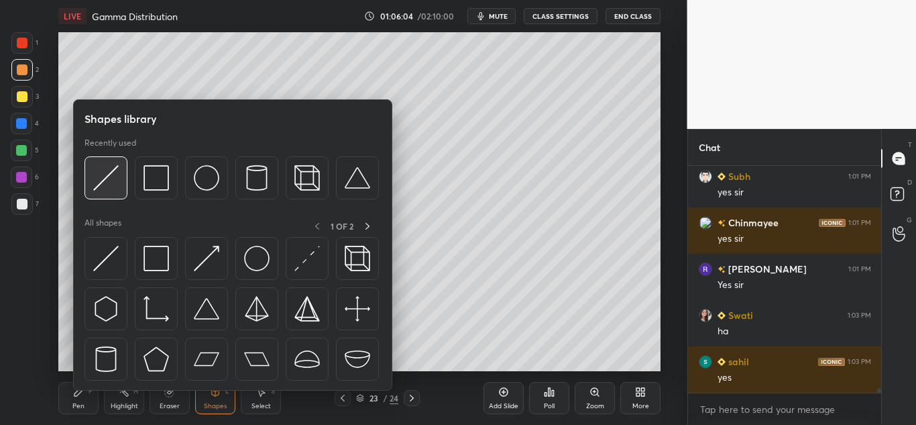
click at [117, 178] on img at bounding box center [105, 177] width 25 height 25
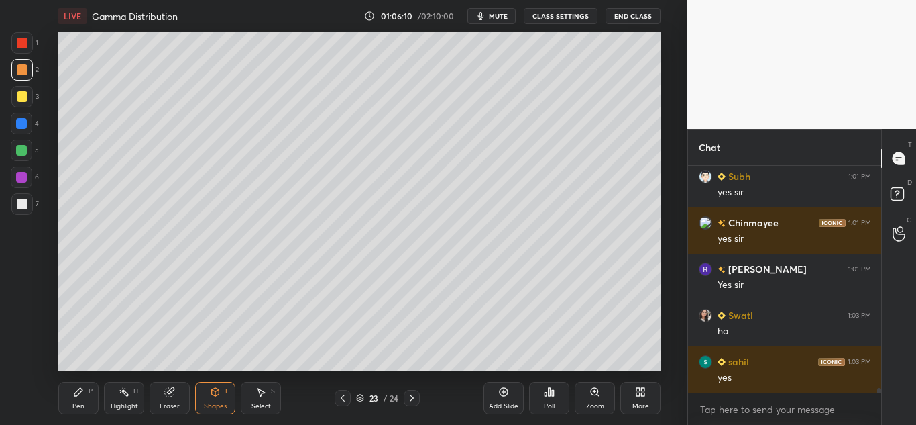
scroll to position [11072, 0]
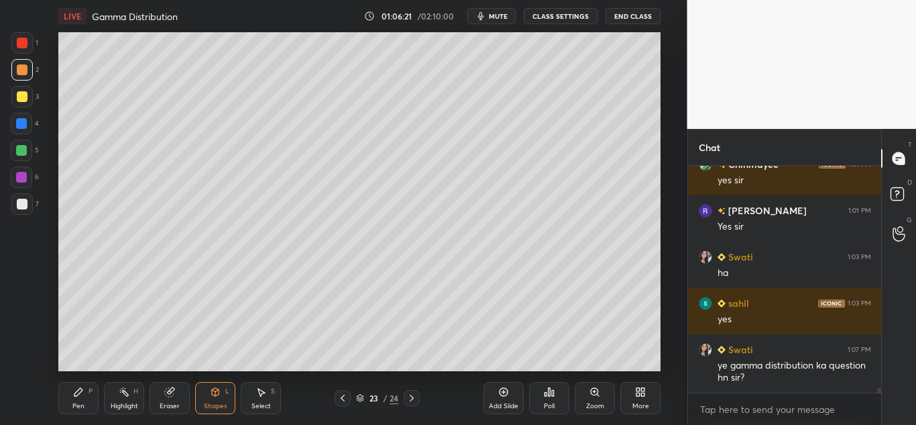
click at [76, 396] on icon at bounding box center [78, 391] width 11 height 11
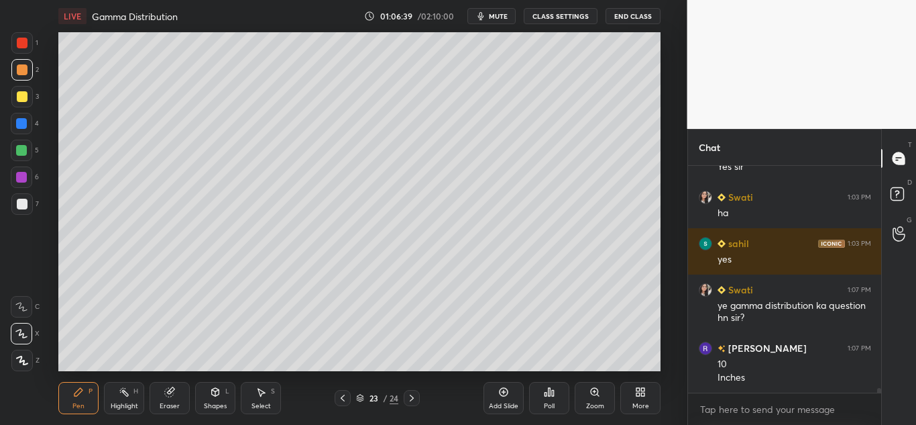
scroll to position [11178, 0]
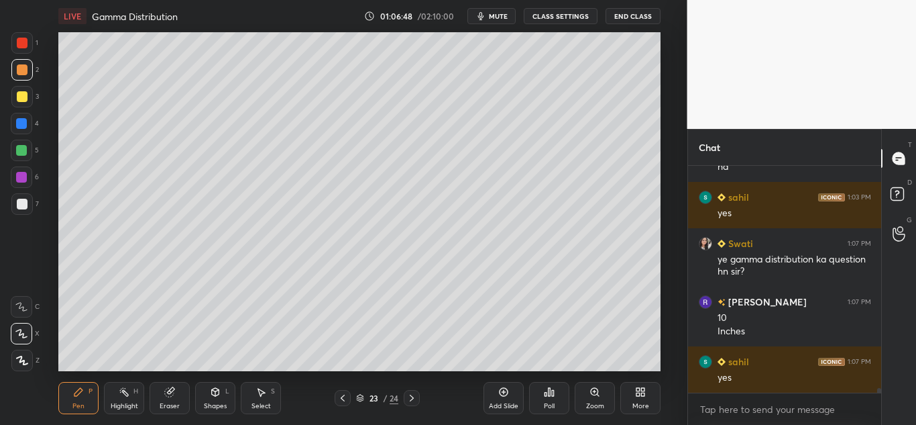
click at [341, 398] on icon at bounding box center [343, 397] width 4 height 7
click at [412, 398] on icon at bounding box center [411, 397] width 11 height 11
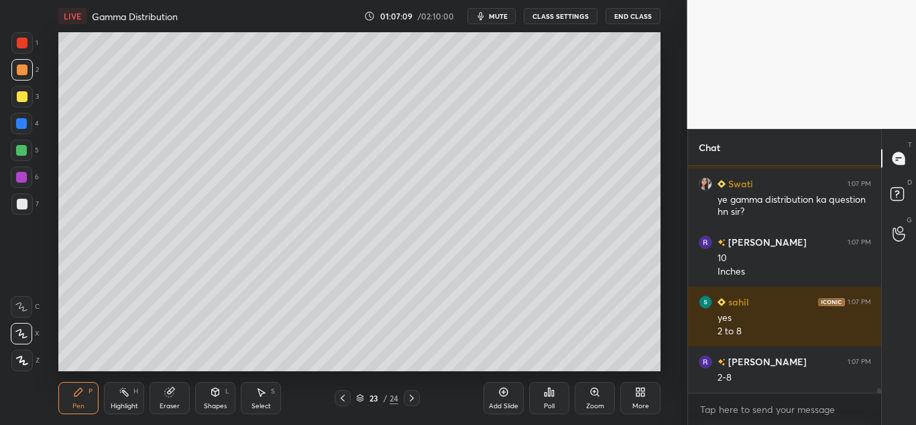
scroll to position [11284, 0]
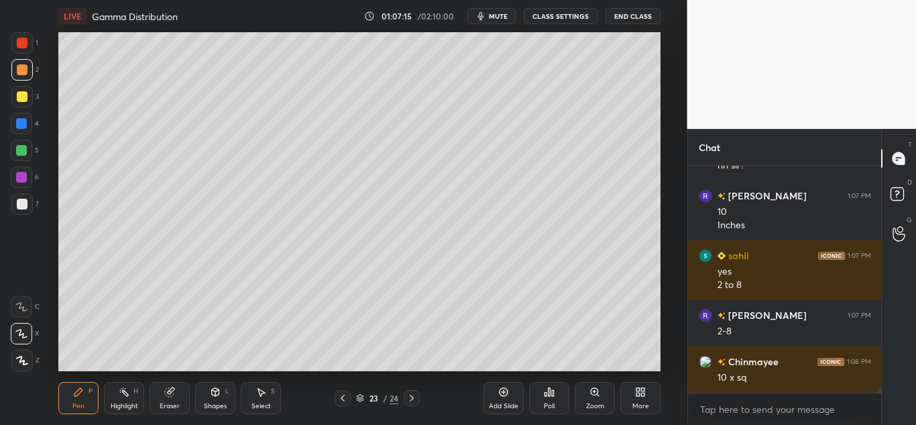
click at [500, 392] on icon at bounding box center [504, 392] width 9 height 9
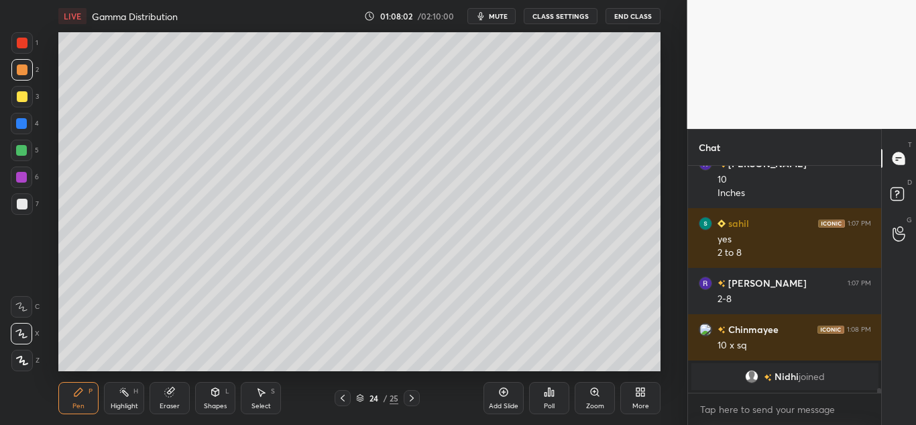
click at [170, 390] on icon at bounding box center [169, 392] width 9 height 9
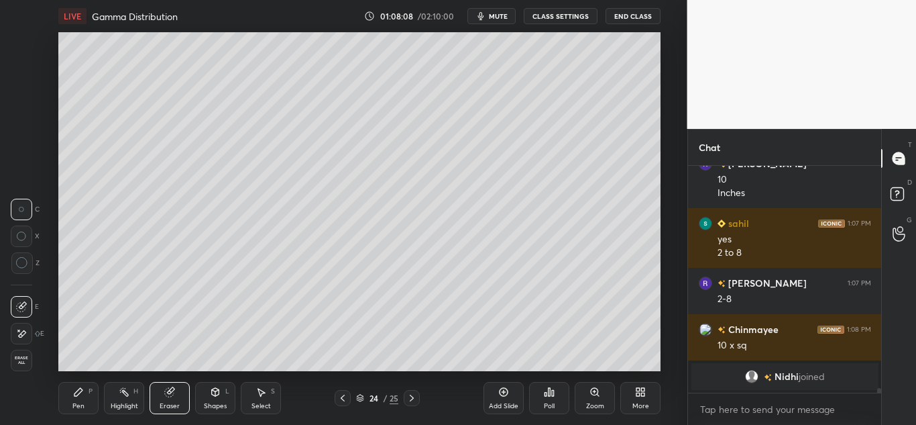
click at [21, 259] on icon at bounding box center [22, 263] width 12 height 12
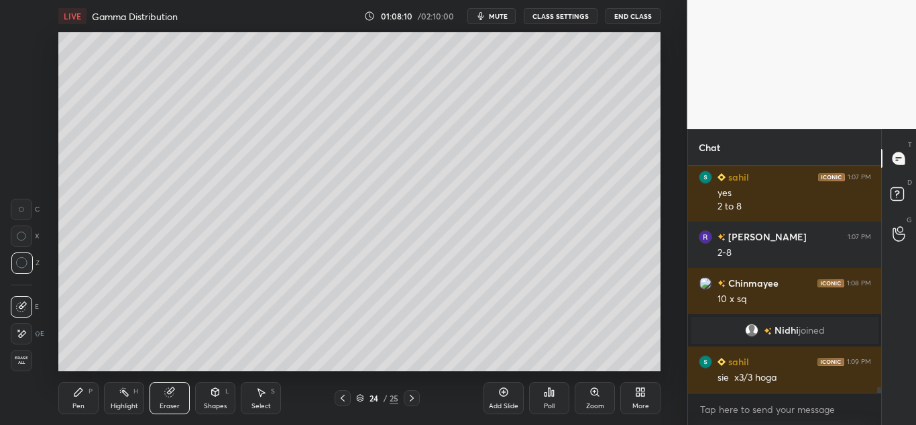
scroll to position [8431, 0]
click at [78, 395] on icon at bounding box center [78, 391] width 11 height 11
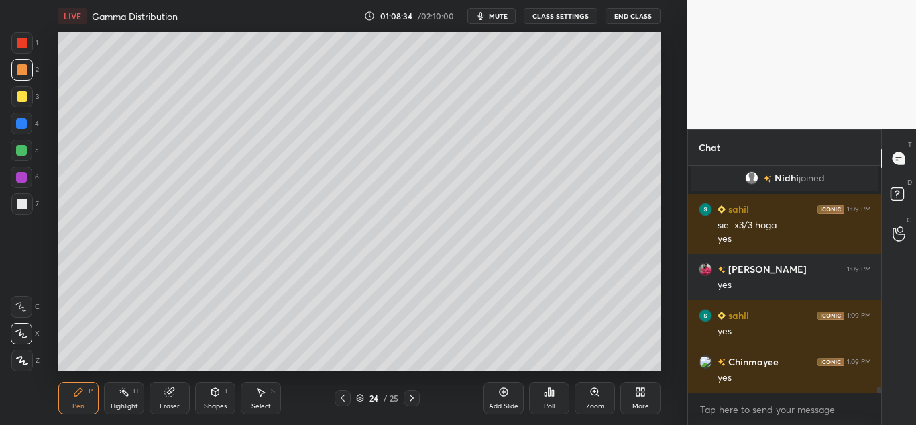
scroll to position [8630, 0]
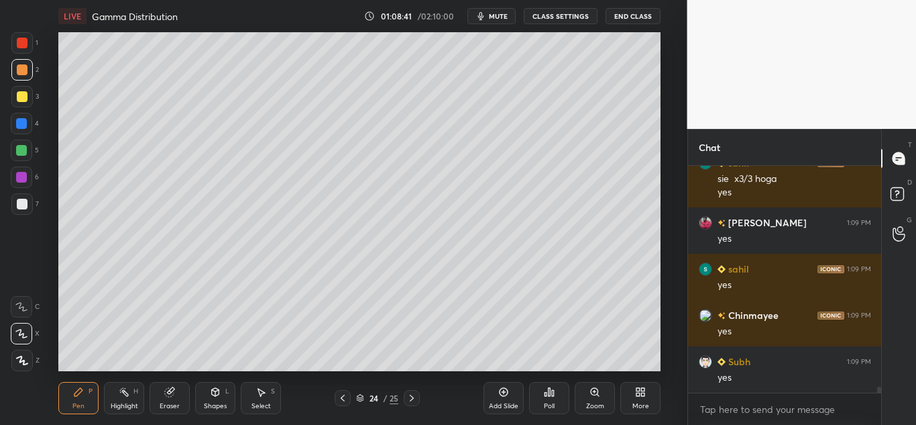
click at [506, 400] on div "Add Slide" at bounding box center [504, 398] width 40 height 32
click at [31, 74] on div at bounding box center [21, 69] width 21 height 21
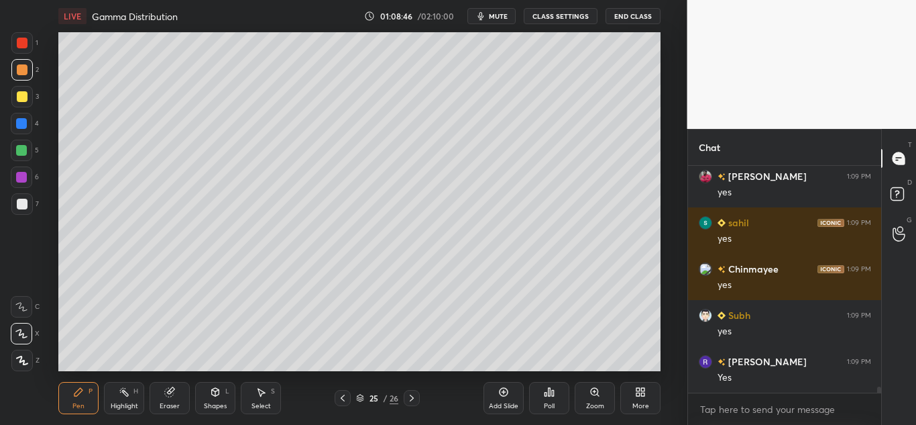
scroll to position [8723, 0]
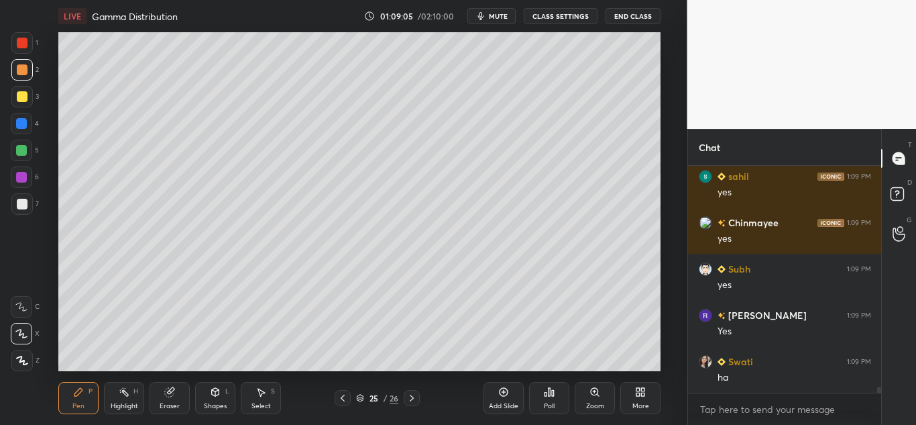
click at [21, 97] on div at bounding box center [22, 96] width 11 height 11
click at [25, 64] on div at bounding box center [22, 69] width 11 height 11
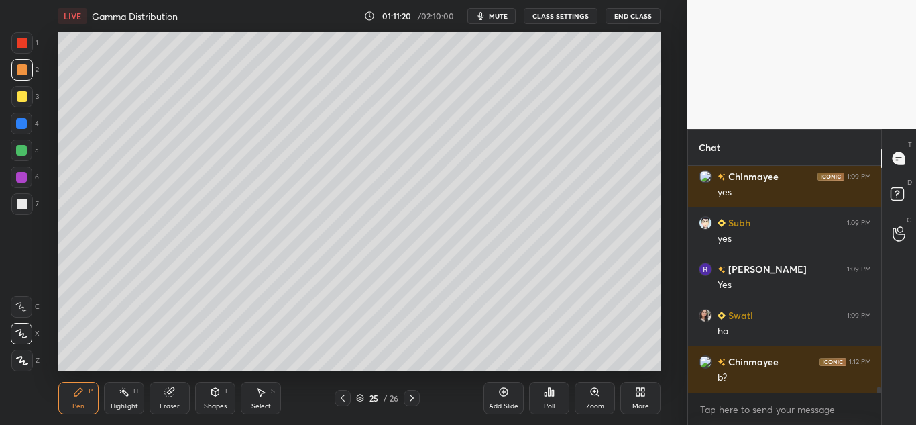
click at [166, 396] on icon at bounding box center [169, 392] width 9 height 9
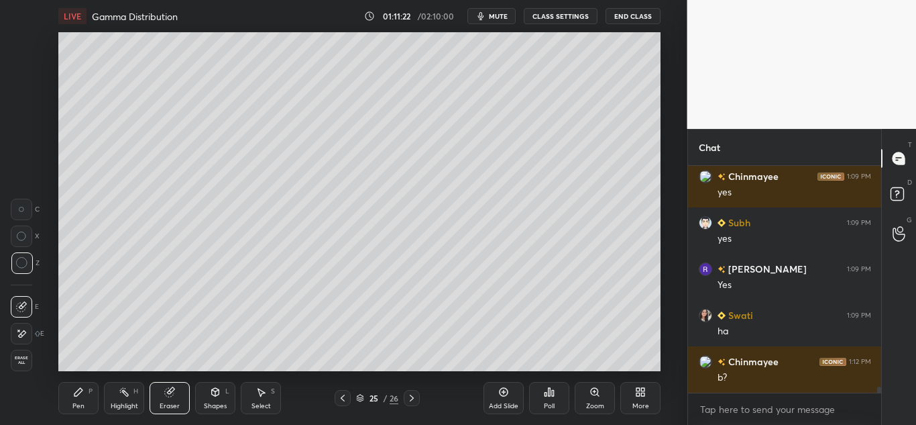
click at [82, 384] on div "Pen P" at bounding box center [78, 398] width 40 height 32
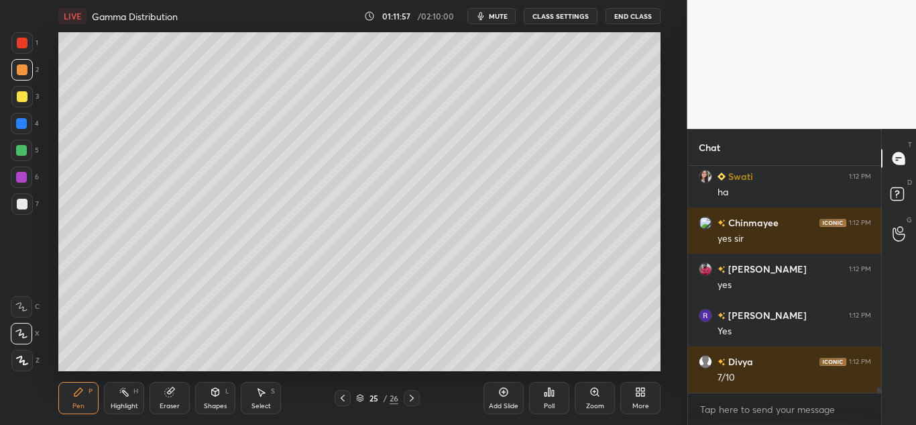
scroll to position [9046, 0]
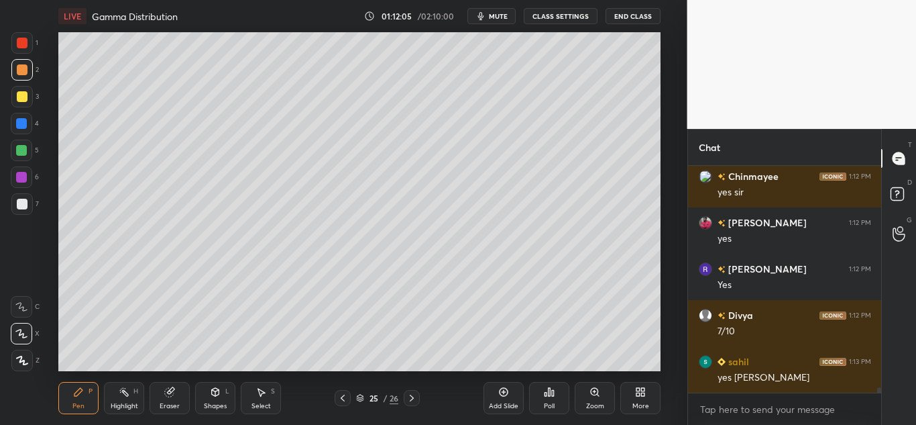
click at [19, 98] on div at bounding box center [22, 96] width 11 height 11
click at [159, 407] on div "Eraser" at bounding box center [170, 398] width 40 height 32
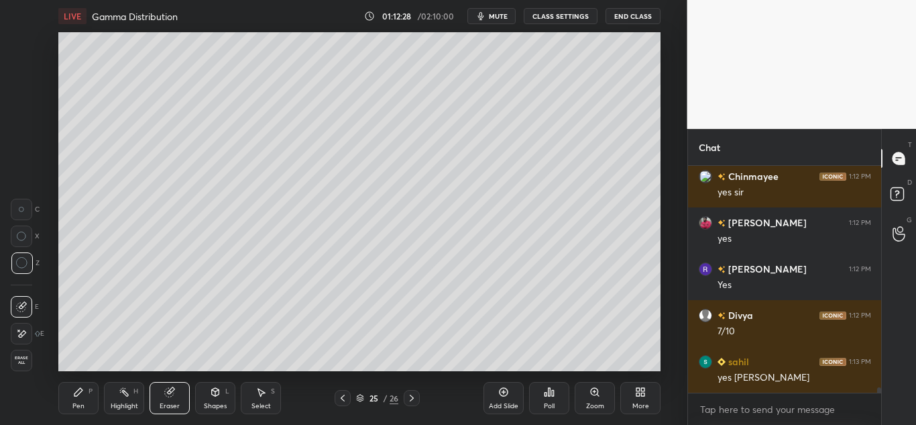
click at [69, 396] on div "Pen P" at bounding box center [78, 398] width 40 height 32
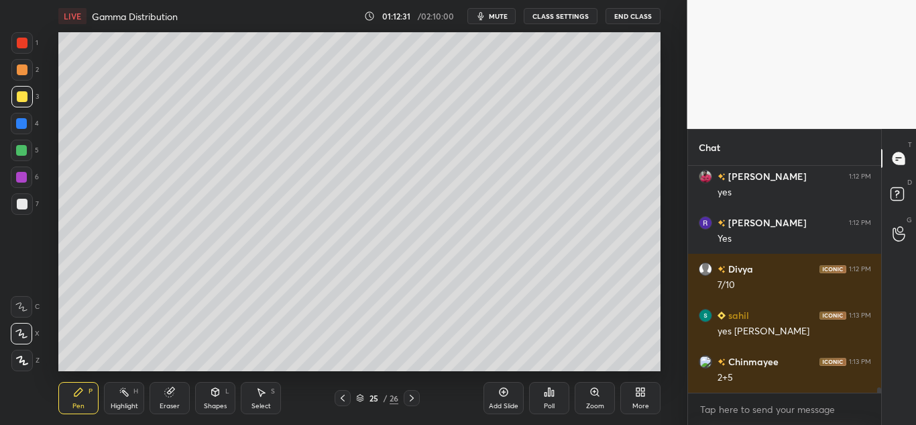
scroll to position [9139, 0]
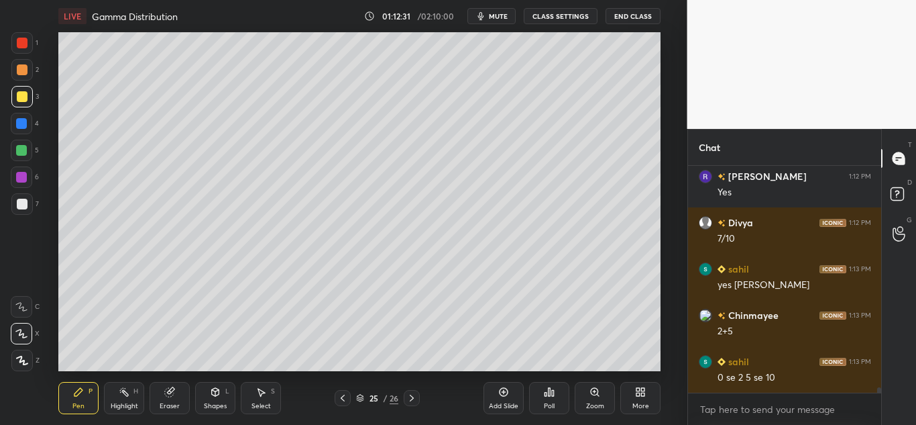
click at [174, 396] on icon at bounding box center [169, 391] width 11 height 11
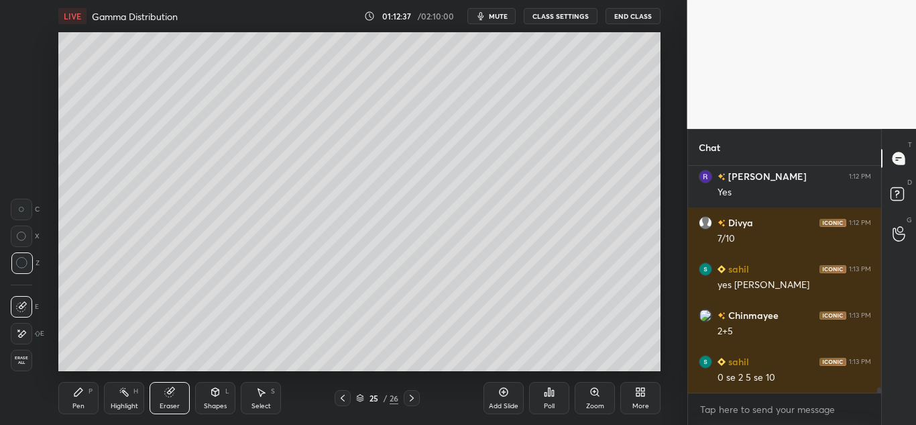
click at [91, 393] on div "P" at bounding box center [91, 391] width 4 height 7
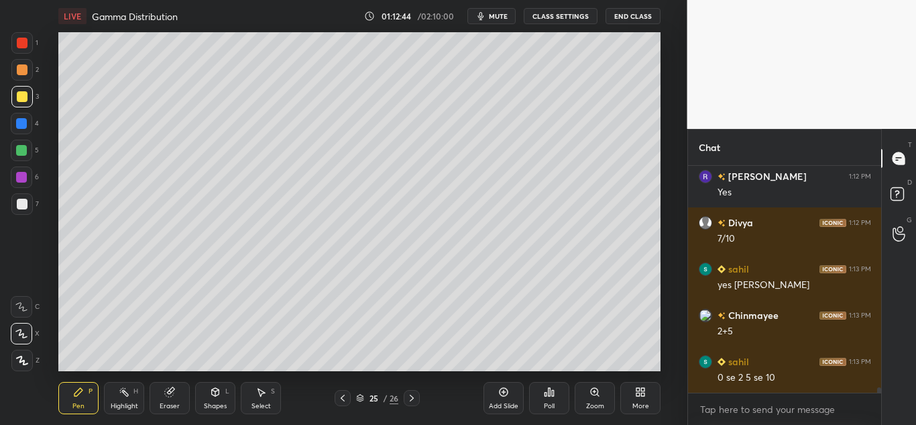
click at [169, 391] on icon at bounding box center [169, 392] width 9 height 9
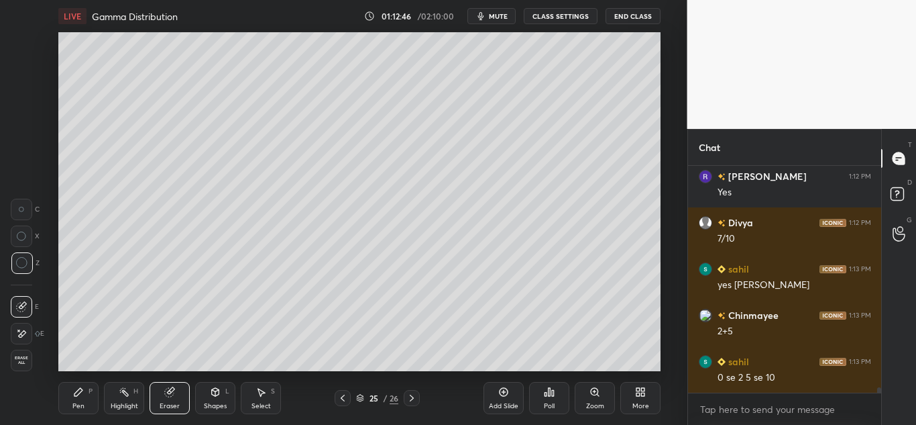
click at [75, 396] on icon at bounding box center [78, 392] width 8 height 8
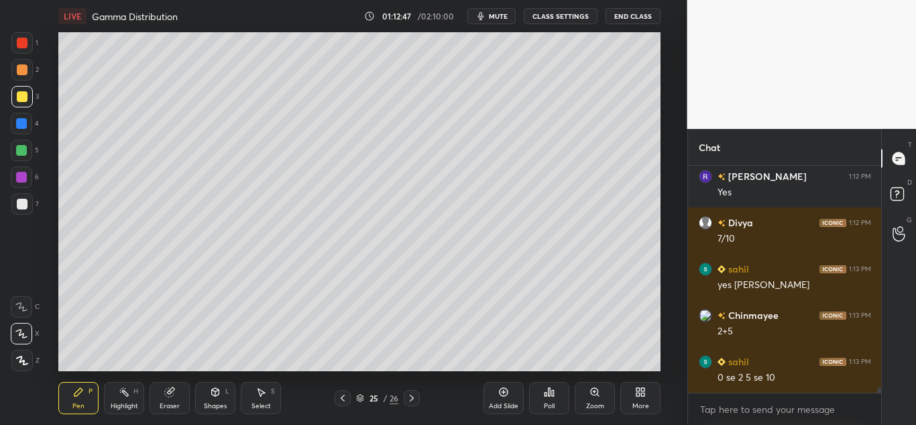
click at [70, 387] on div "Pen P" at bounding box center [78, 398] width 40 height 32
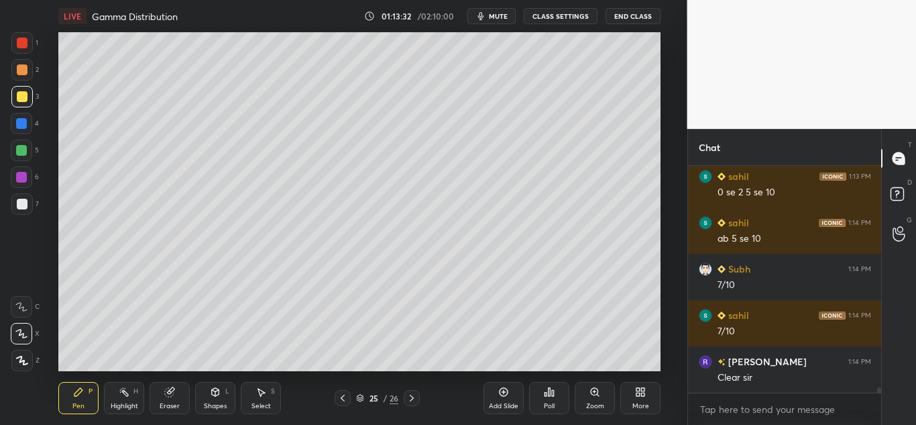
scroll to position [9370, 0]
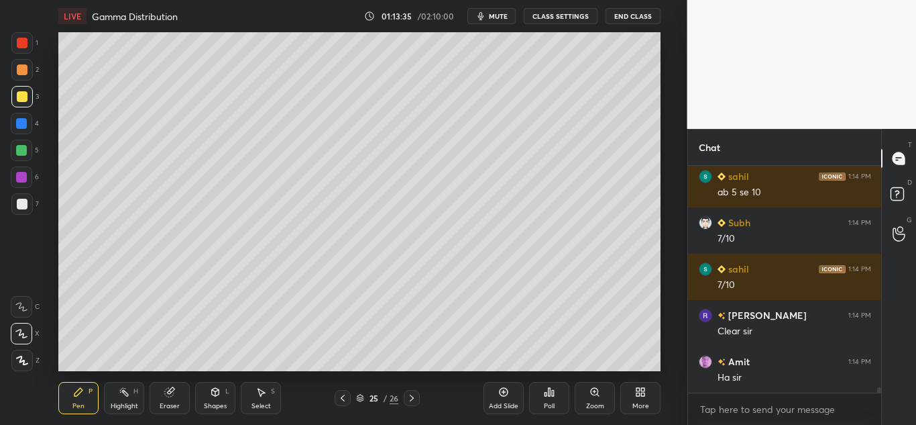
click at [68, 393] on div "Pen P" at bounding box center [78, 398] width 40 height 32
click at [23, 203] on div at bounding box center [22, 204] width 11 height 11
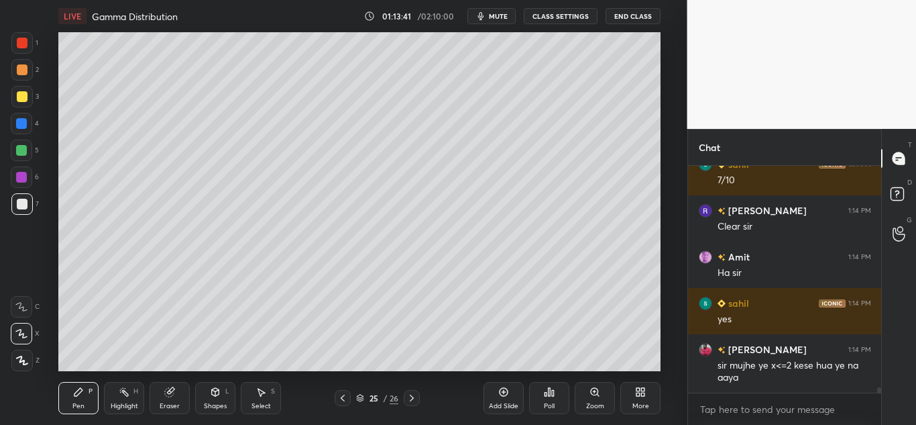
scroll to position [9521, 0]
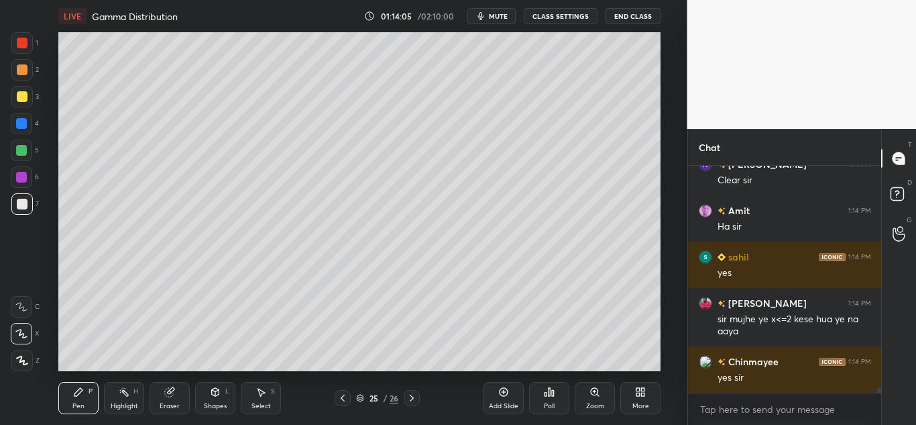
click at [668, 191] on div "Setting up your live class Poll for secs No correct answer Start poll" at bounding box center [360, 201] width 634 height 339
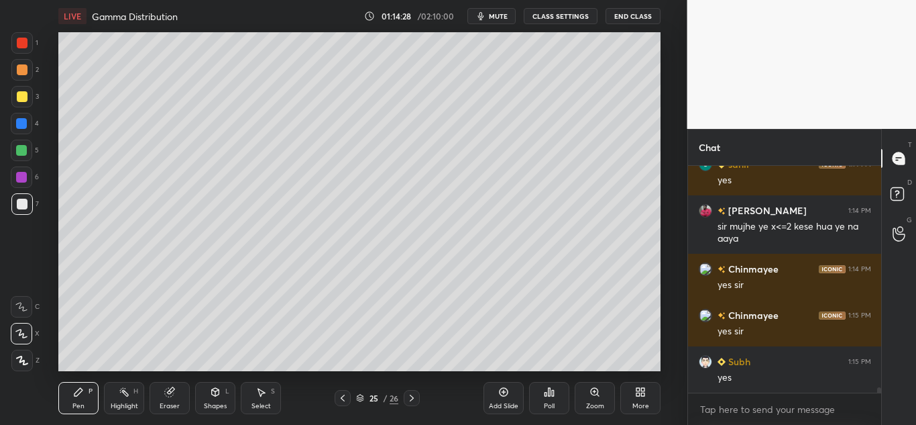
scroll to position [9660, 0]
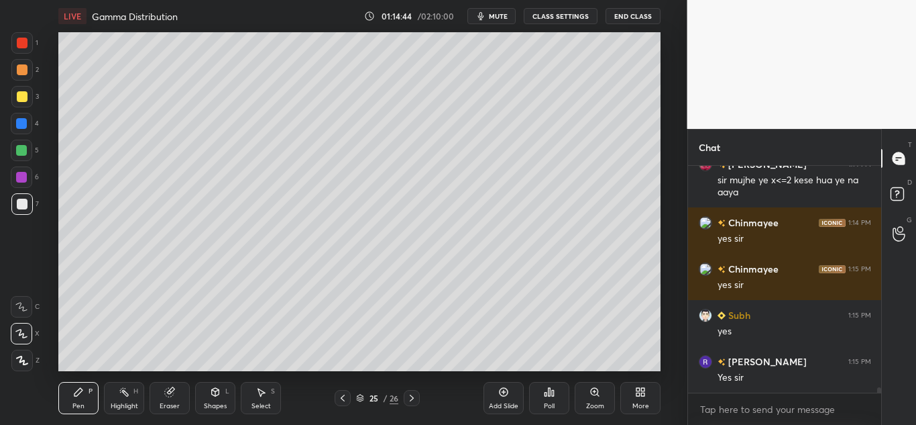
click at [508, 399] on div "Add Slide" at bounding box center [504, 398] width 40 height 32
click at [26, 98] on div at bounding box center [22, 96] width 11 height 11
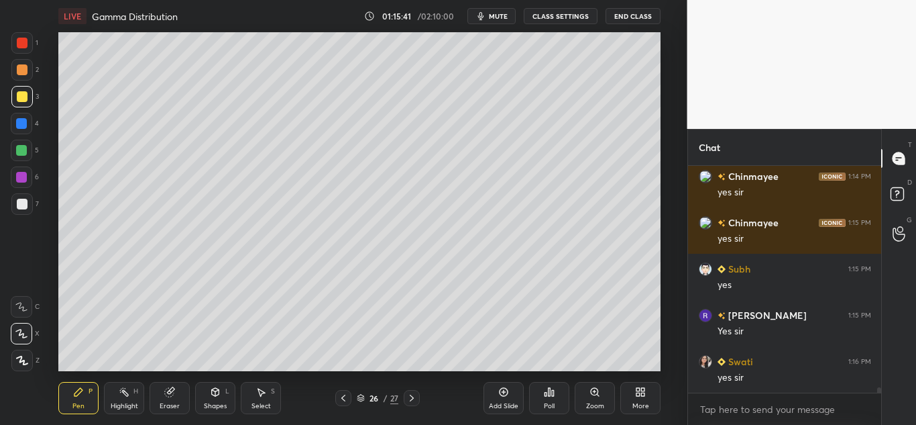
click at [21, 203] on div at bounding box center [22, 204] width 11 height 11
click at [20, 95] on div at bounding box center [22, 96] width 11 height 11
click at [21, 148] on div at bounding box center [21, 150] width 11 height 11
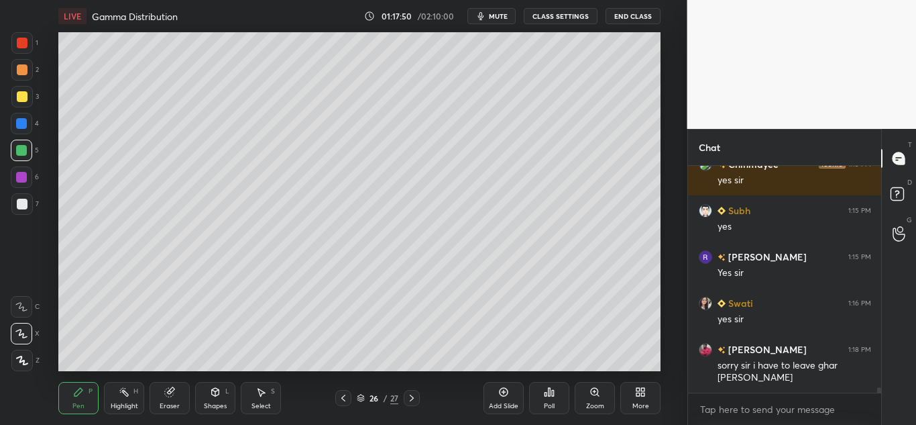
scroll to position [9778, 0]
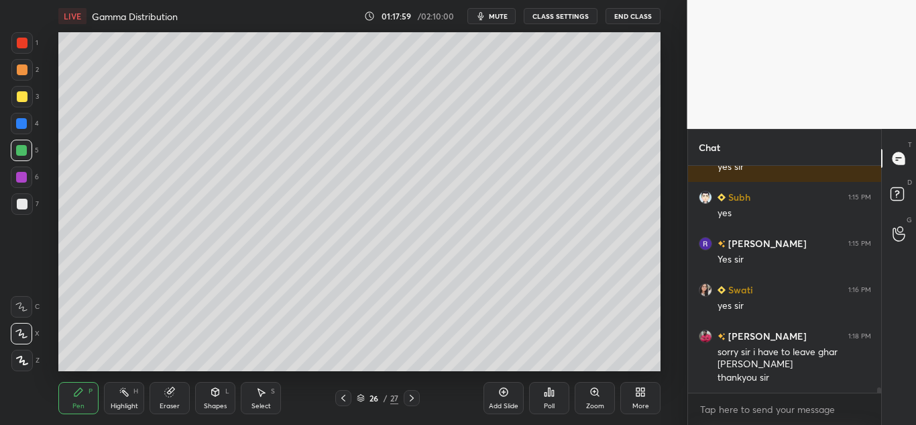
click at [496, 394] on div "Add Slide" at bounding box center [504, 398] width 40 height 32
click at [341, 395] on icon at bounding box center [342, 397] width 11 height 11
click at [409, 394] on icon at bounding box center [411, 397] width 11 height 11
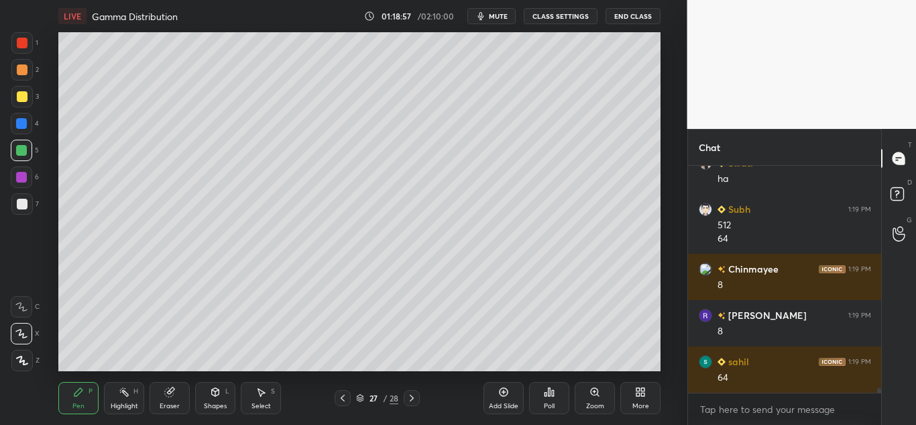
scroll to position [10162, 0]
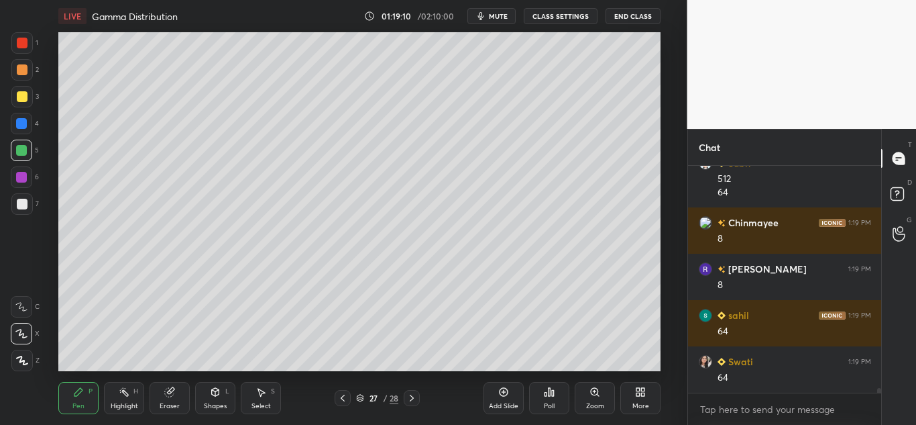
click at [501, 396] on icon at bounding box center [503, 391] width 11 height 11
click at [163, 388] on div "Eraser" at bounding box center [170, 398] width 40 height 32
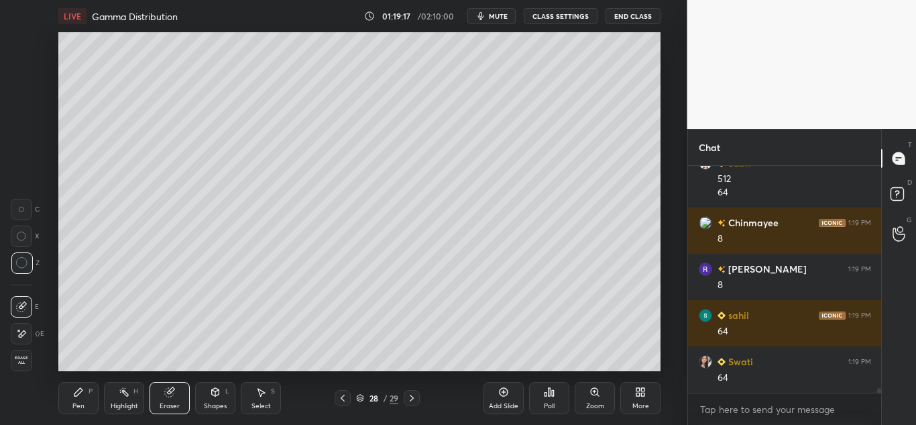
click at [77, 398] on div "Pen P" at bounding box center [78, 398] width 40 height 32
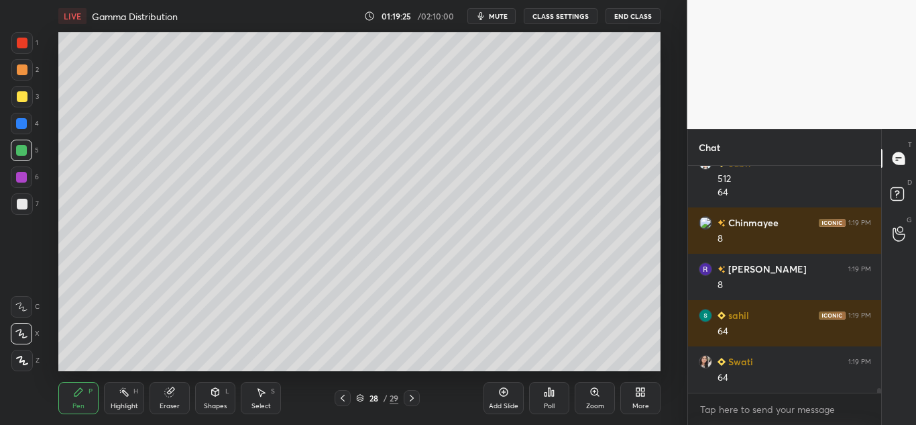
scroll to position [10208, 0]
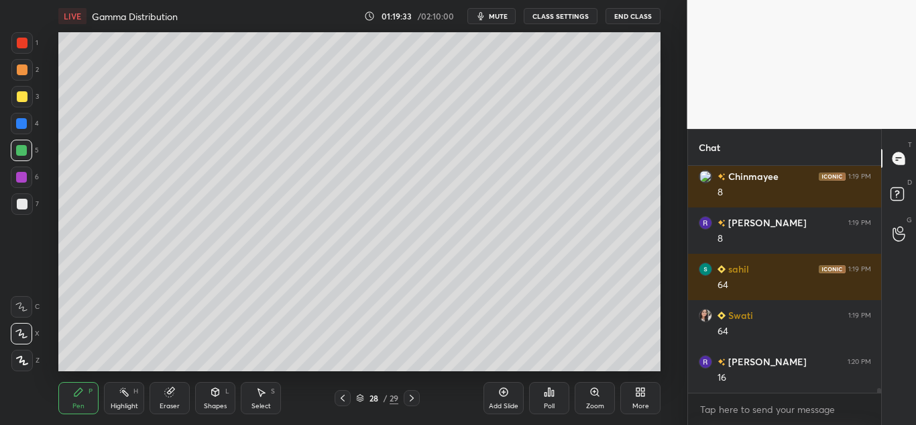
click at [18, 97] on div at bounding box center [22, 96] width 11 height 11
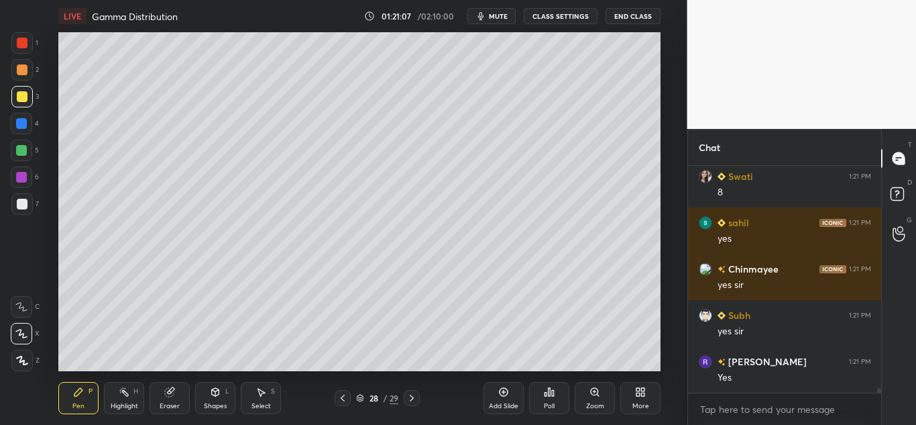
scroll to position [10499, 0]
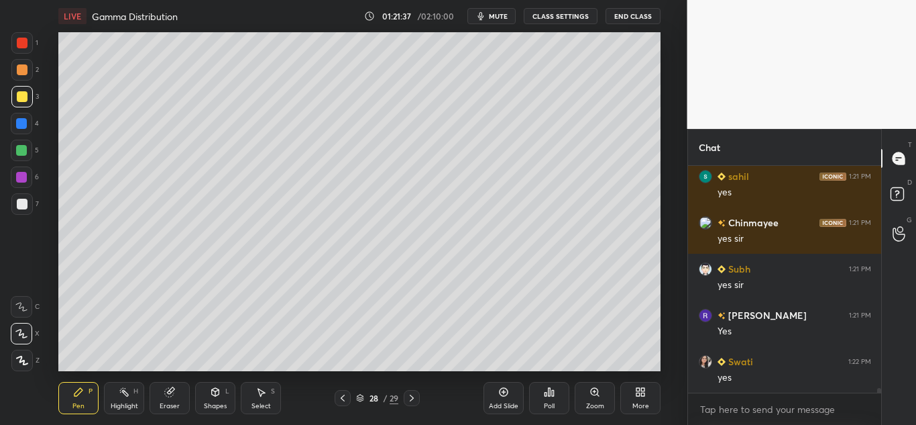
click at [494, 403] on div "Add Slide" at bounding box center [504, 405] width 30 height 7
click at [26, 72] on div at bounding box center [22, 69] width 11 height 11
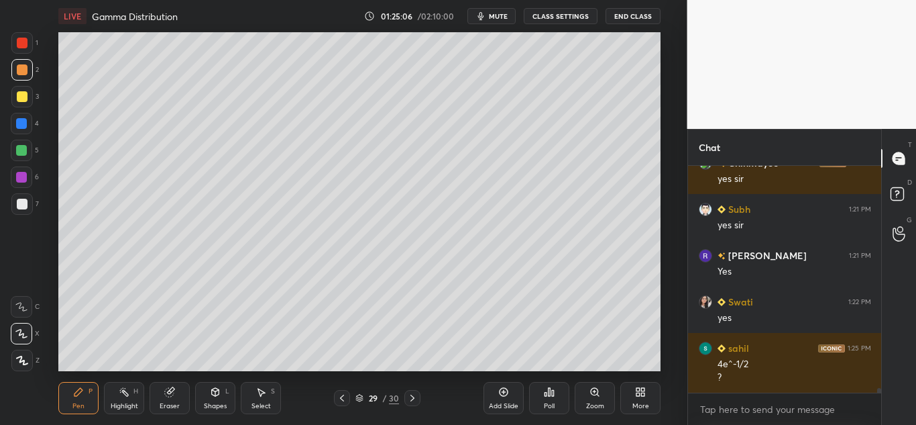
scroll to position [10605, 0]
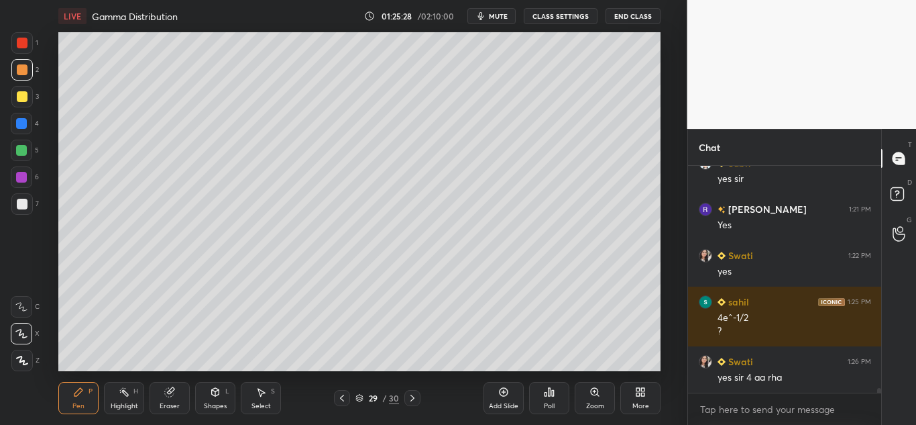
click at [174, 386] on div "Eraser" at bounding box center [170, 398] width 40 height 32
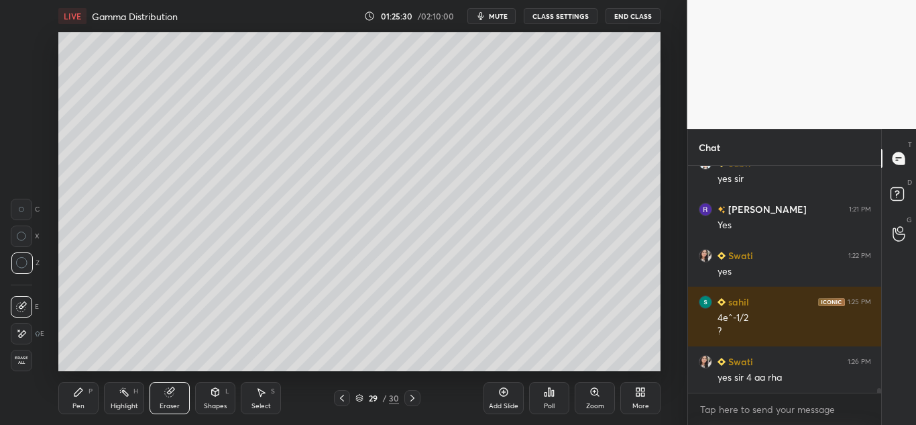
click at [82, 393] on icon at bounding box center [78, 391] width 11 height 11
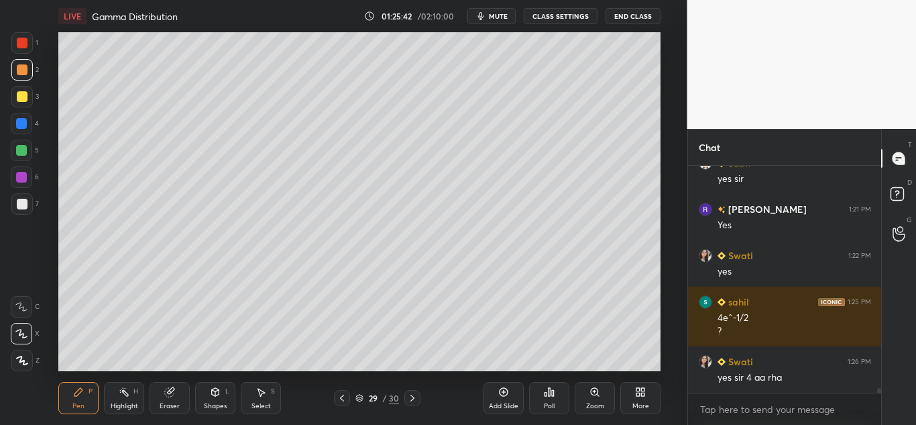
scroll to position [10651, 0]
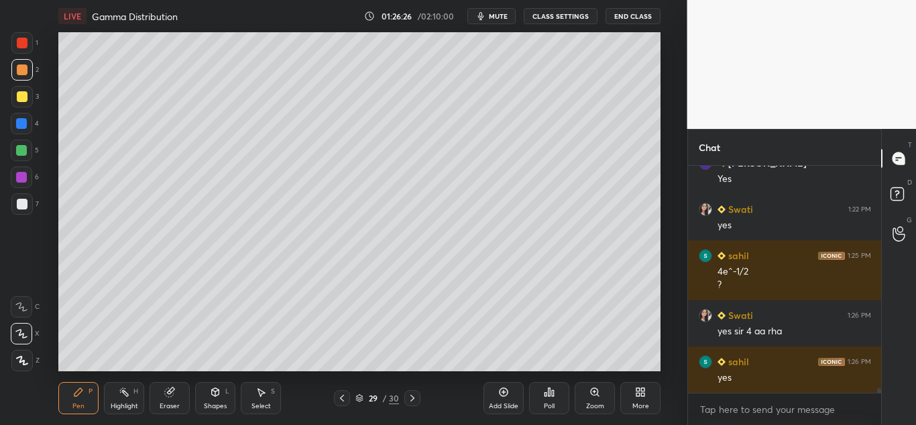
click at [506, 391] on icon at bounding box center [503, 391] width 11 height 11
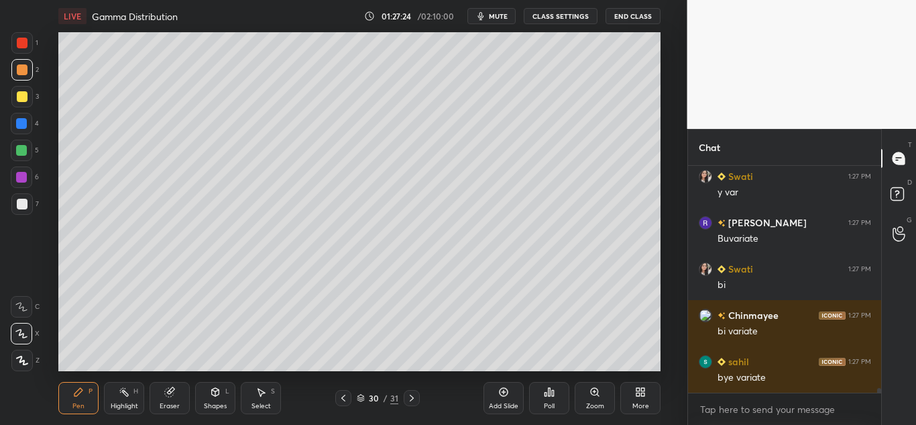
scroll to position [10929, 0]
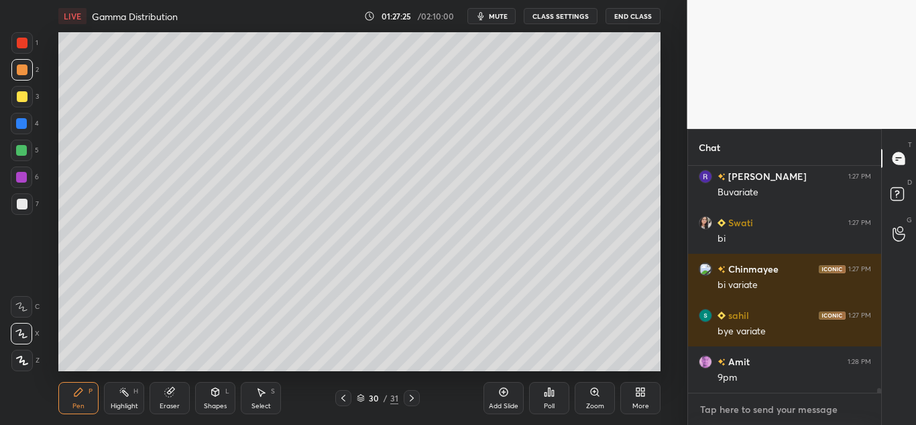
type textarea "x"
click at [744, 407] on textarea at bounding box center [785, 408] width 172 height 21
paste textarea "[URL][DOMAIN_NAME]"
type textarea "[URL][DOMAIN_NAME]"
type textarea "x"
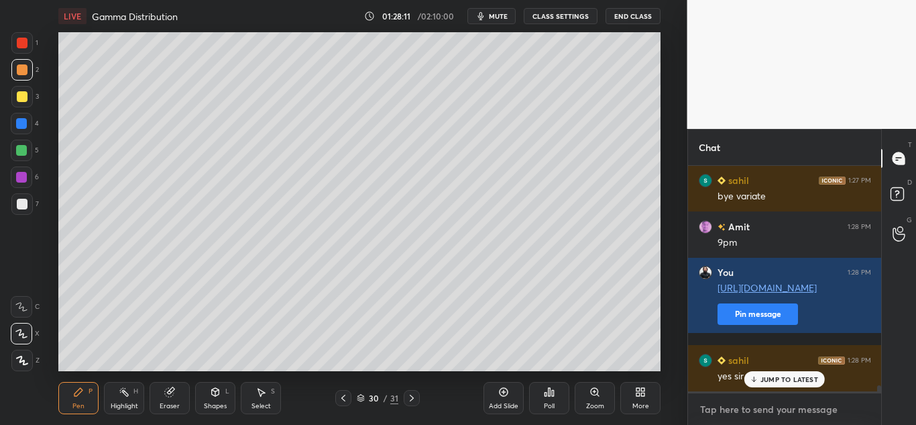
scroll to position [11063, 0]
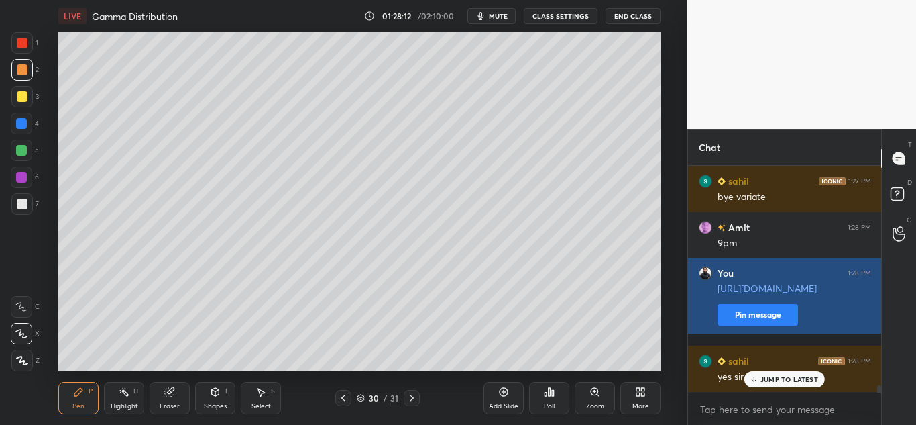
click at [756, 319] on button "Pin message" at bounding box center [758, 314] width 80 height 21
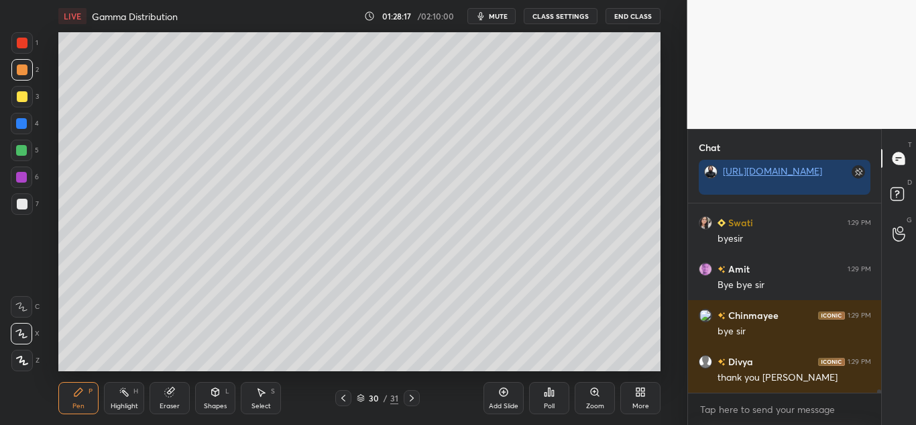
scroll to position [11378, 0]
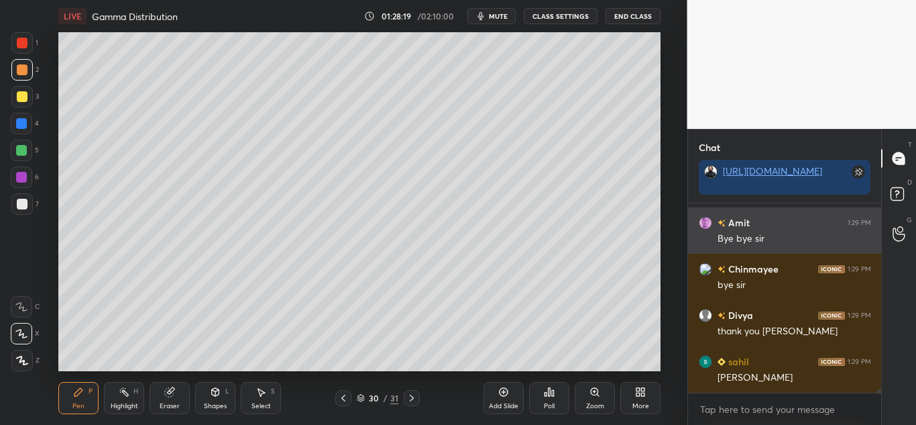
click at [642, 21] on button "End Class" at bounding box center [633, 16] width 55 height 16
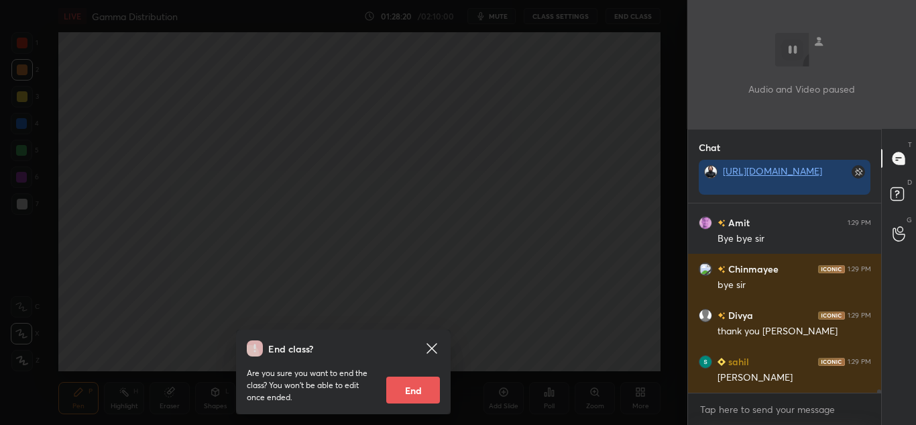
click at [412, 396] on button "End" at bounding box center [413, 389] width 54 height 27
type textarea "x"
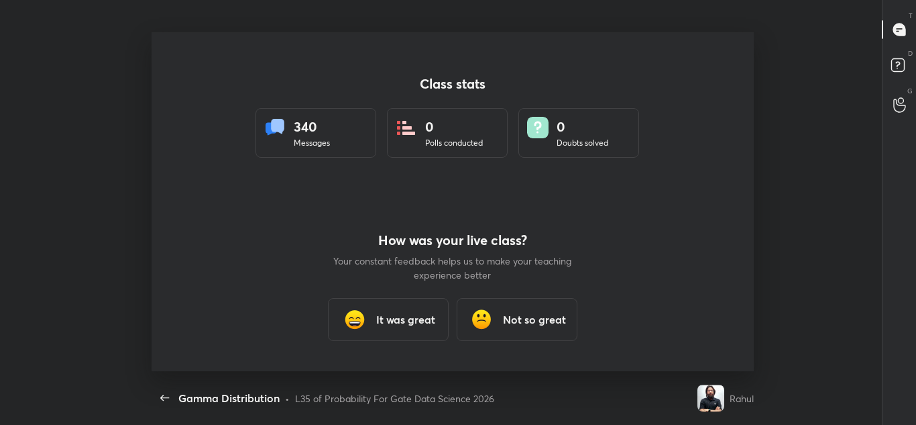
scroll to position [0, 0]
click at [386, 319] on h3 "It was great" at bounding box center [405, 319] width 59 height 16
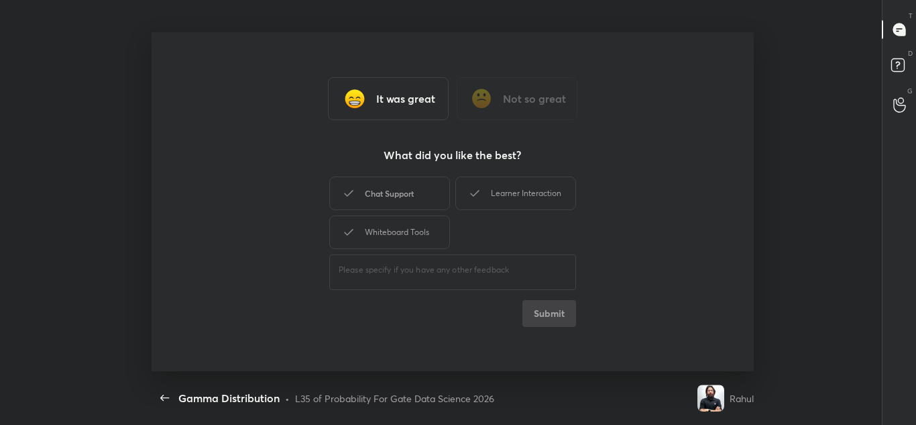
click at [396, 186] on div "Chat Support" at bounding box center [389, 193] width 121 height 34
click at [394, 218] on div "Whiteboard Tools" at bounding box center [389, 232] width 121 height 34
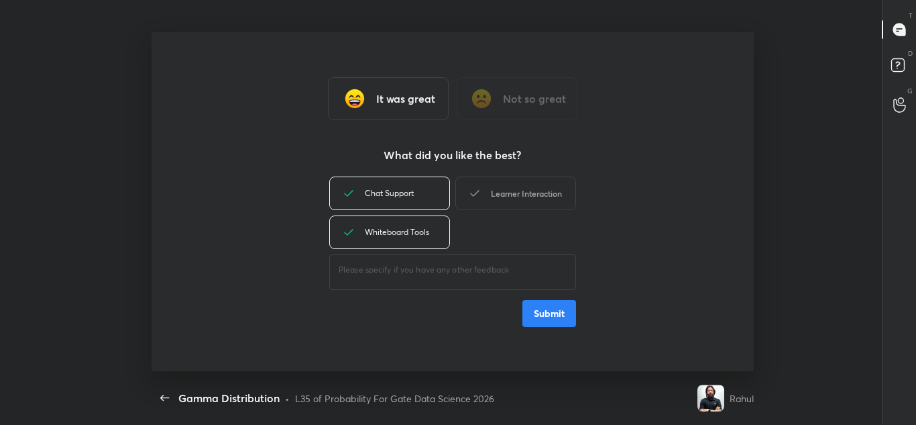
click at [476, 196] on icon at bounding box center [475, 193] width 16 height 16
click at [537, 318] on button "Submit" at bounding box center [549, 313] width 54 height 27
